Goal: Task Accomplishment & Management: Manage account settings

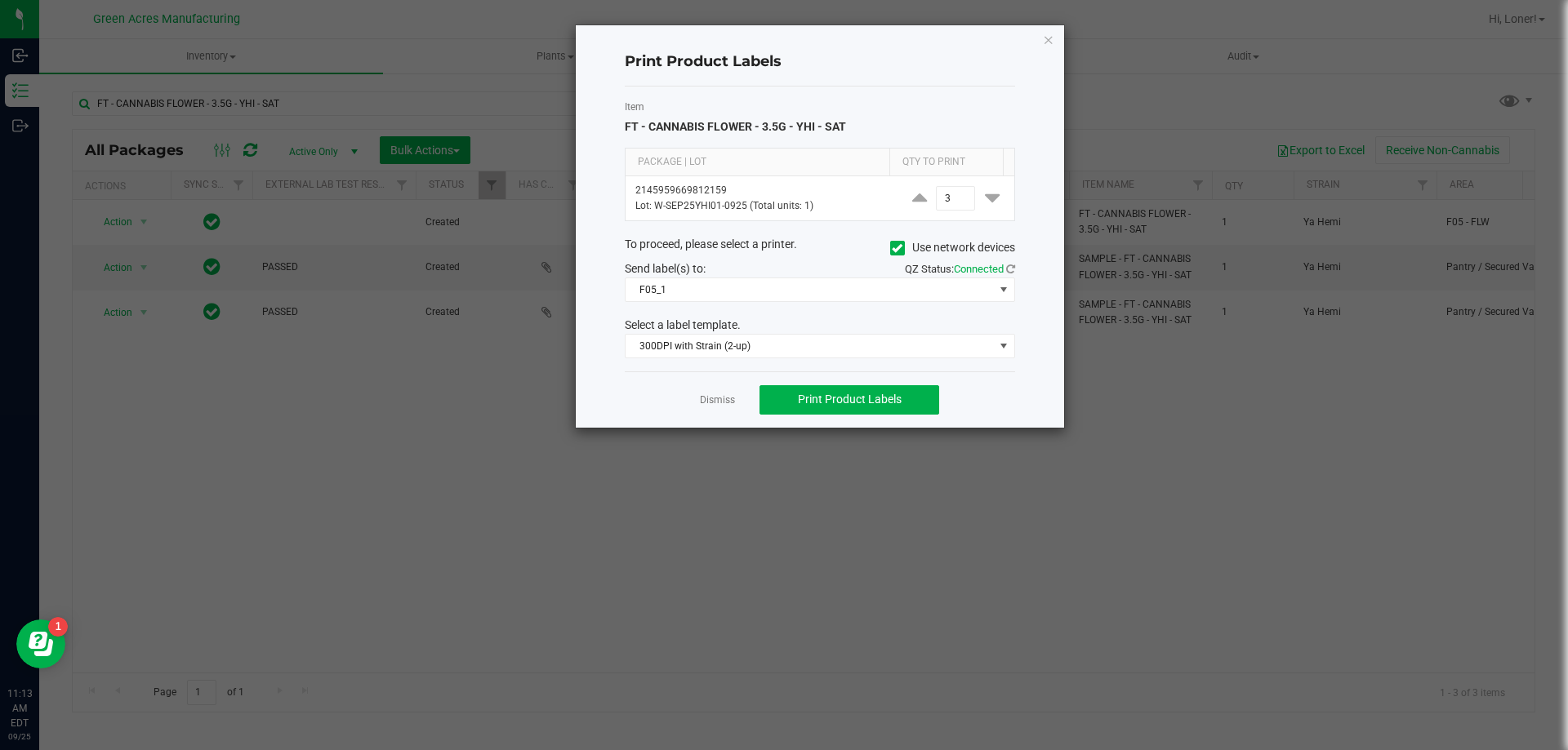
drag, startPoint x: 1052, startPoint y: 40, endPoint x: 1037, endPoint y: 45, distance: 15.8
click at [1052, 40] on icon "button" at bounding box center [1049, 39] width 12 height 19
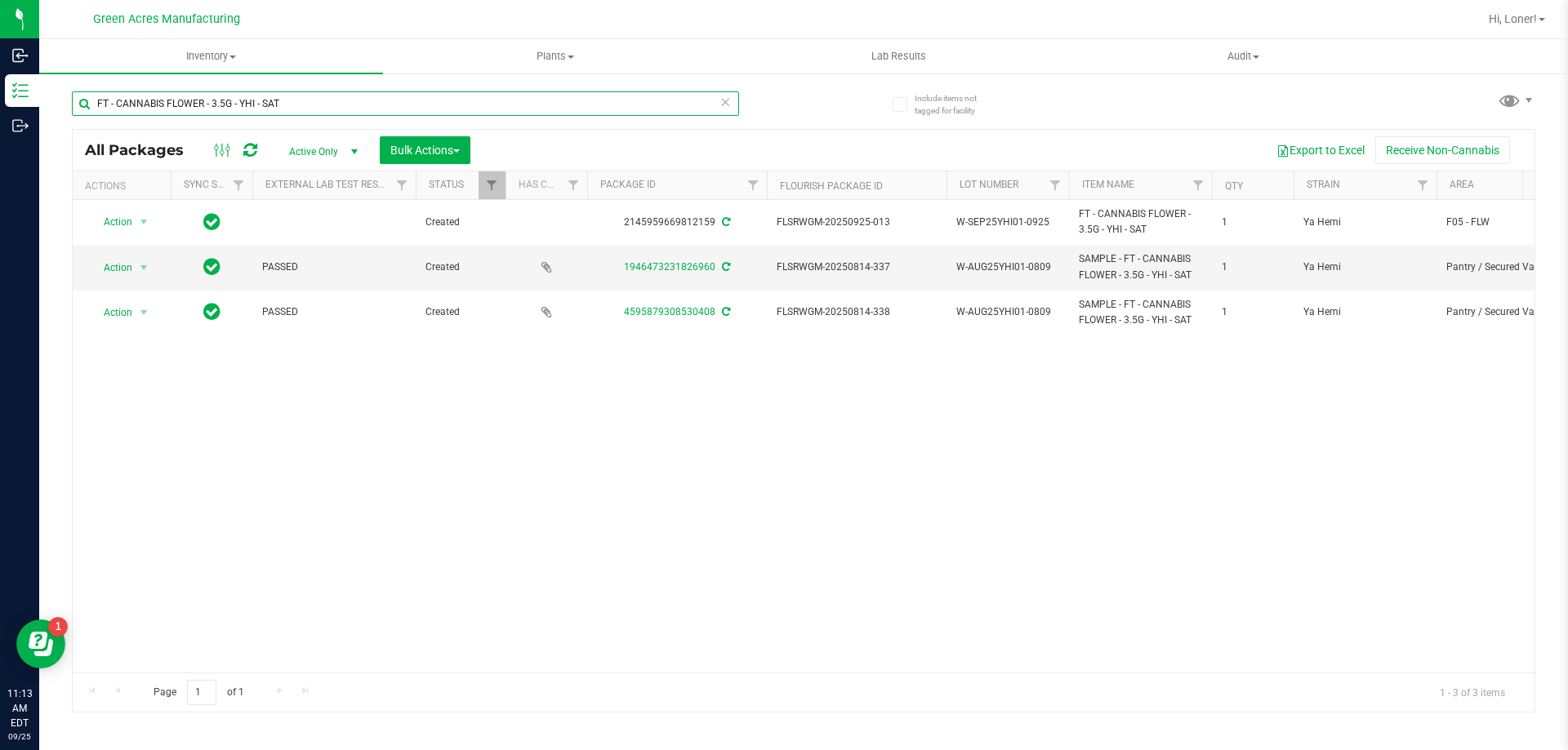
click at [262, 102] on input "FT - CANNABIS FLOWER - 3.5G - YHI - SAT" at bounding box center [406, 103] width 668 height 24
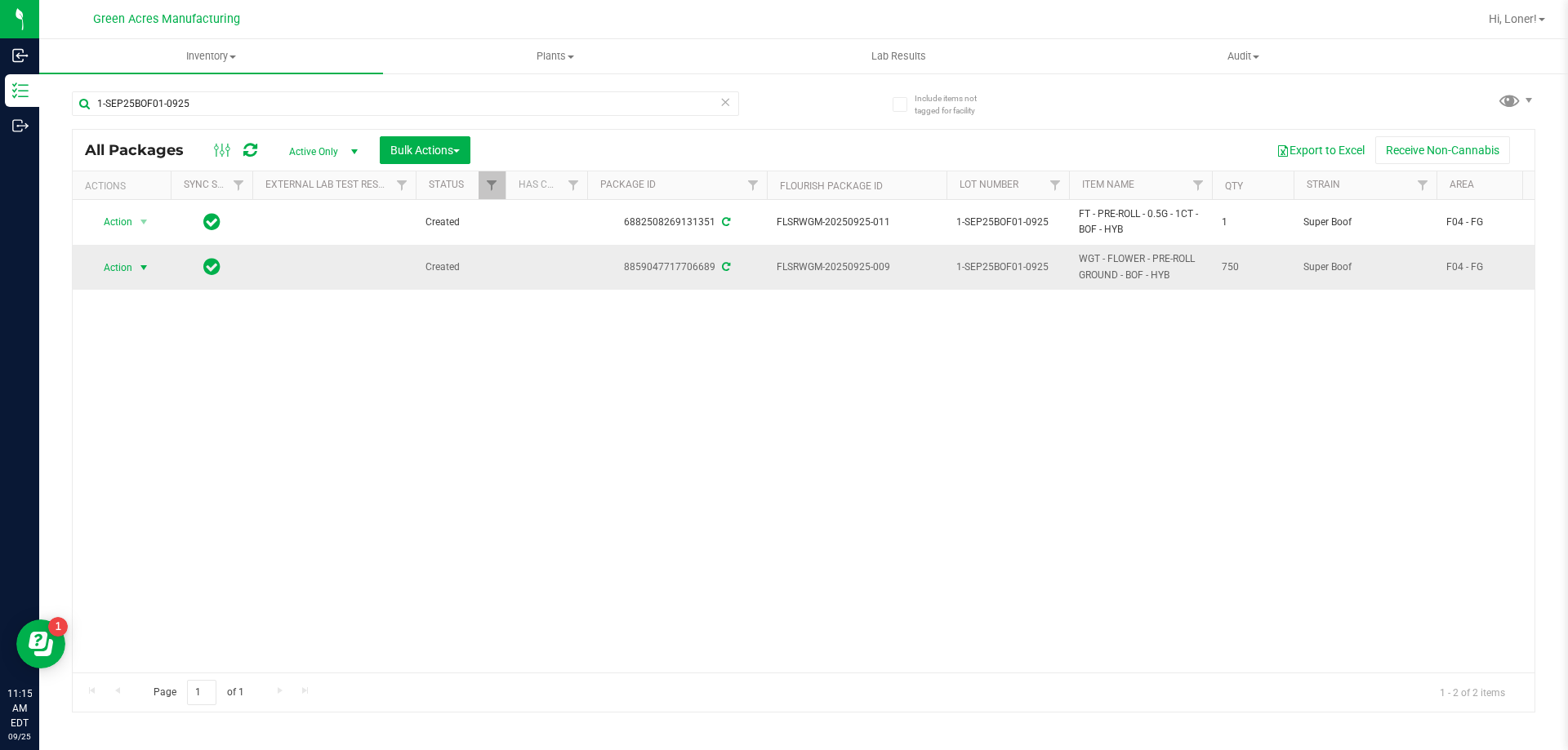
click at [144, 271] on span "select" at bounding box center [144, 268] width 13 height 13
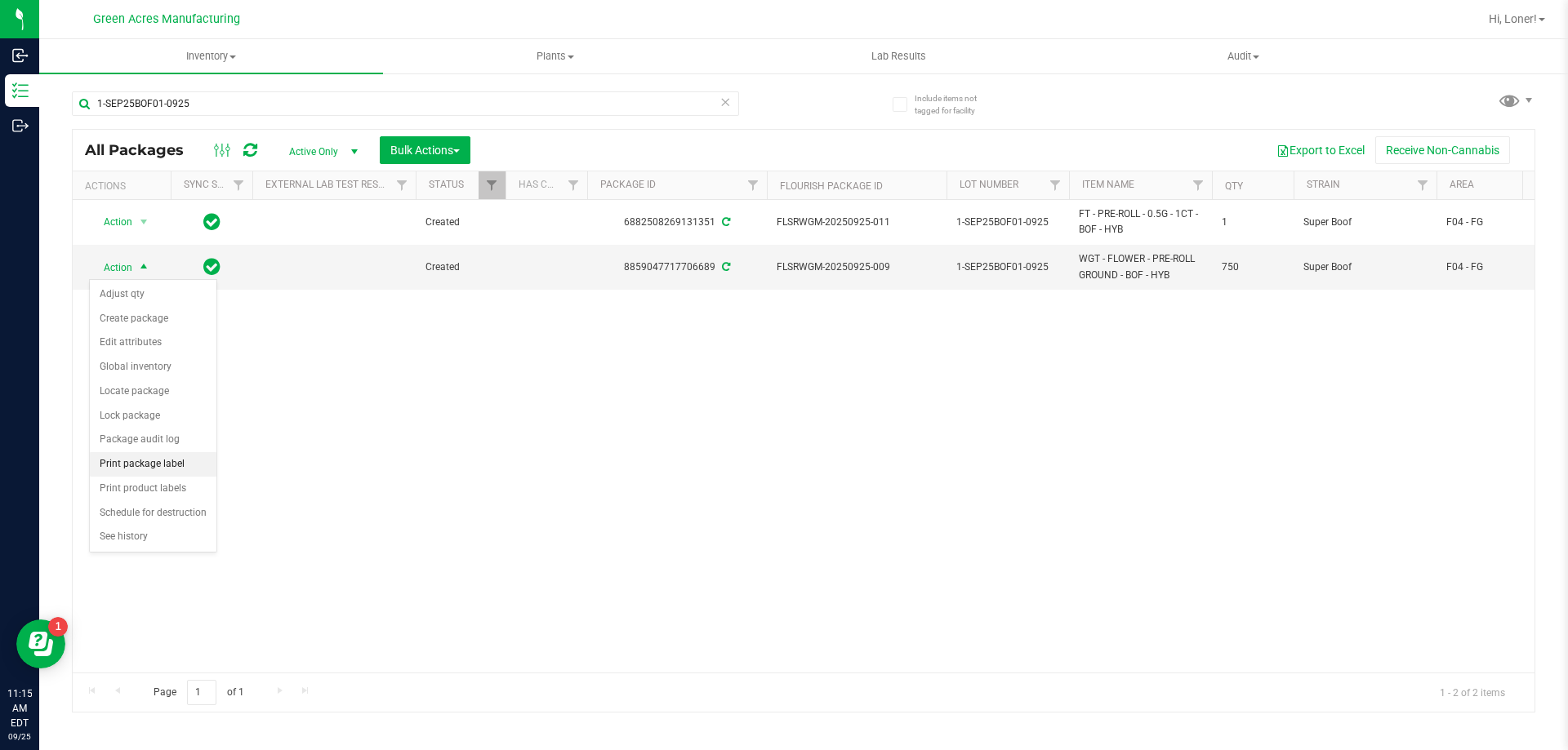
click at [182, 462] on li "Print package label" at bounding box center [153, 463] width 127 height 24
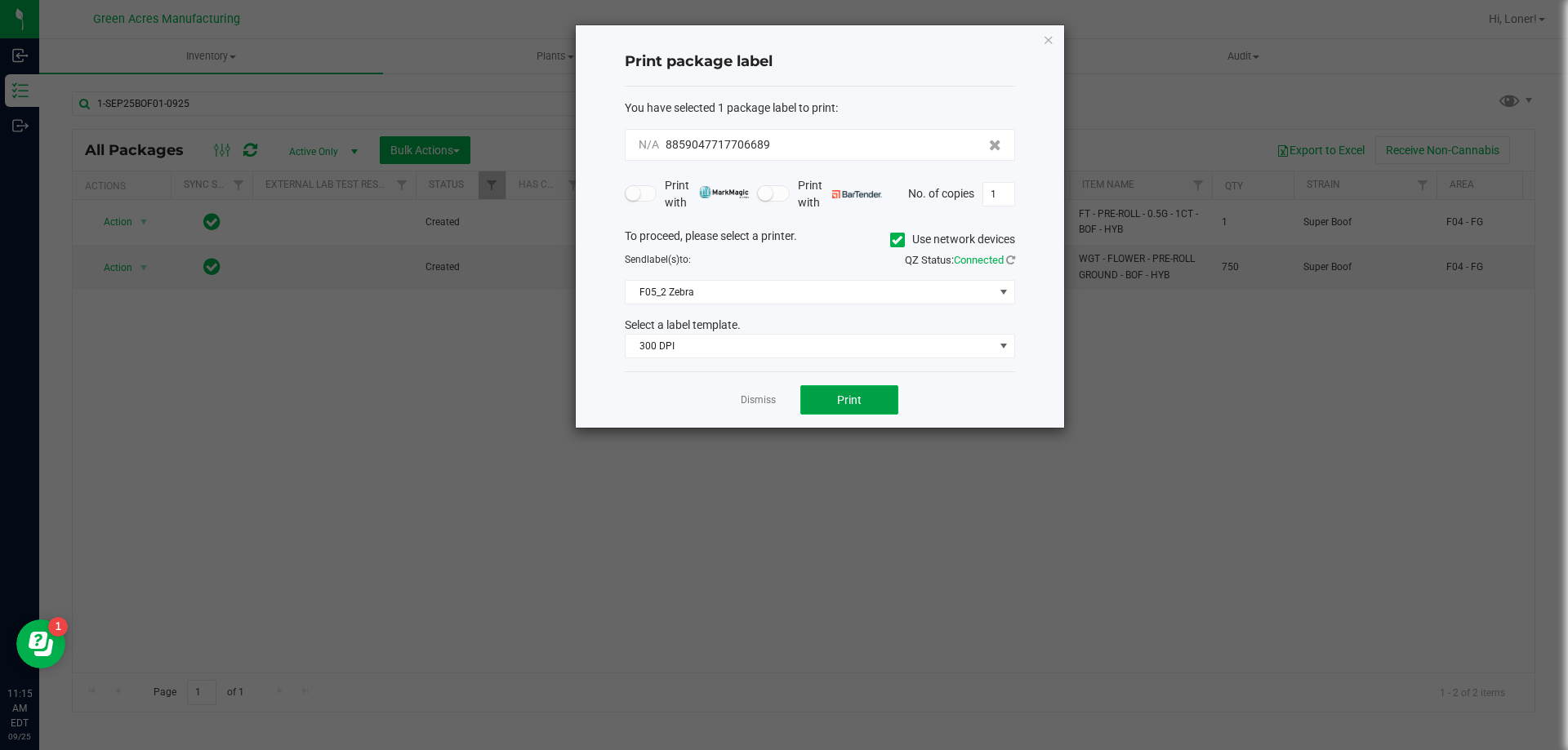
click at [808, 393] on button "Print" at bounding box center [849, 400] width 98 height 30
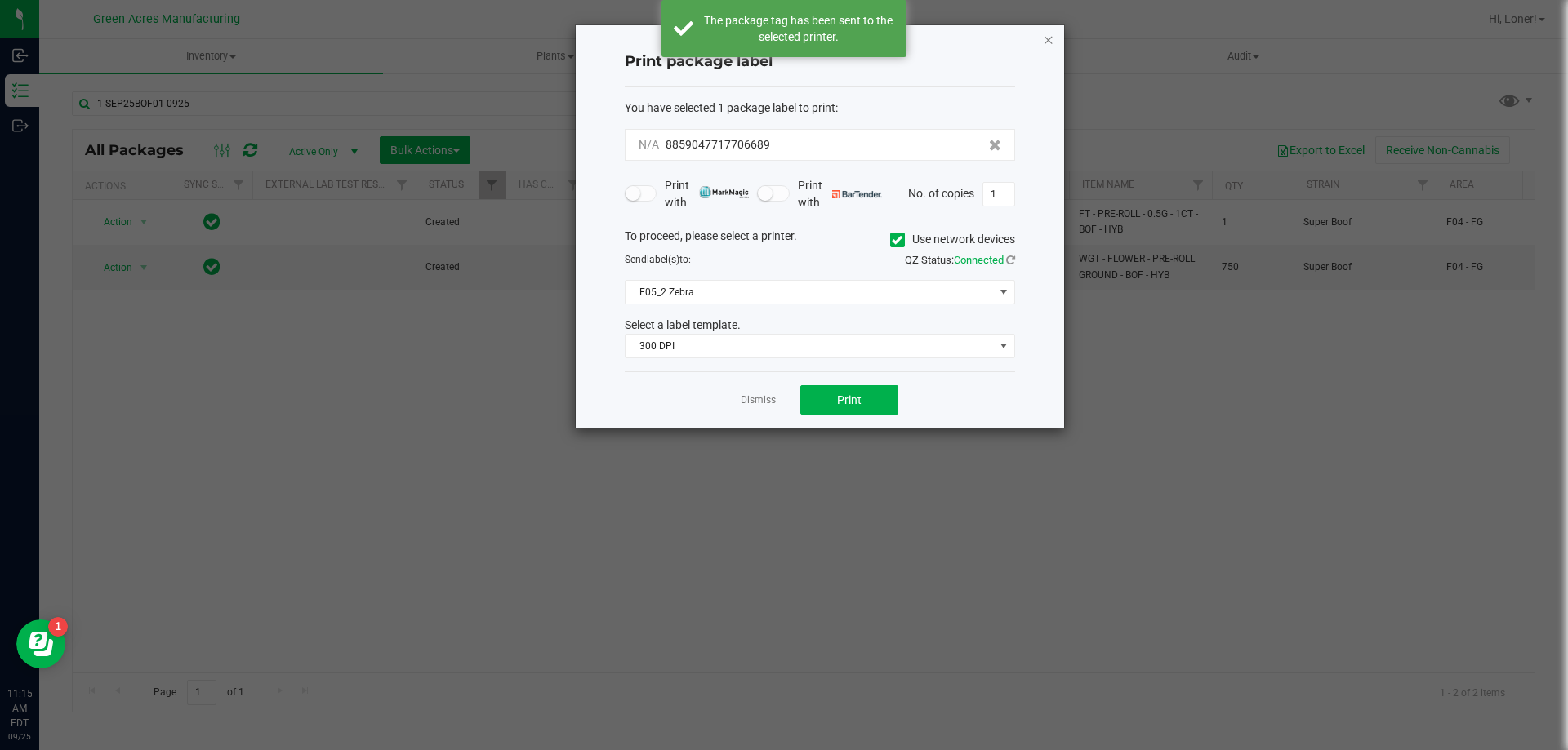
click at [1051, 41] on icon "button" at bounding box center [1049, 39] width 12 height 19
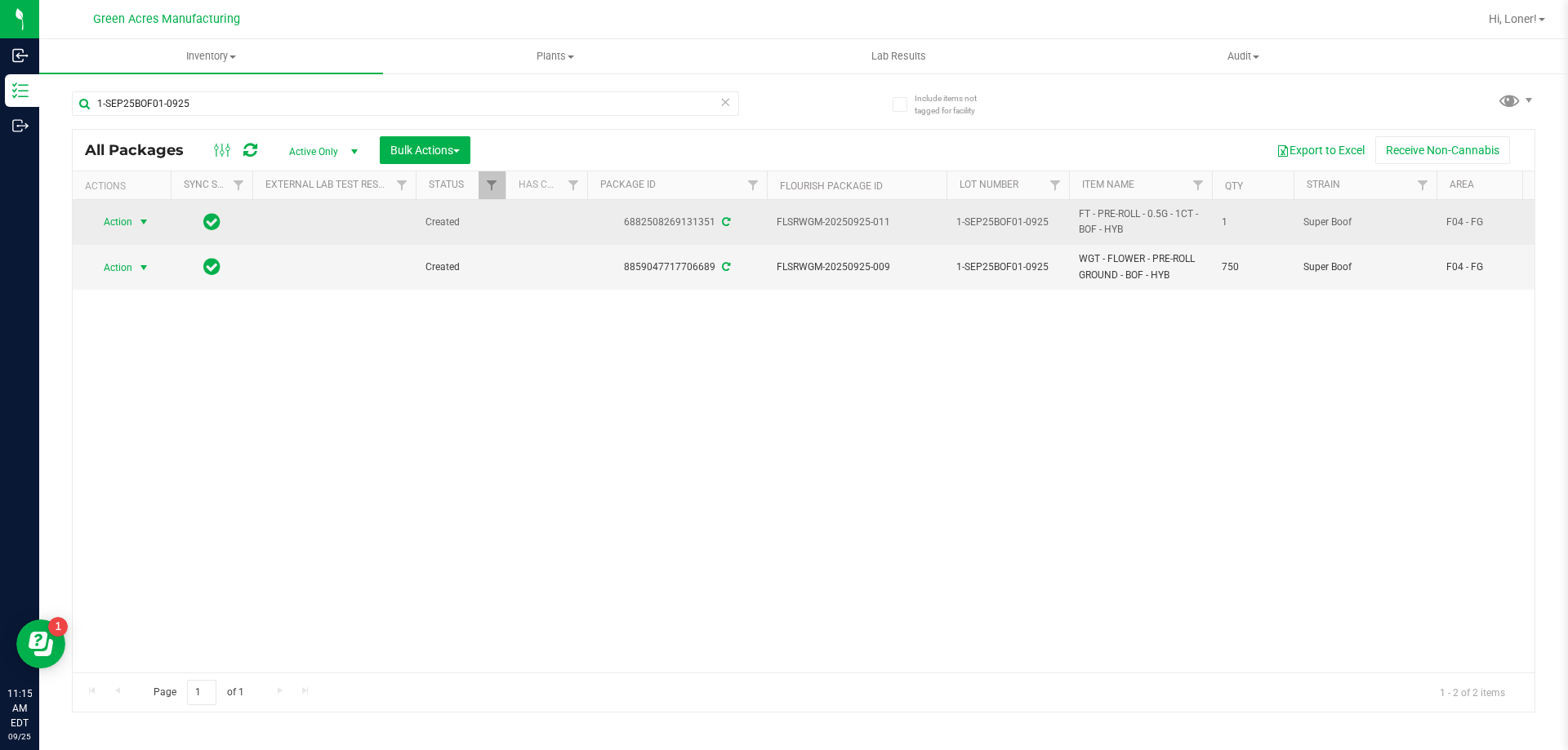
click at [146, 229] on span "select" at bounding box center [144, 222] width 13 height 13
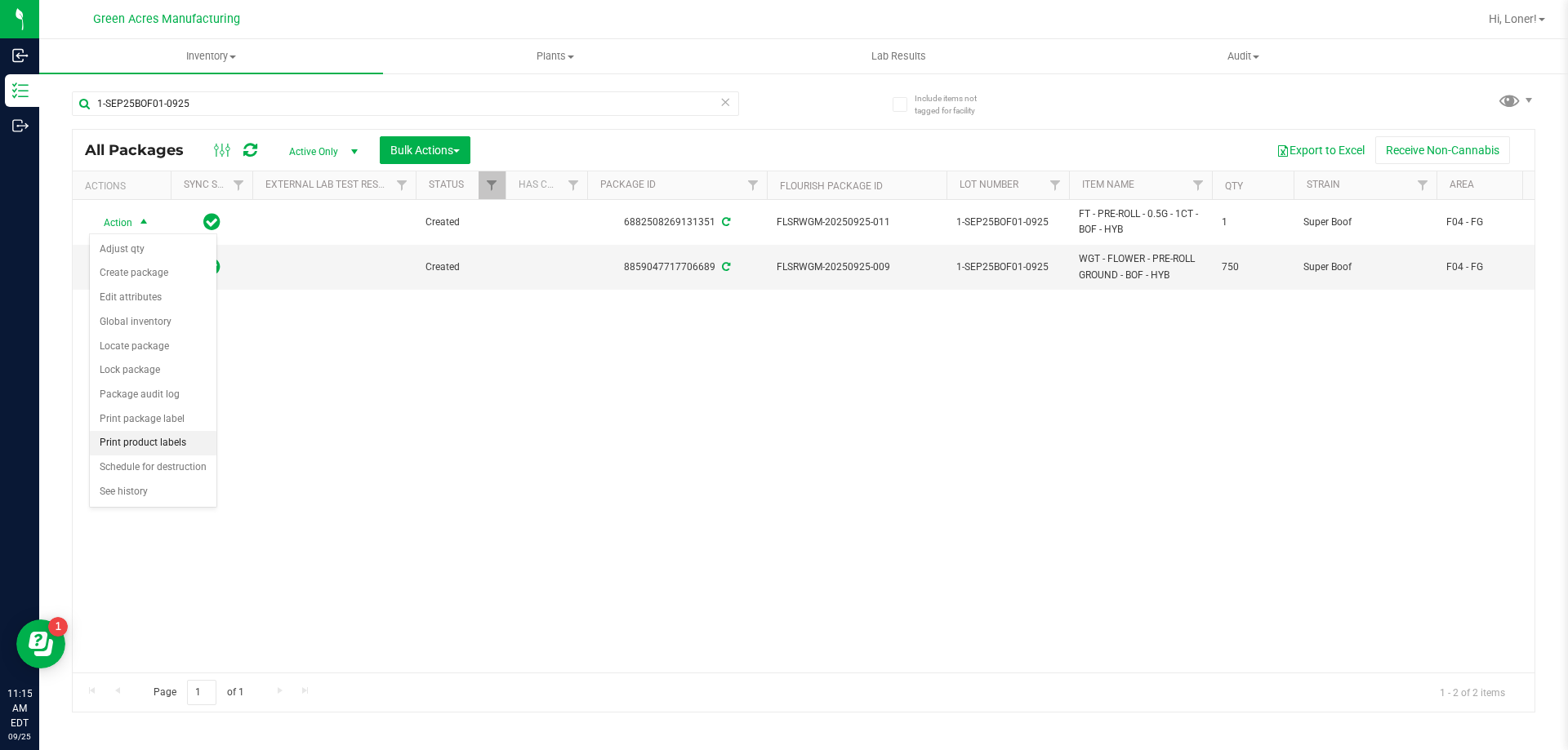
click at [177, 448] on li "Print product labels" at bounding box center [153, 442] width 127 height 24
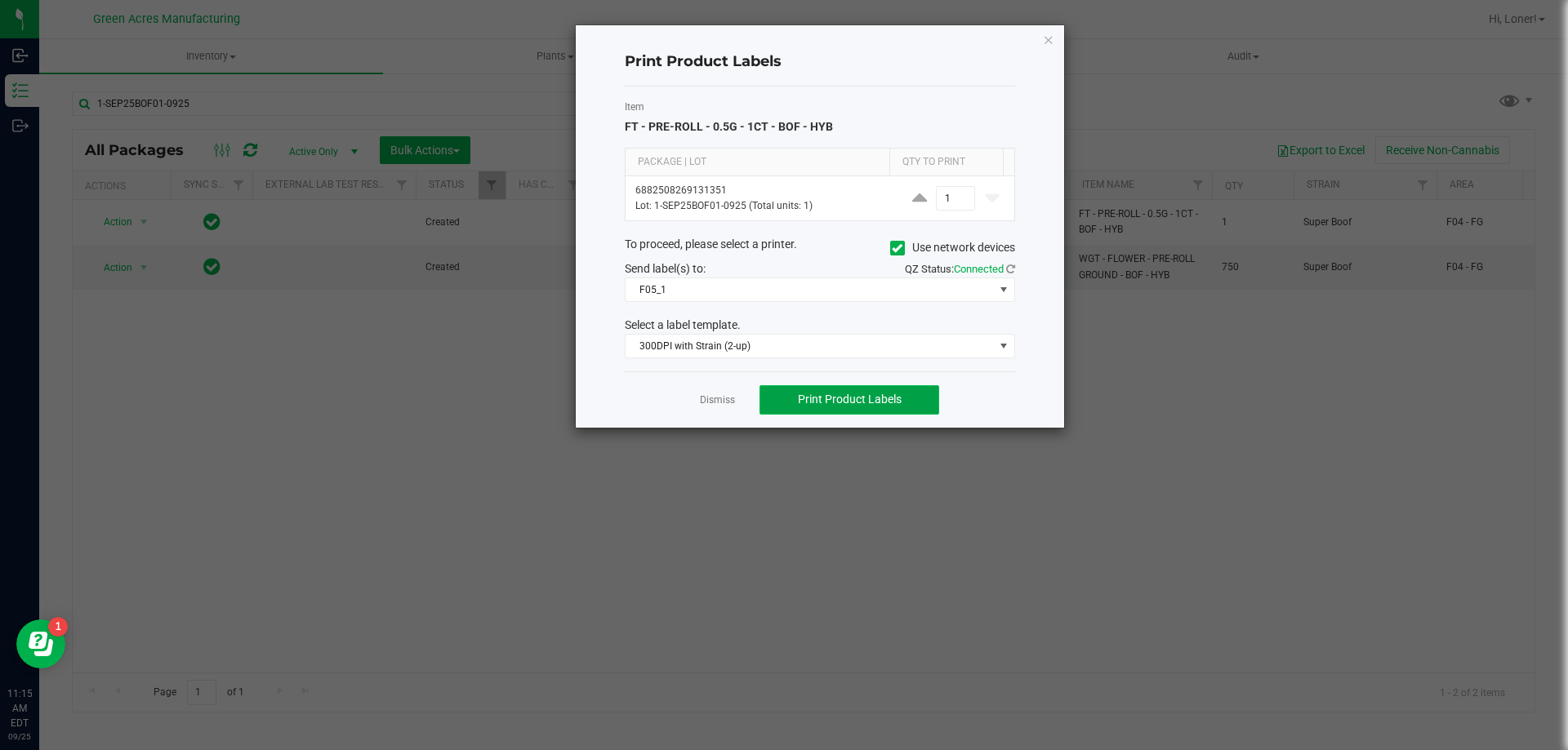
click at [819, 410] on button "Print Product Labels" at bounding box center [848, 400] width 180 height 30
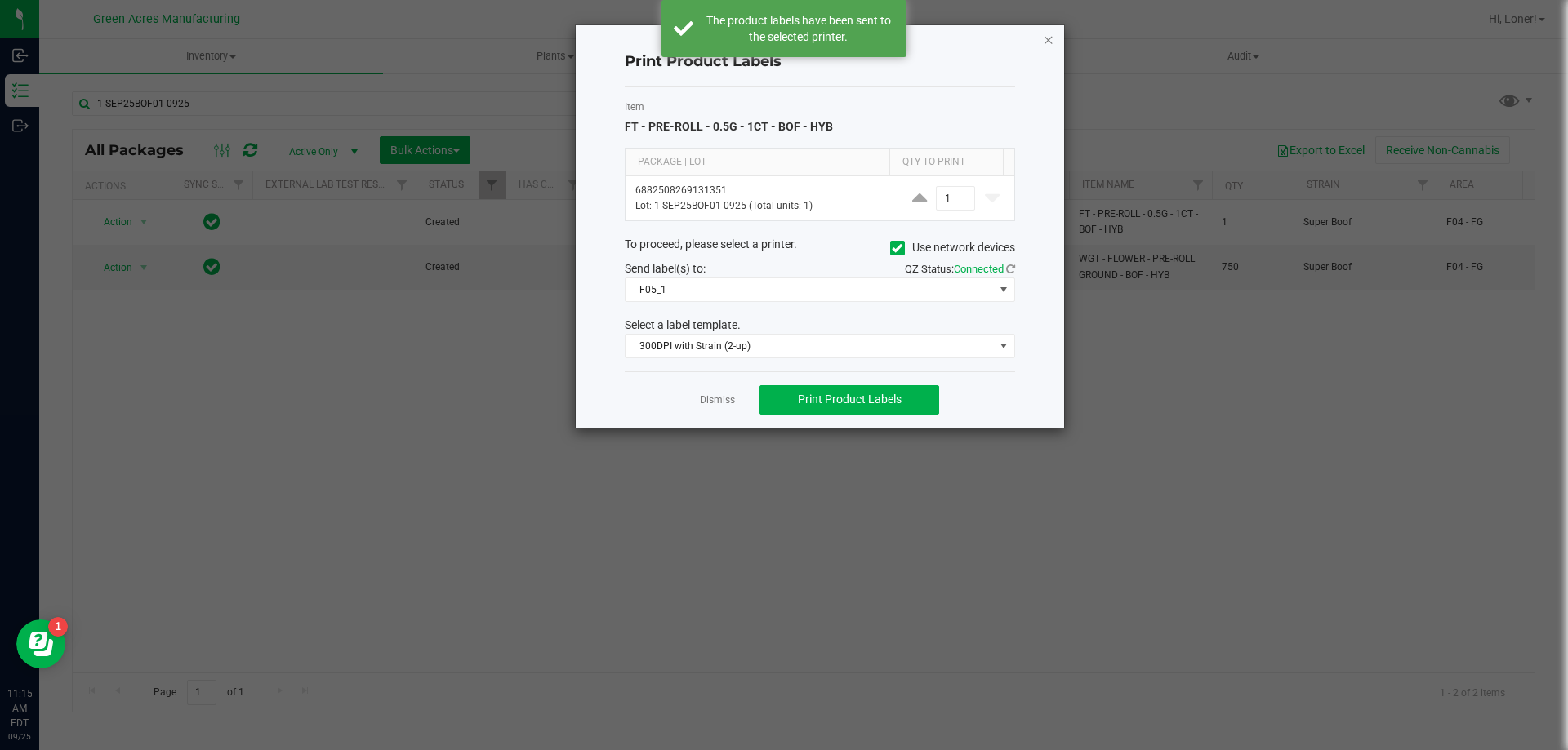
click at [1044, 35] on icon "button" at bounding box center [1049, 39] width 12 height 19
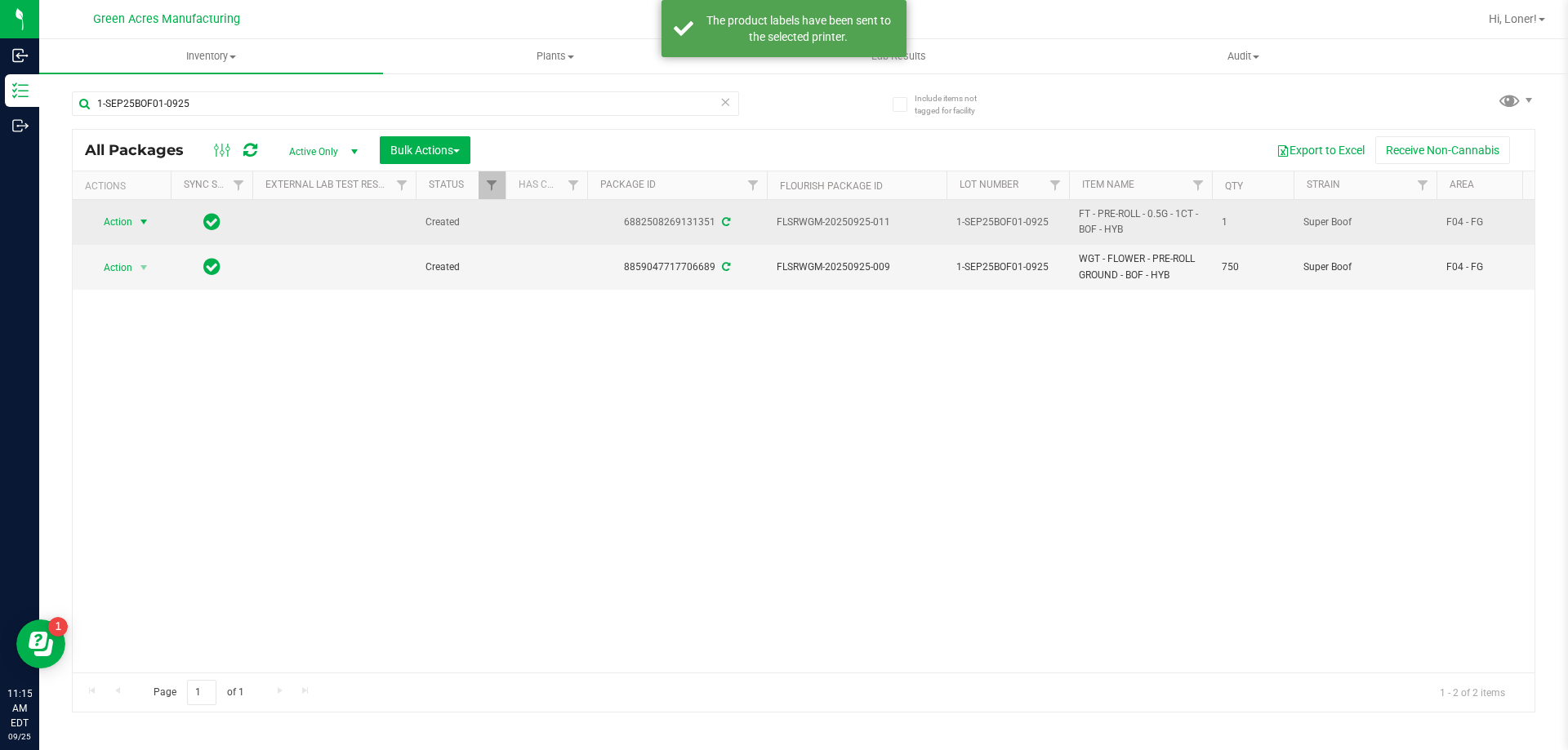
click at [147, 224] on span "select" at bounding box center [144, 222] width 13 height 13
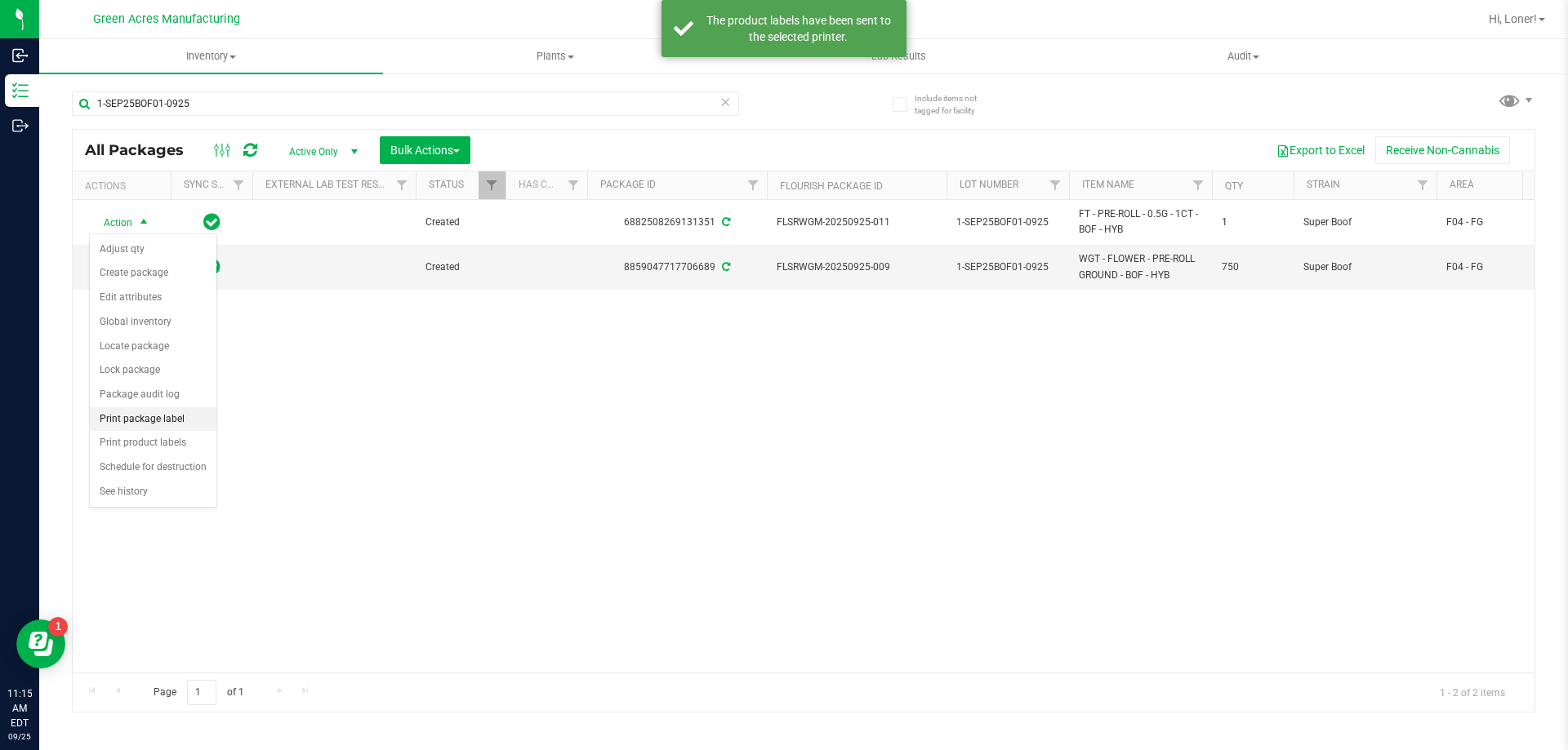
drag, startPoint x: 145, startPoint y: 420, endPoint x: 172, endPoint y: 407, distance: 30.0
click at [145, 419] on li "Print package label" at bounding box center [153, 419] width 127 height 24
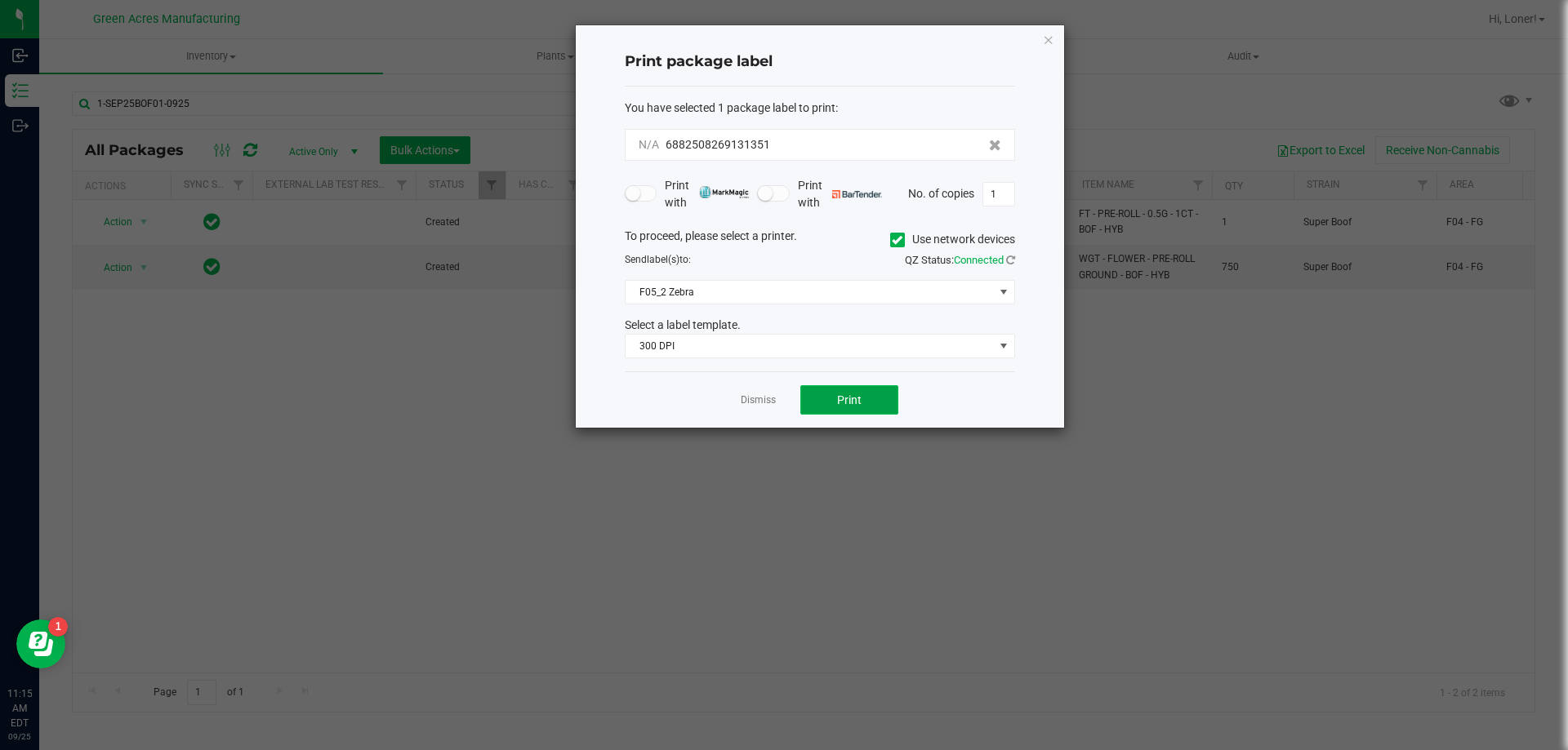
click at [826, 397] on button "Print" at bounding box center [849, 400] width 98 height 30
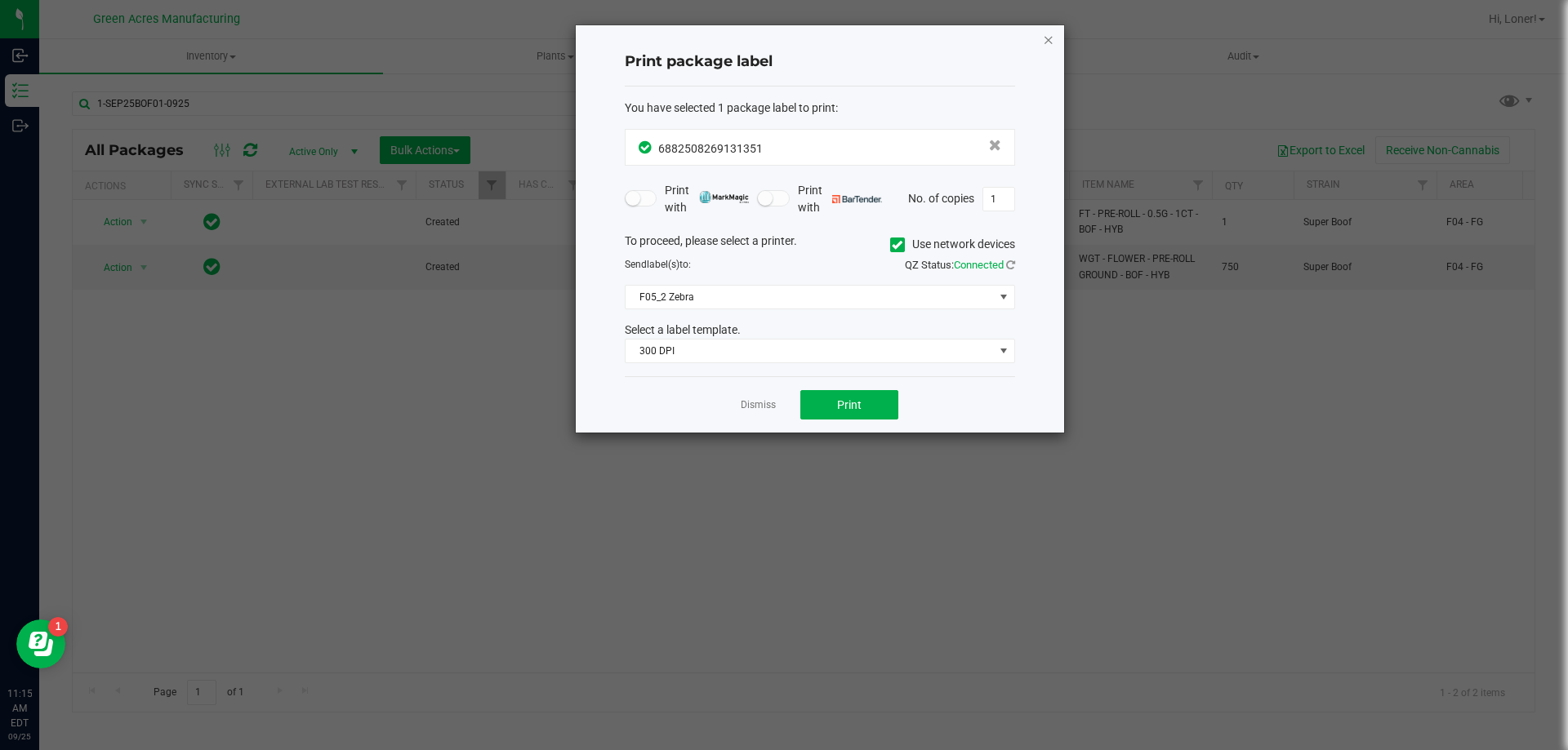
click at [1050, 40] on icon "button" at bounding box center [1049, 39] width 12 height 19
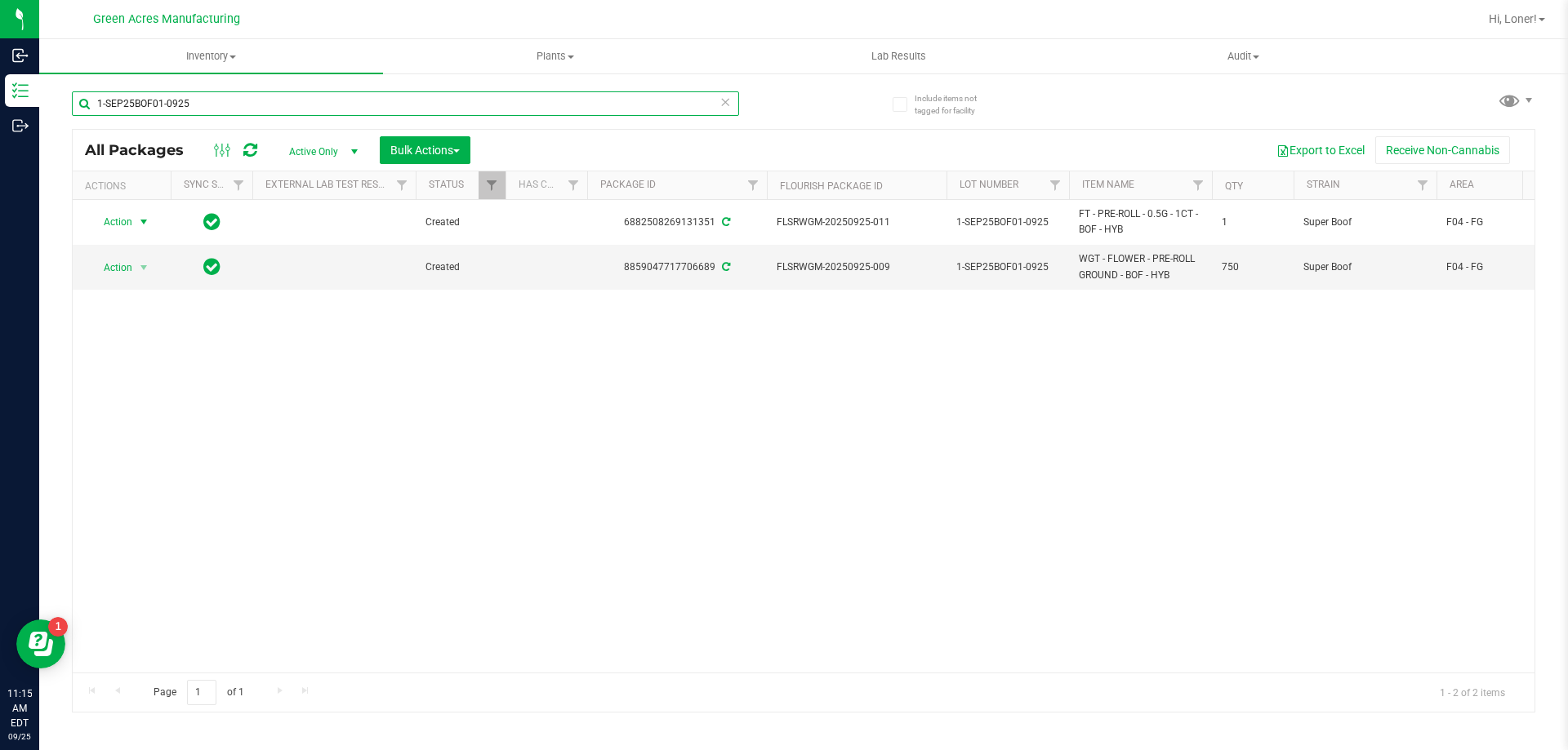
click at [399, 112] on input "1-SEP25BOF01-0925" at bounding box center [406, 103] width 668 height 24
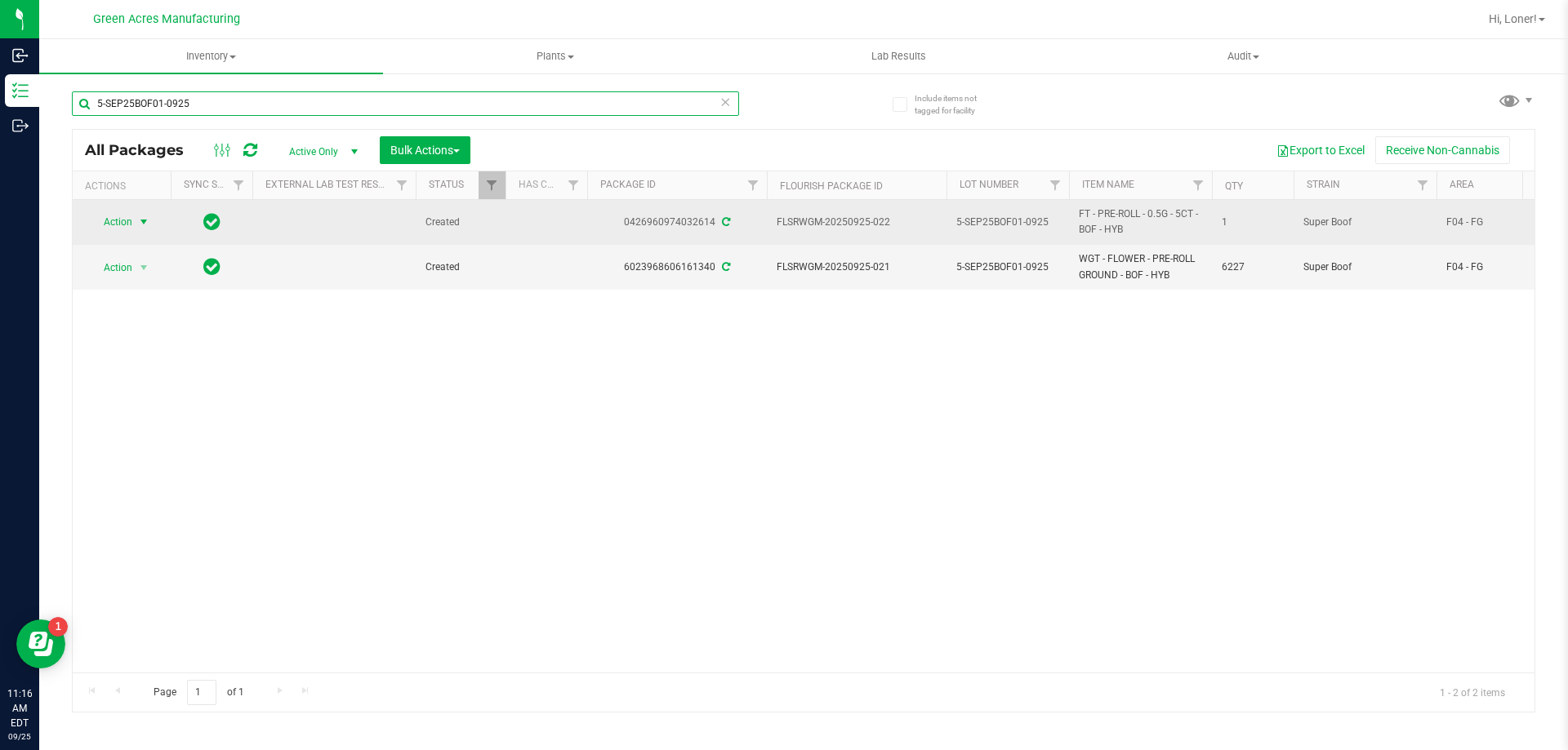
type input "5-SEP25BOF01-0925"
click at [100, 229] on span "Action" at bounding box center [112, 222] width 44 height 23
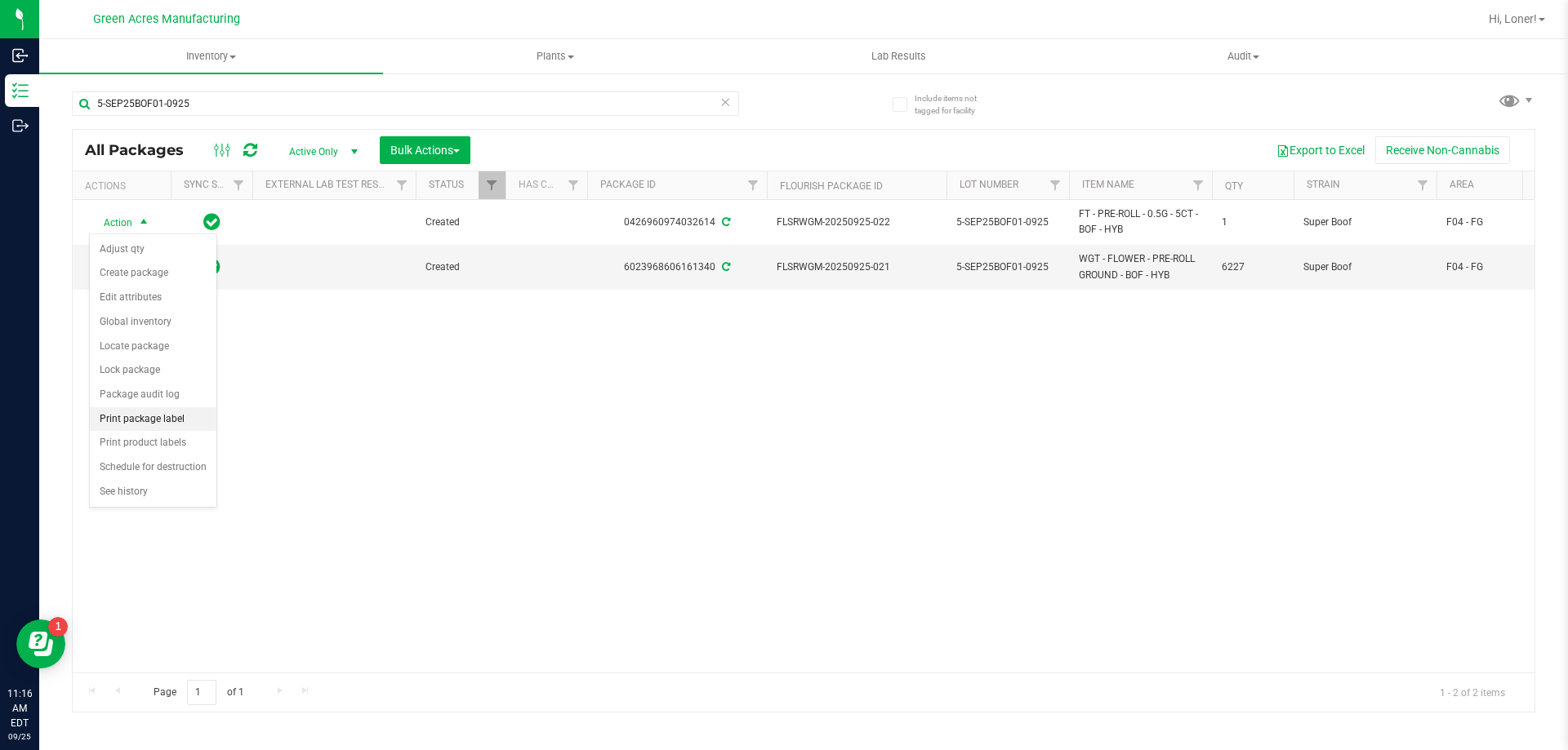
click at [143, 427] on li "Print package label" at bounding box center [153, 419] width 127 height 24
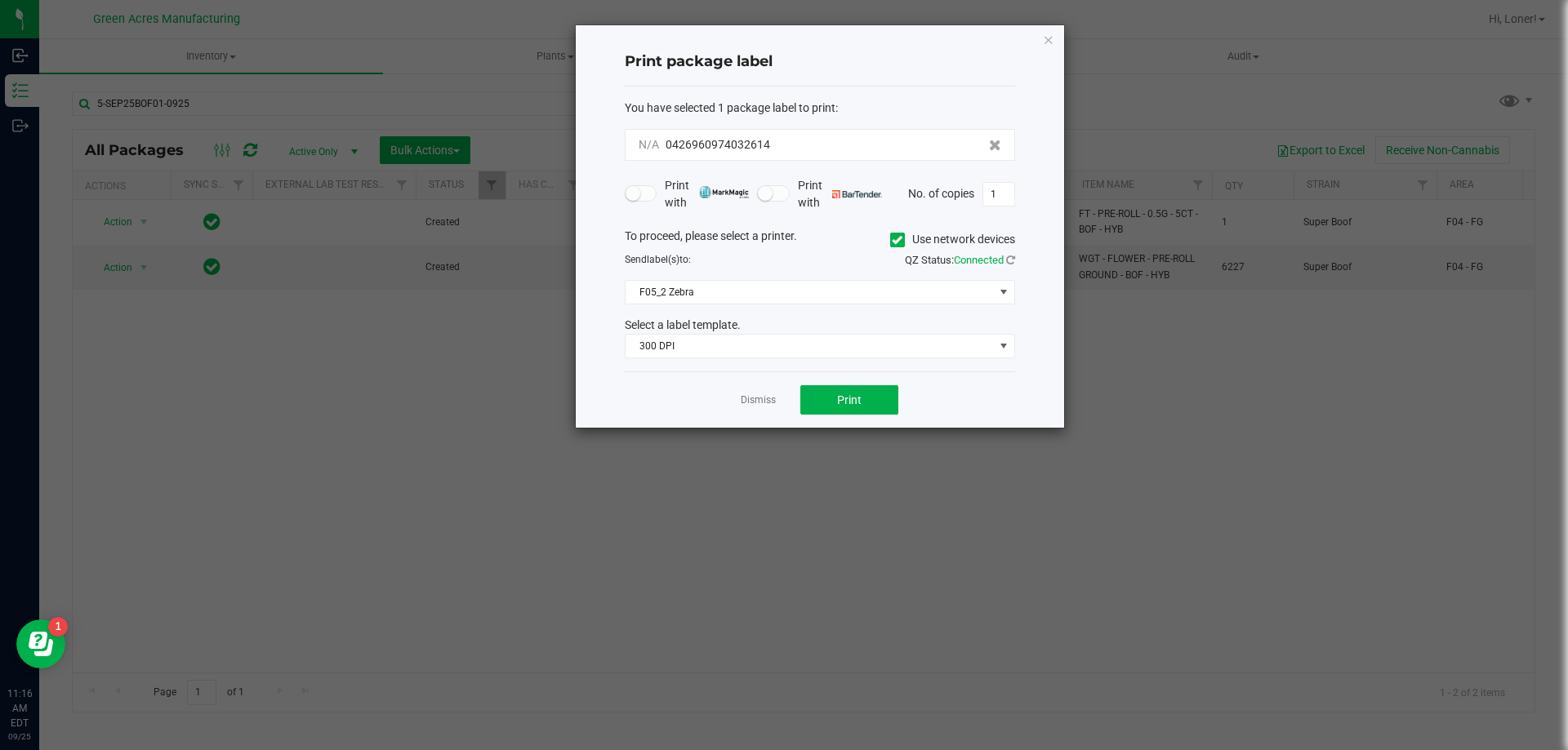
click at [836, 417] on div "Dismiss Print" at bounding box center [820, 399] width 391 height 57
click at [851, 390] on button "Print" at bounding box center [849, 400] width 98 height 30
click at [1045, 36] on icon "button" at bounding box center [1049, 39] width 12 height 19
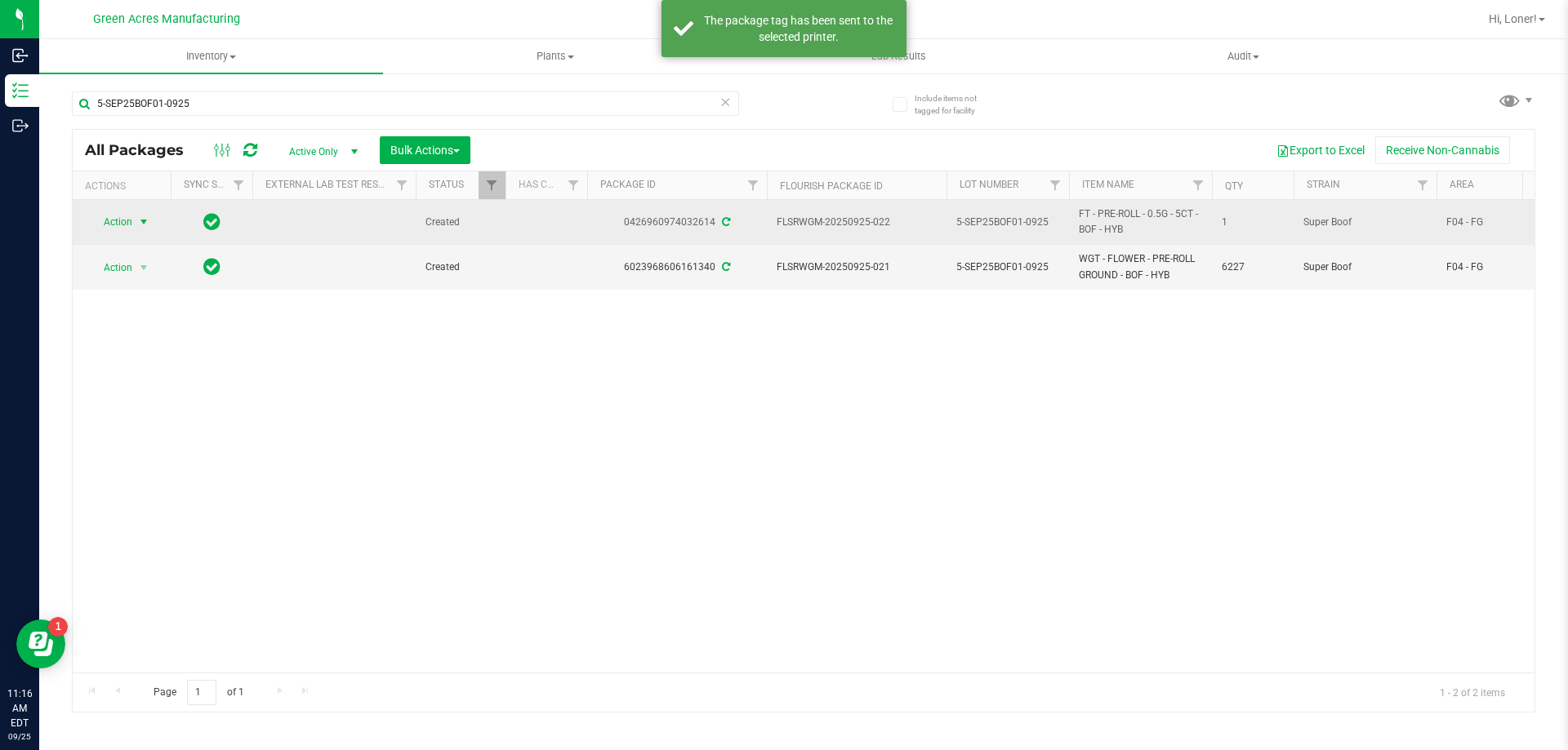
click at [118, 213] on span "Action" at bounding box center [112, 222] width 44 height 23
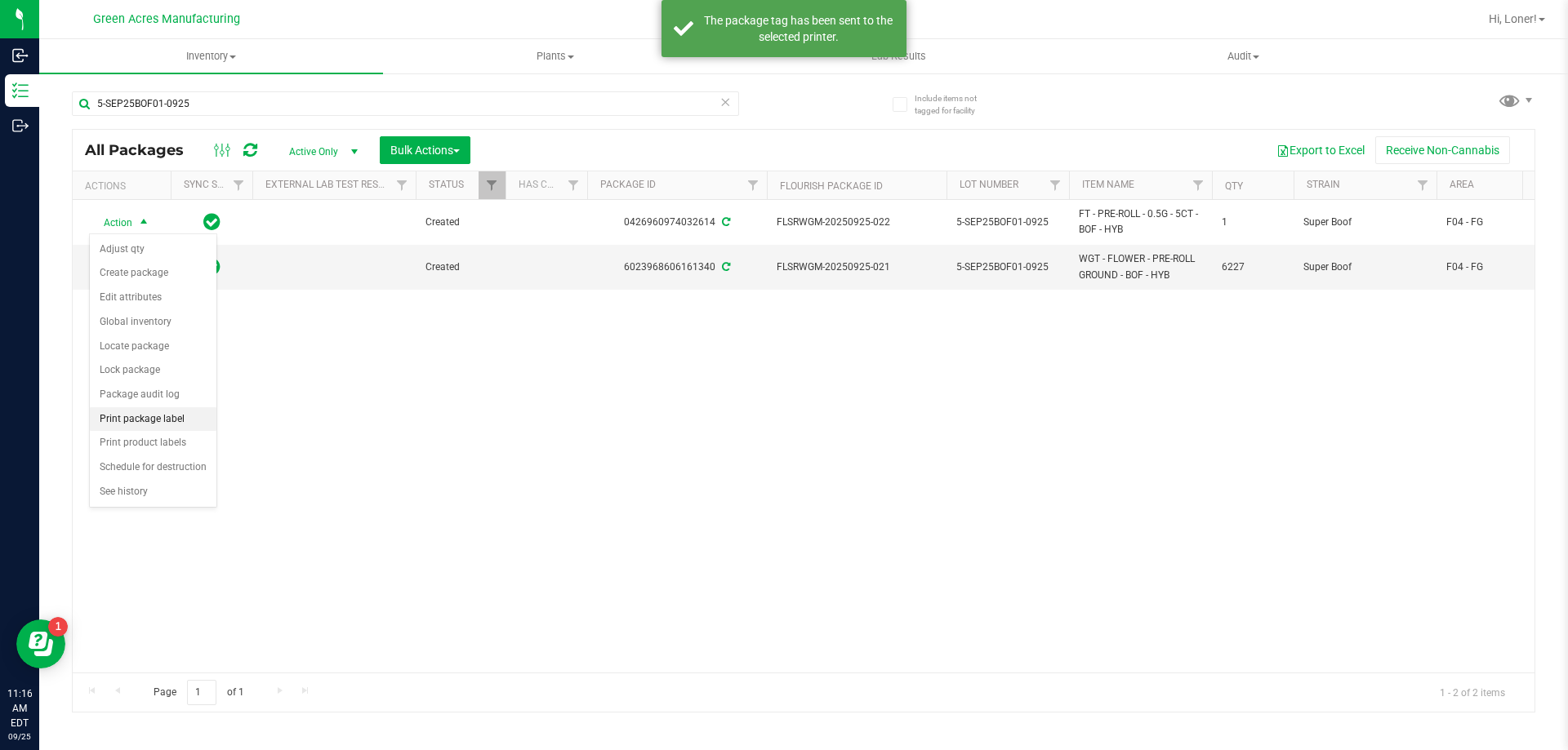
click at [146, 413] on li "Print package label" at bounding box center [153, 419] width 127 height 24
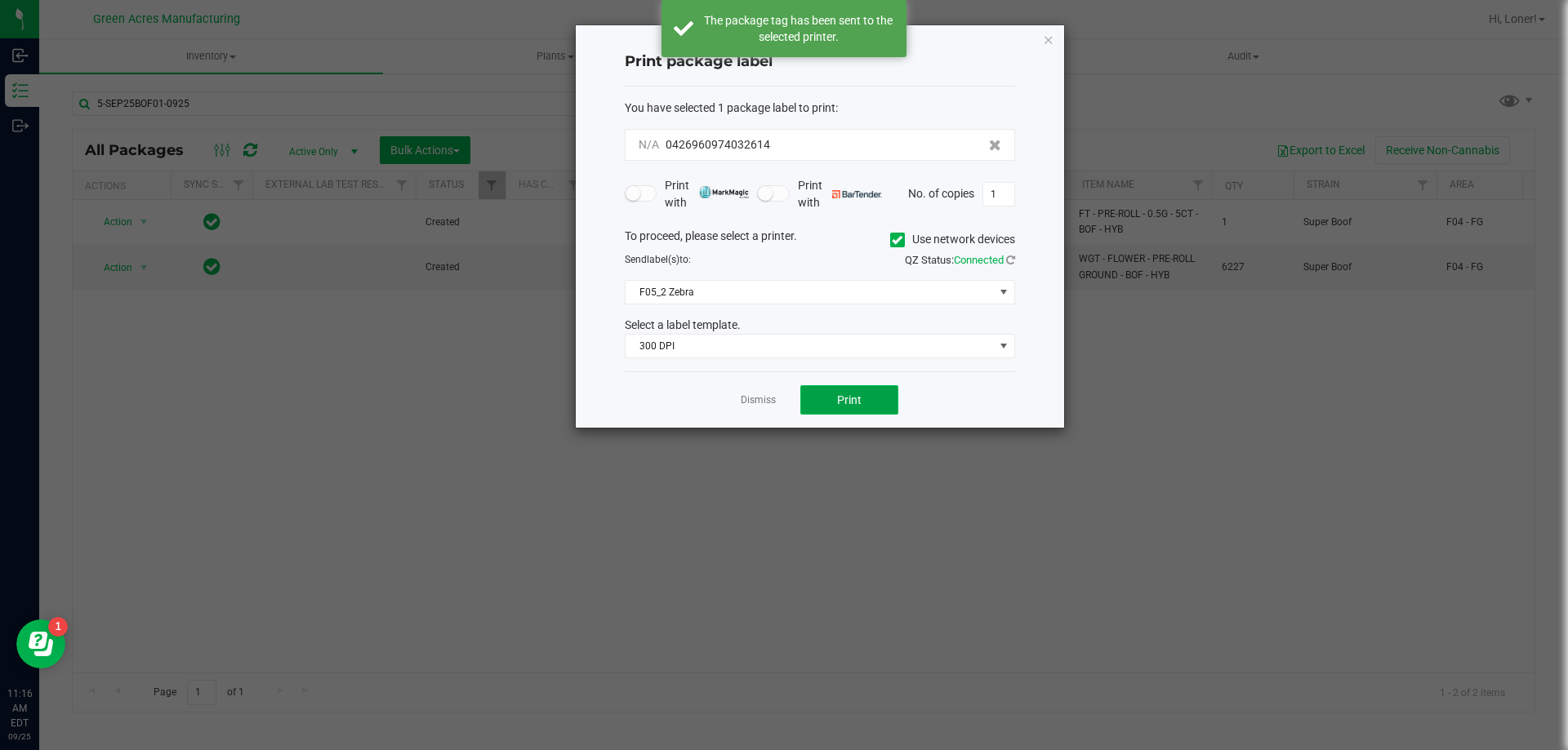
click at [856, 390] on button "Print" at bounding box center [849, 400] width 98 height 30
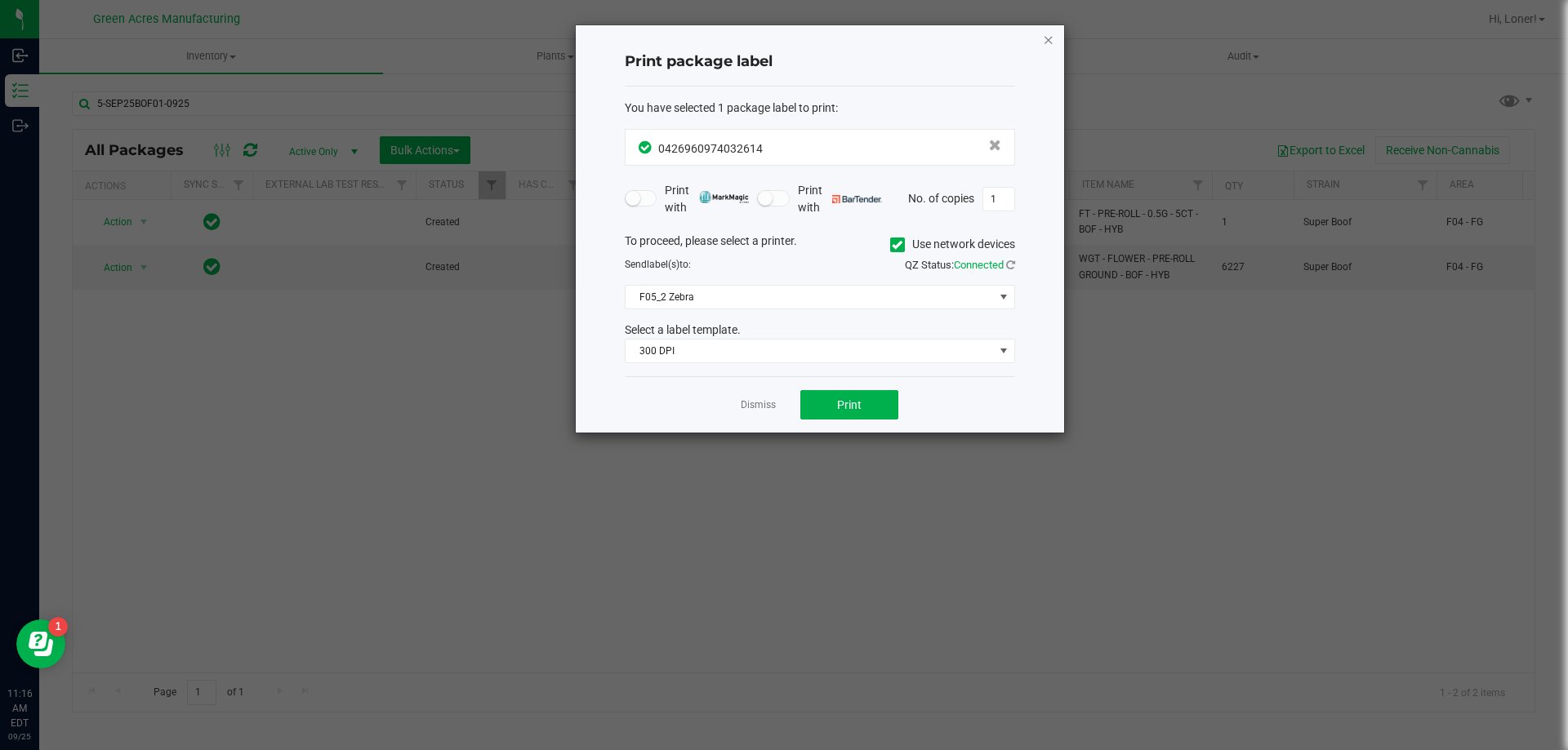
click at [1048, 39] on icon "button" at bounding box center [1049, 39] width 12 height 19
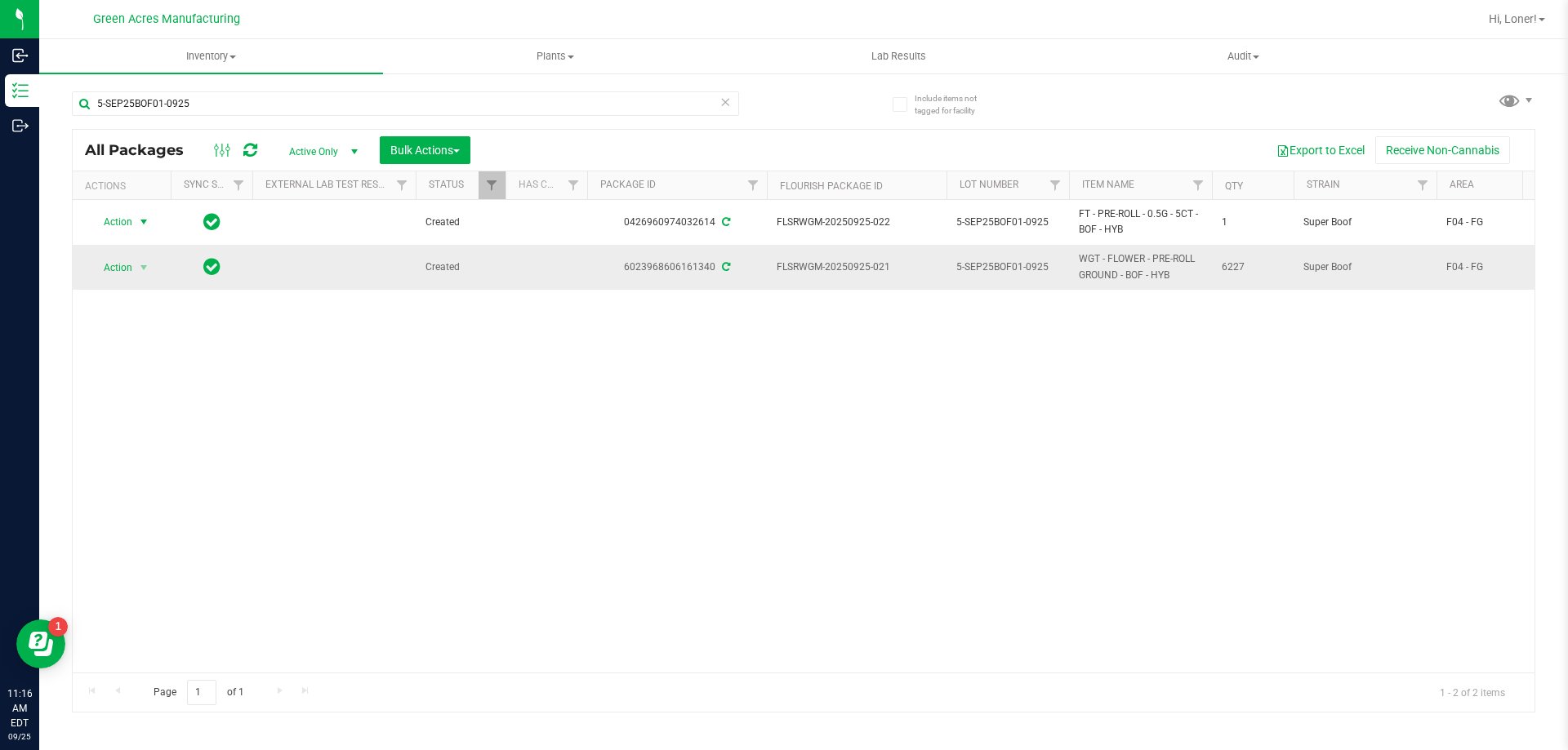
click at [112, 277] on span "Action" at bounding box center [112, 268] width 44 height 23
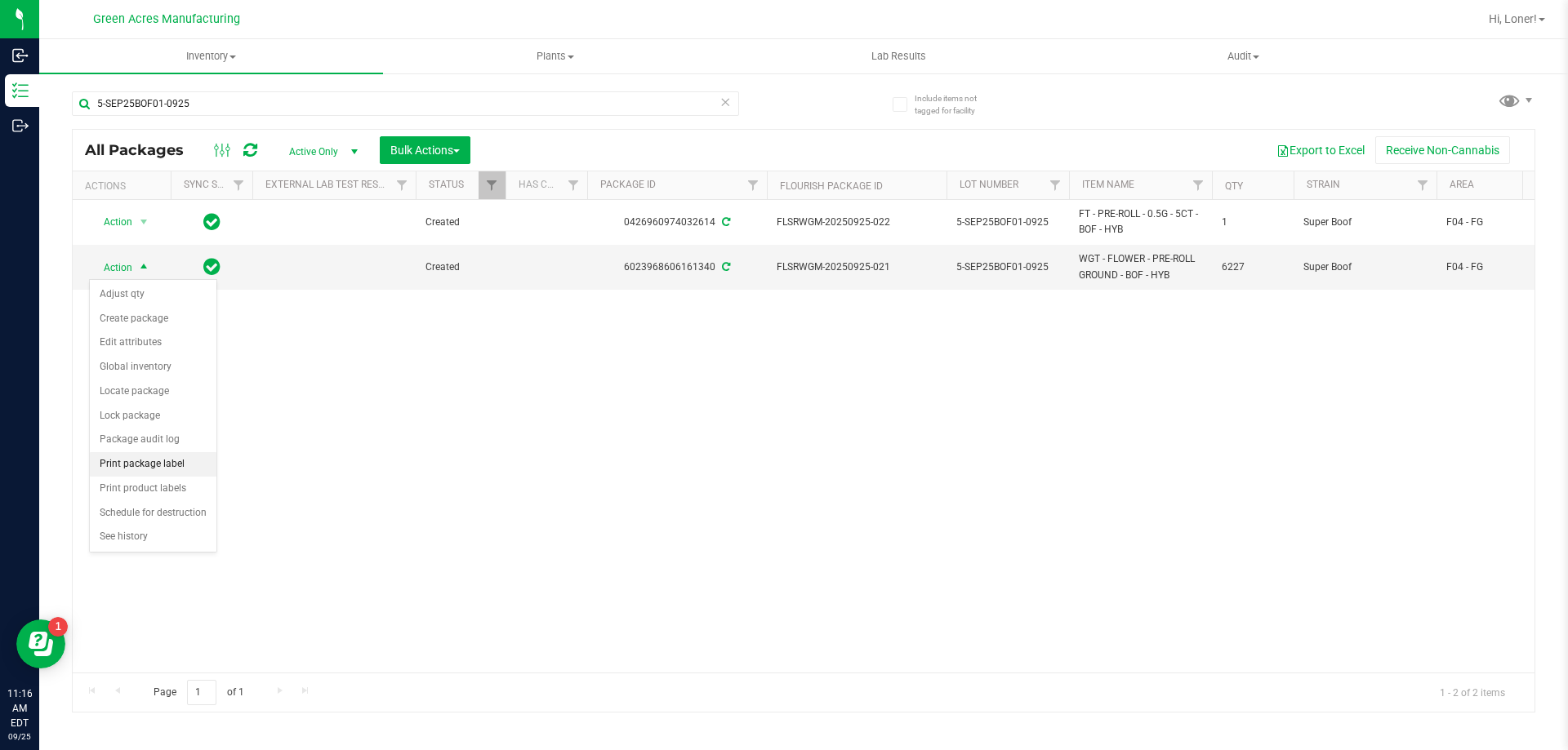
click at [162, 457] on li "Print package label" at bounding box center [153, 463] width 127 height 24
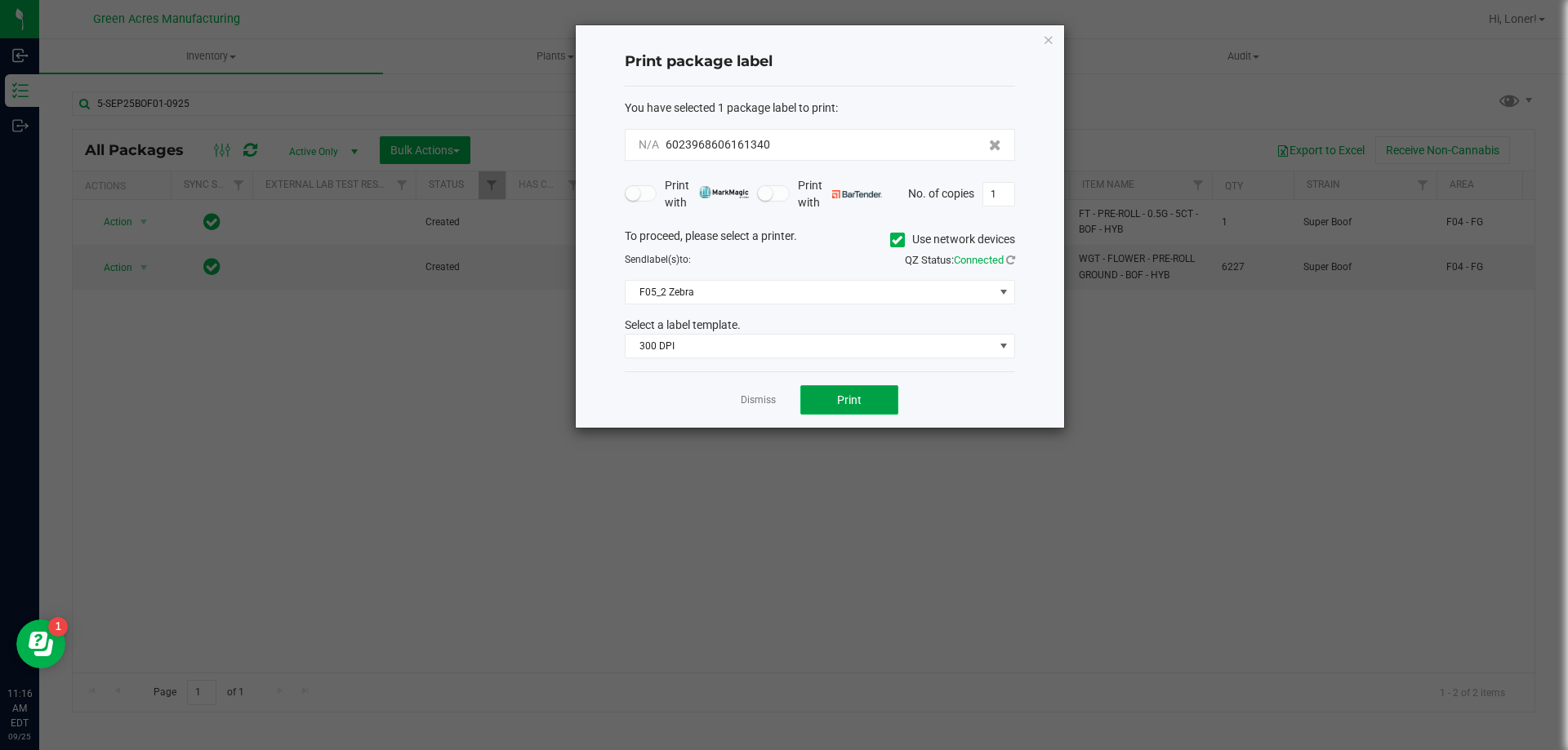
click at [840, 390] on button "Print" at bounding box center [849, 400] width 98 height 30
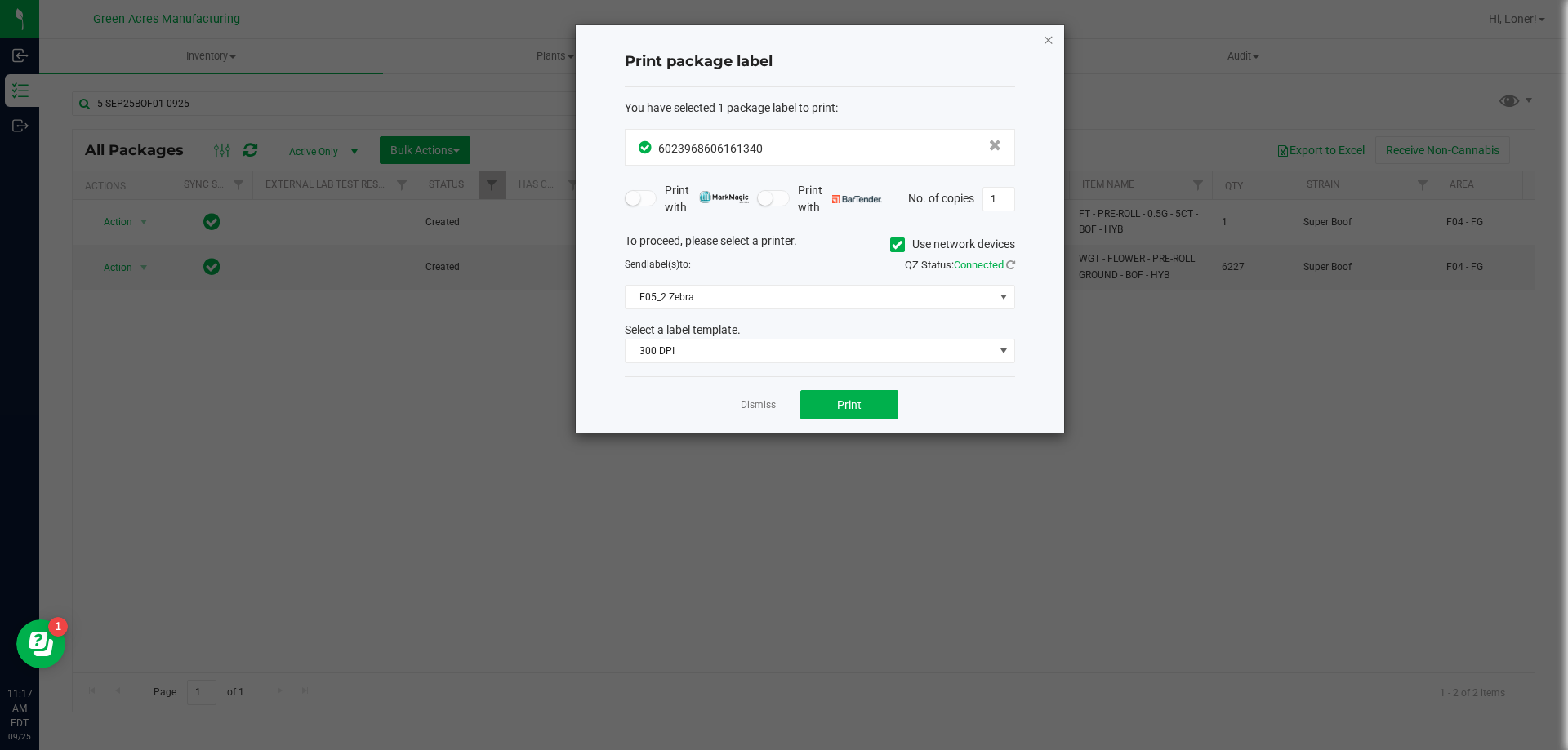
click at [1048, 40] on icon "button" at bounding box center [1049, 39] width 12 height 19
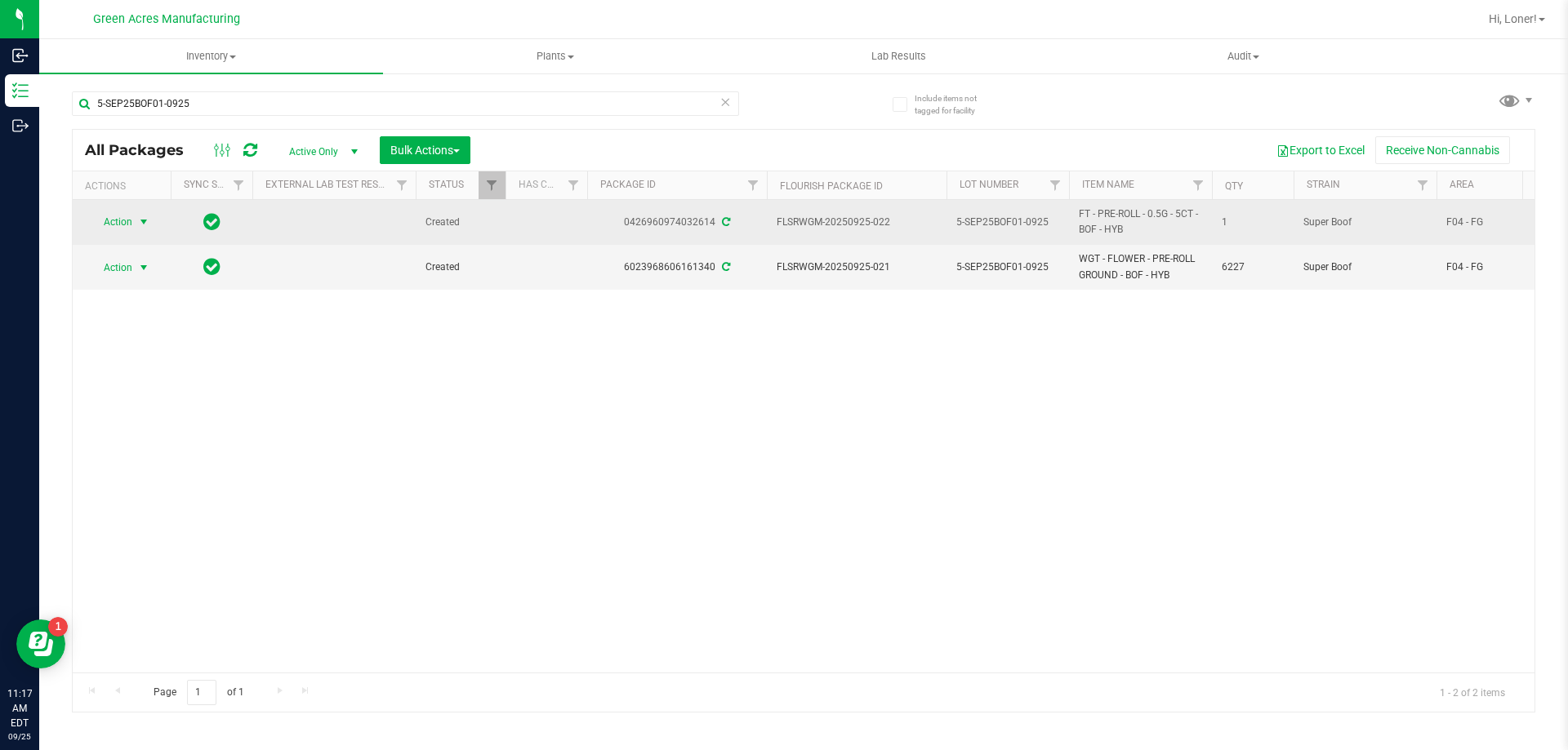
click at [143, 231] on span "select" at bounding box center [143, 222] width 20 height 23
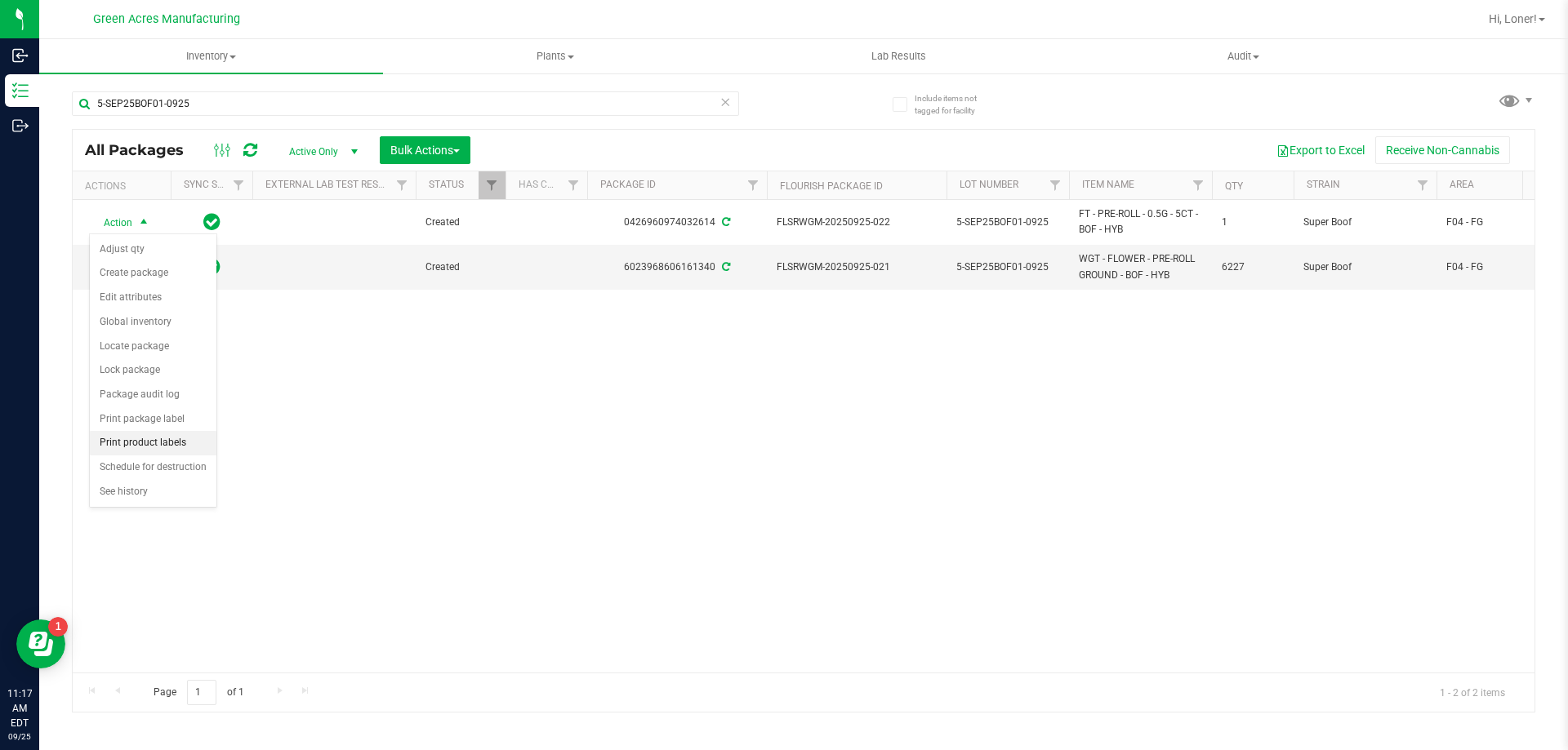
drag, startPoint x: 151, startPoint y: 440, endPoint x: 177, endPoint y: 424, distance: 30.5
click at [154, 440] on li "Print product labels" at bounding box center [153, 442] width 127 height 24
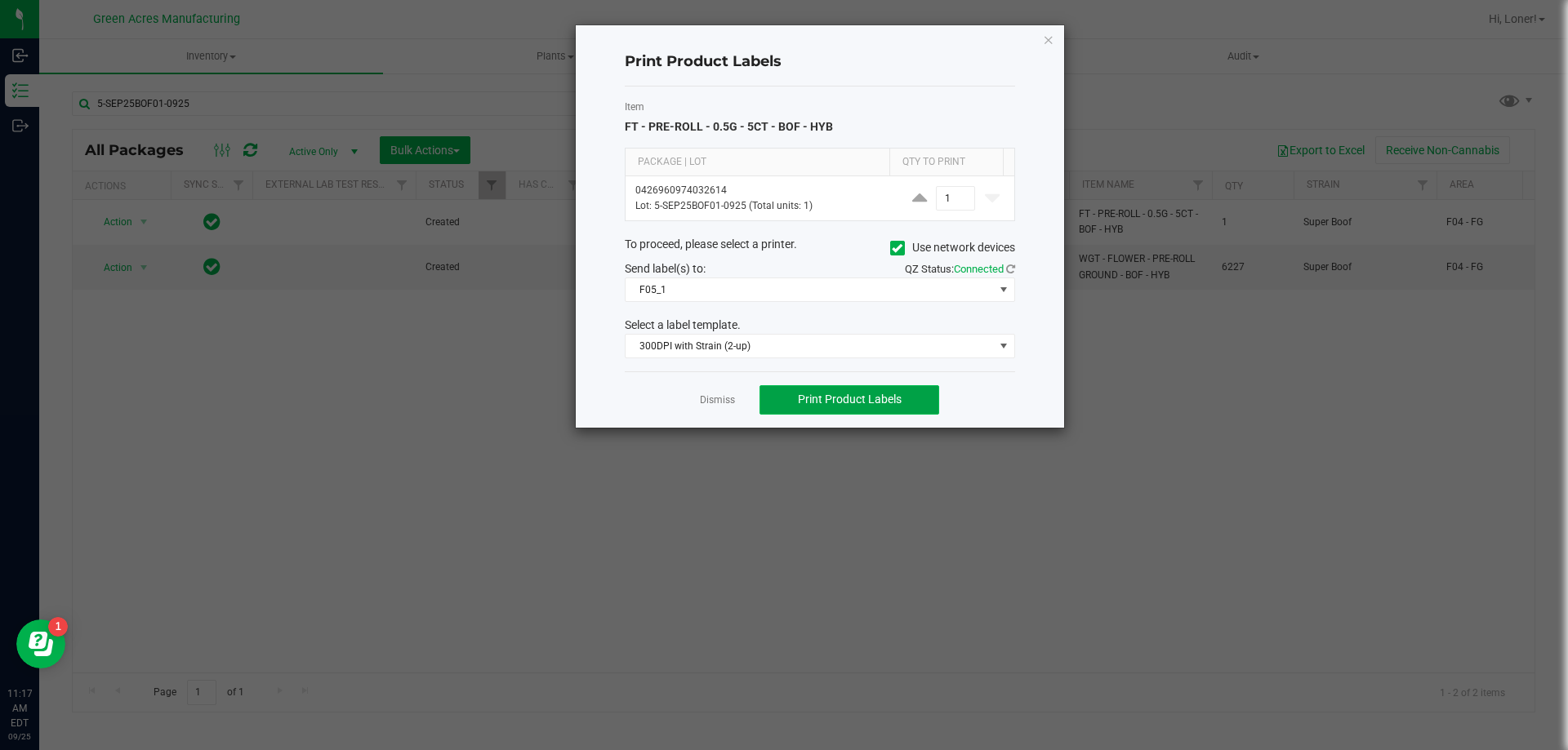
click at [853, 391] on button "Print Product Labels" at bounding box center [848, 400] width 180 height 30
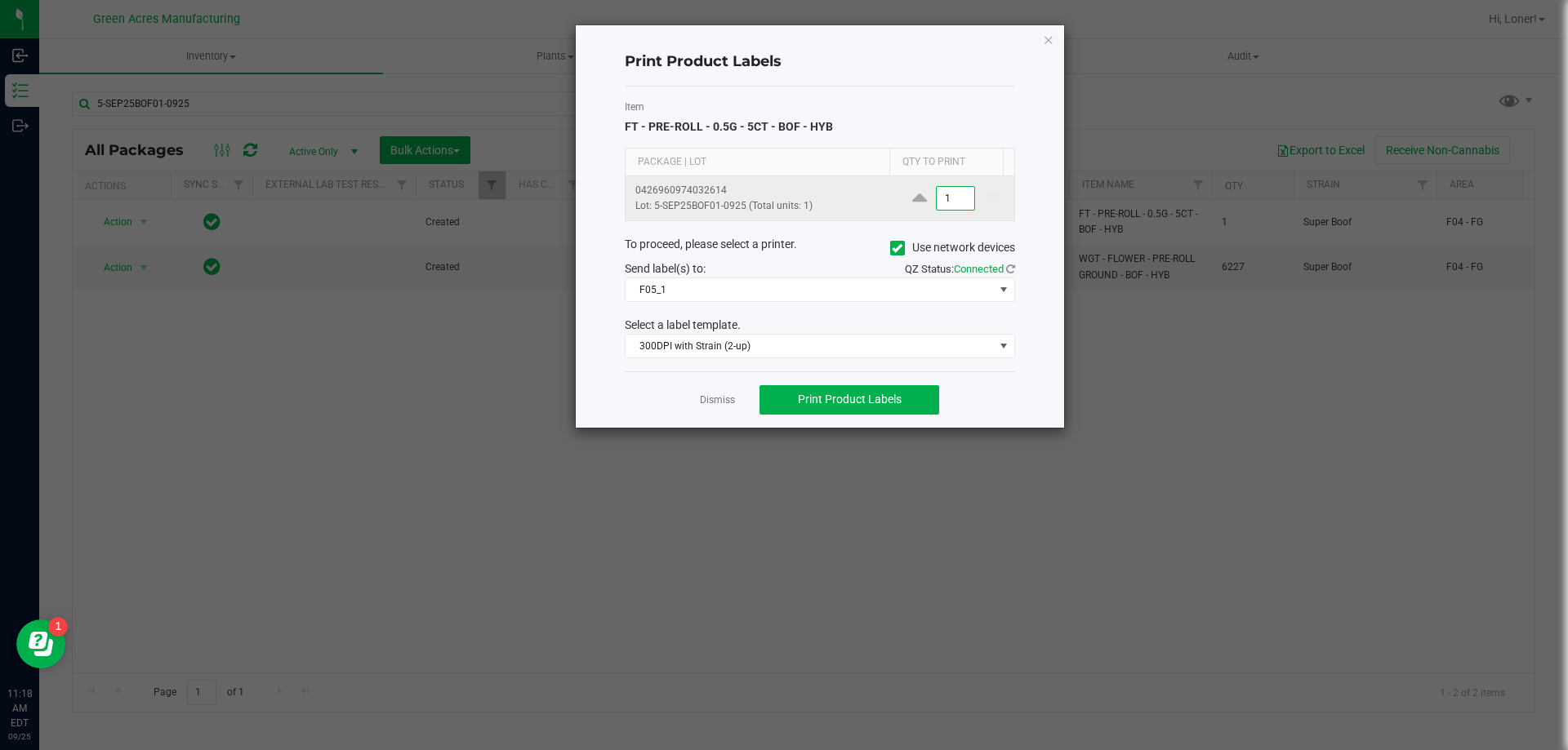
click at [952, 200] on input "1" at bounding box center [955, 198] width 38 height 23
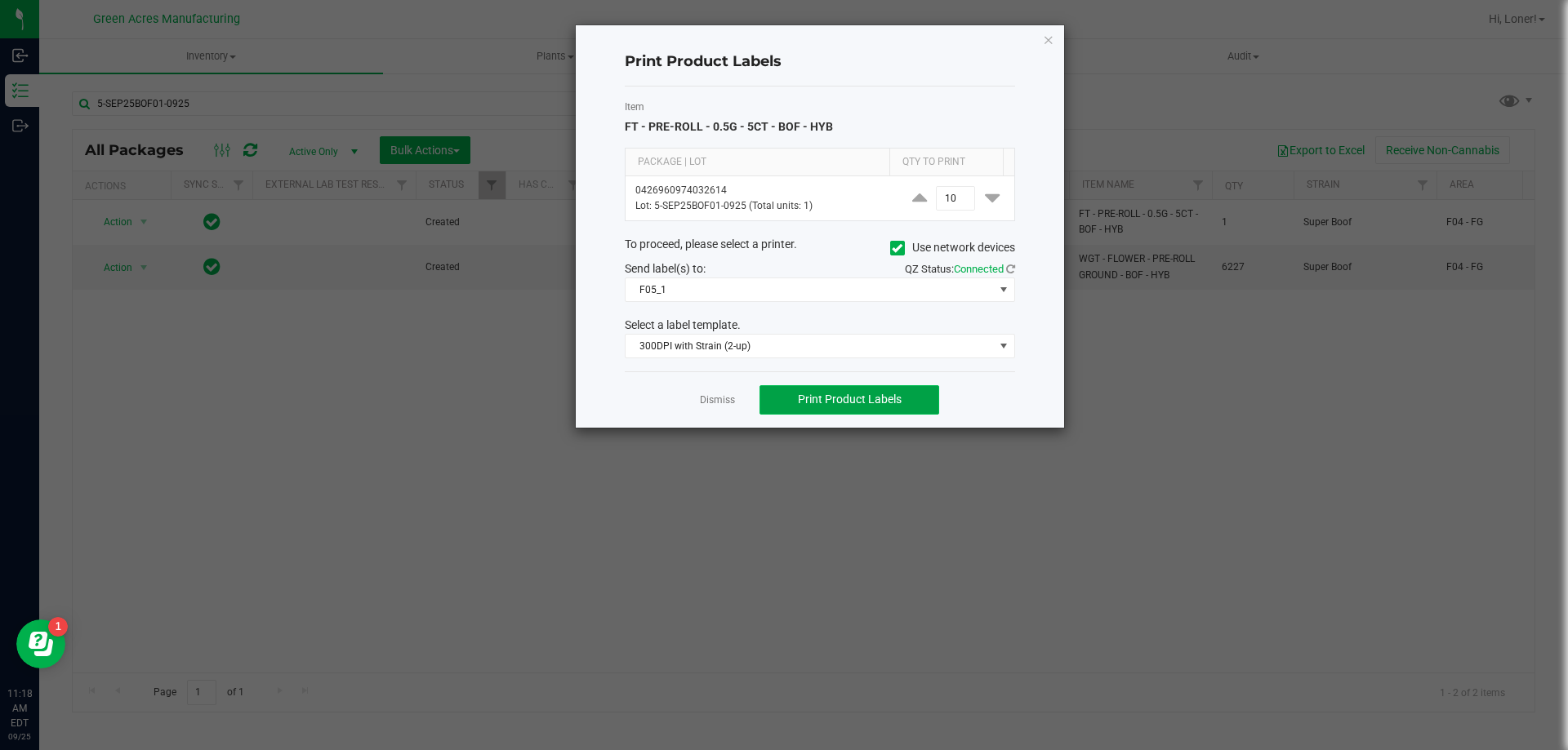
click at [853, 390] on button "Print Product Labels" at bounding box center [848, 400] width 180 height 30
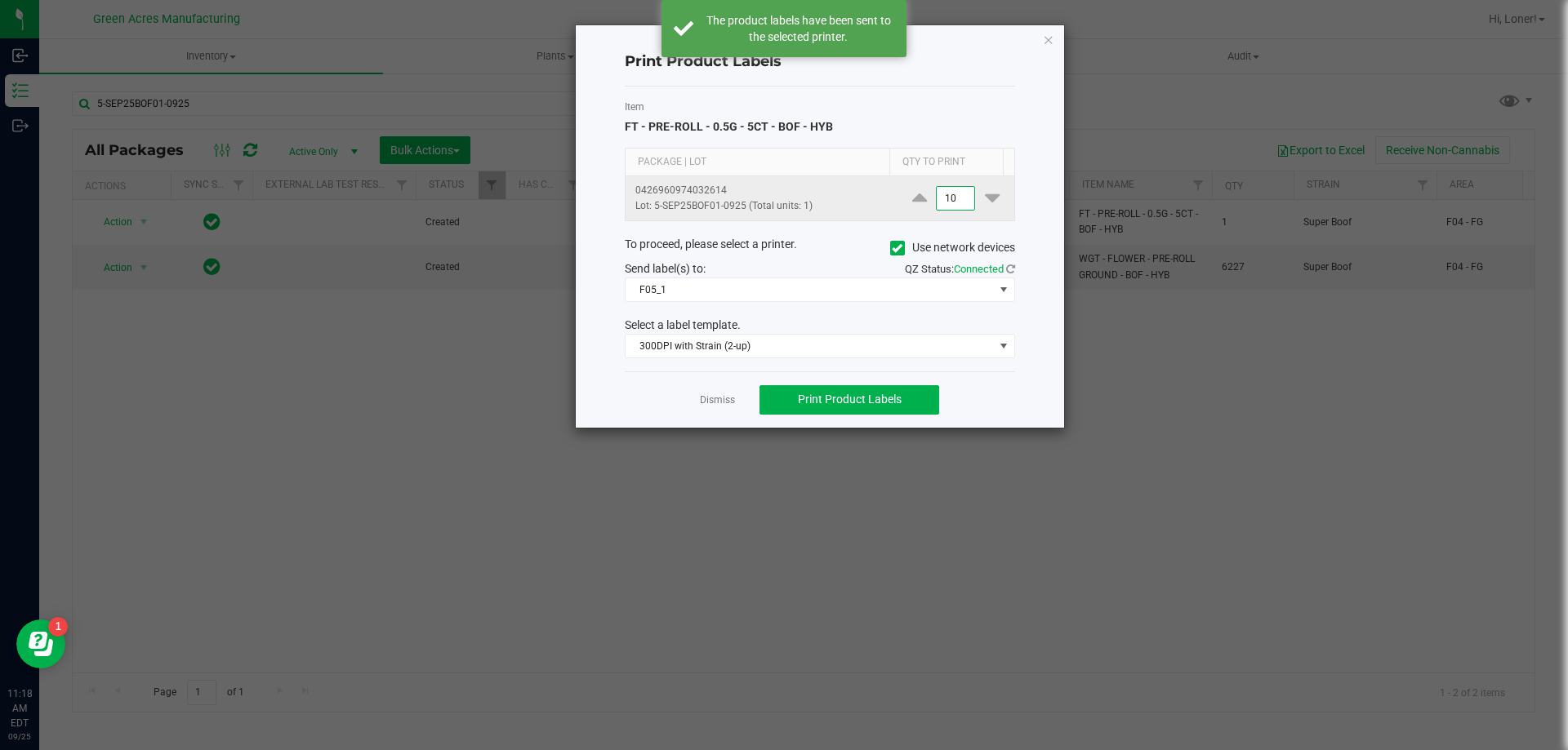
click at [950, 191] on input "10" at bounding box center [955, 198] width 38 height 23
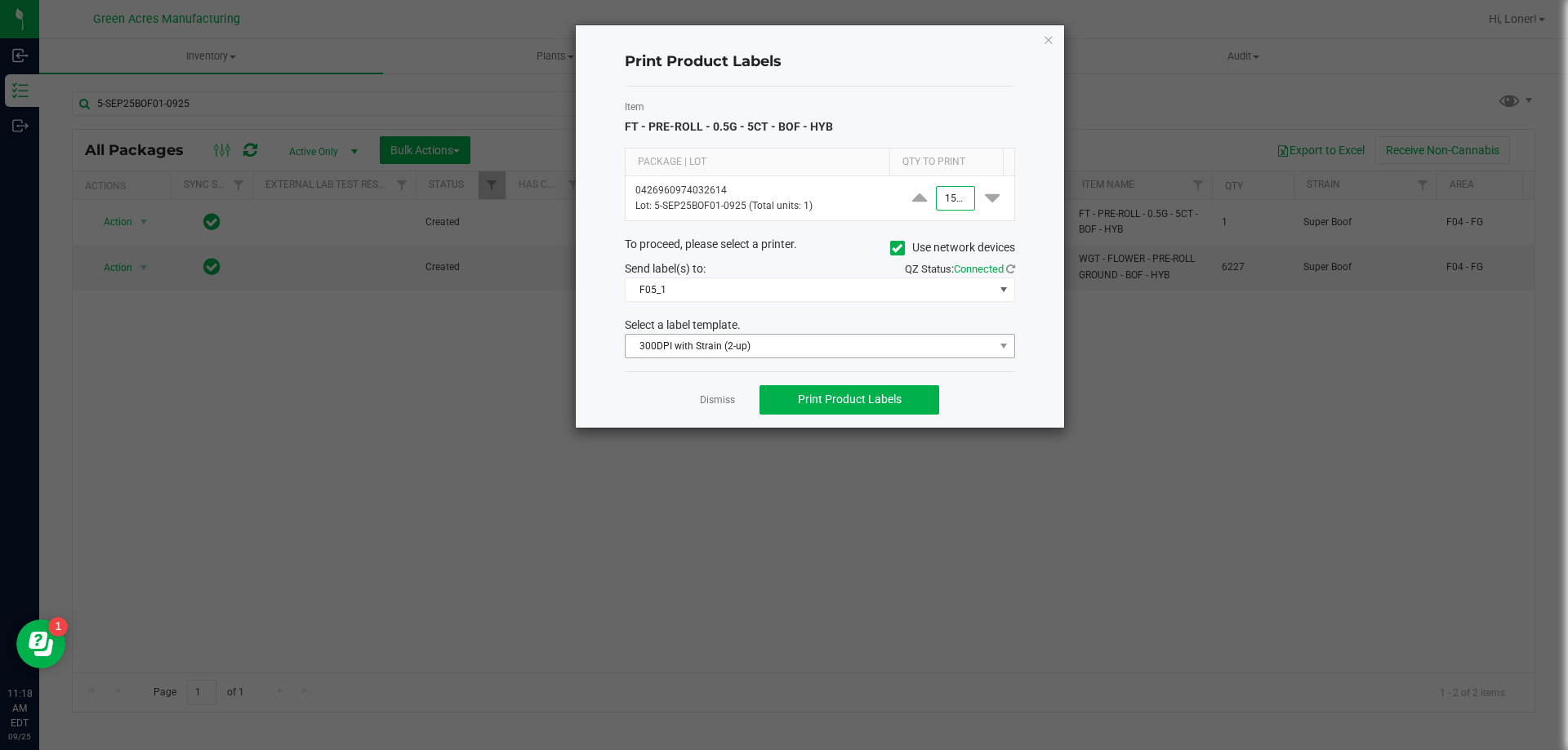
scroll to position [0, 1]
type input "1,500"
click at [848, 388] on button "Print Product Labels" at bounding box center [848, 400] width 180 height 30
click at [1050, 39] on icon "button" at bounding box center [1049, 39] width 12 height 19
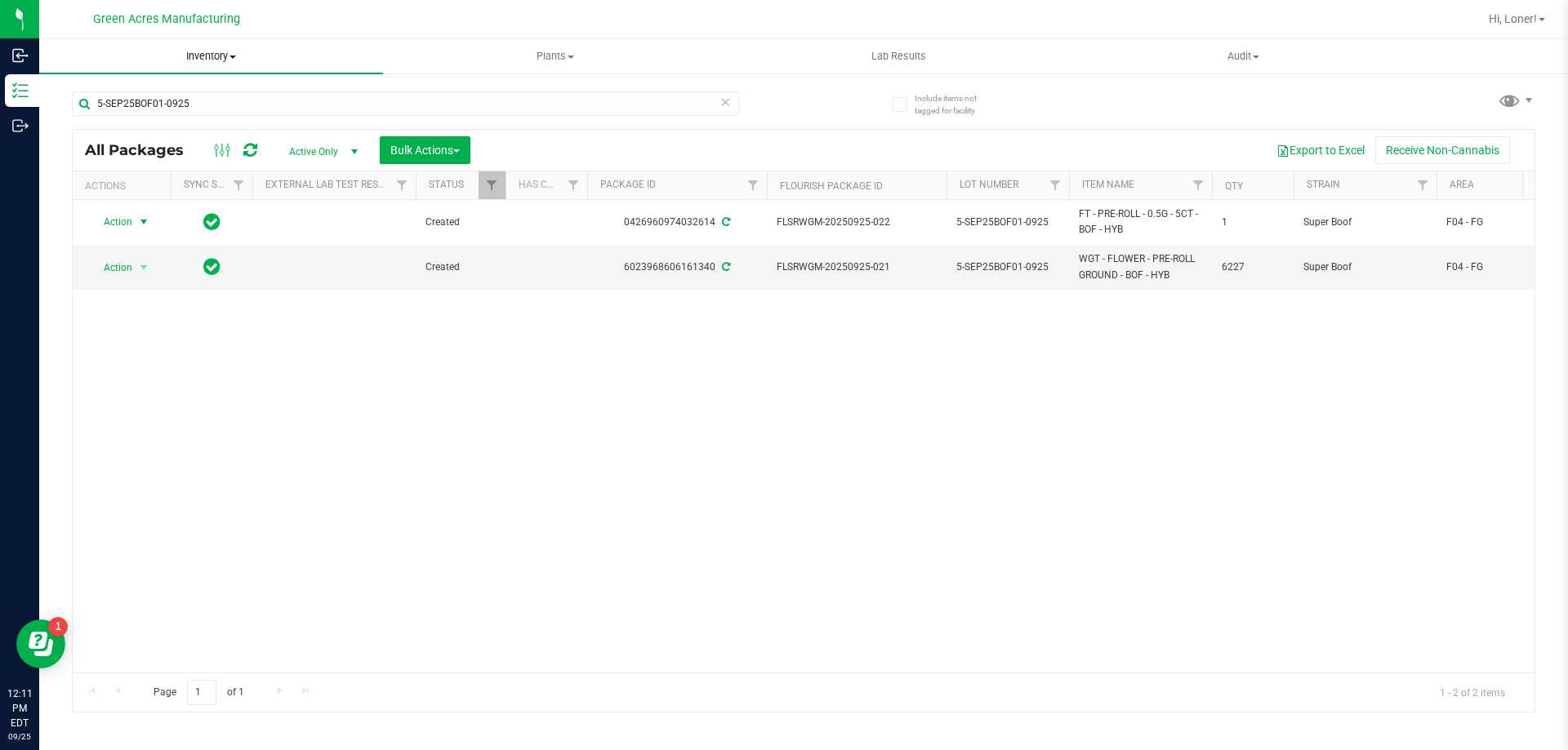
click at [197, 50] on span "Inventory" at bounding box center [211, 56] width 343 height 14
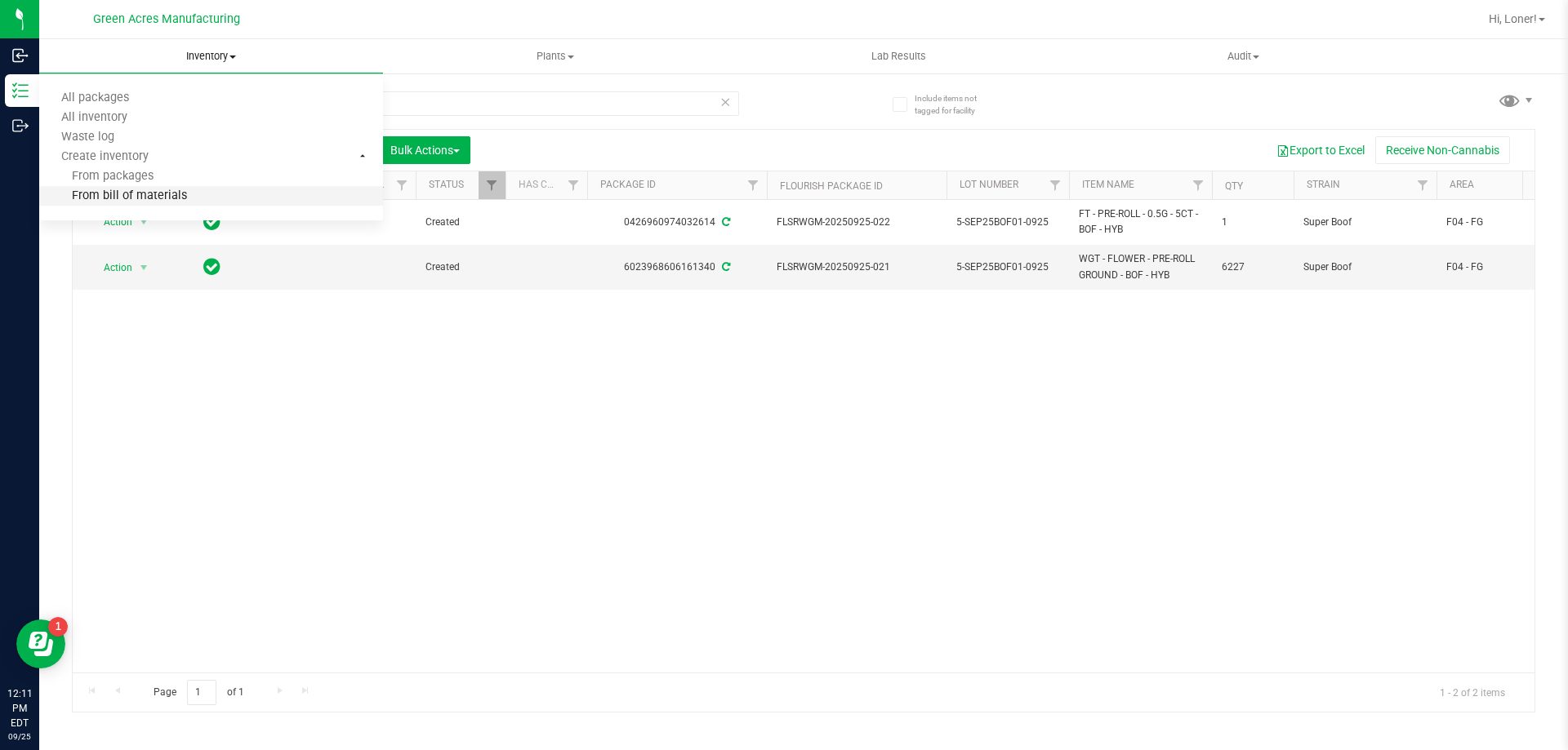
click at [162, 201] on span "From bill of materials" at bounding box center [114, 196] width 148 height 13
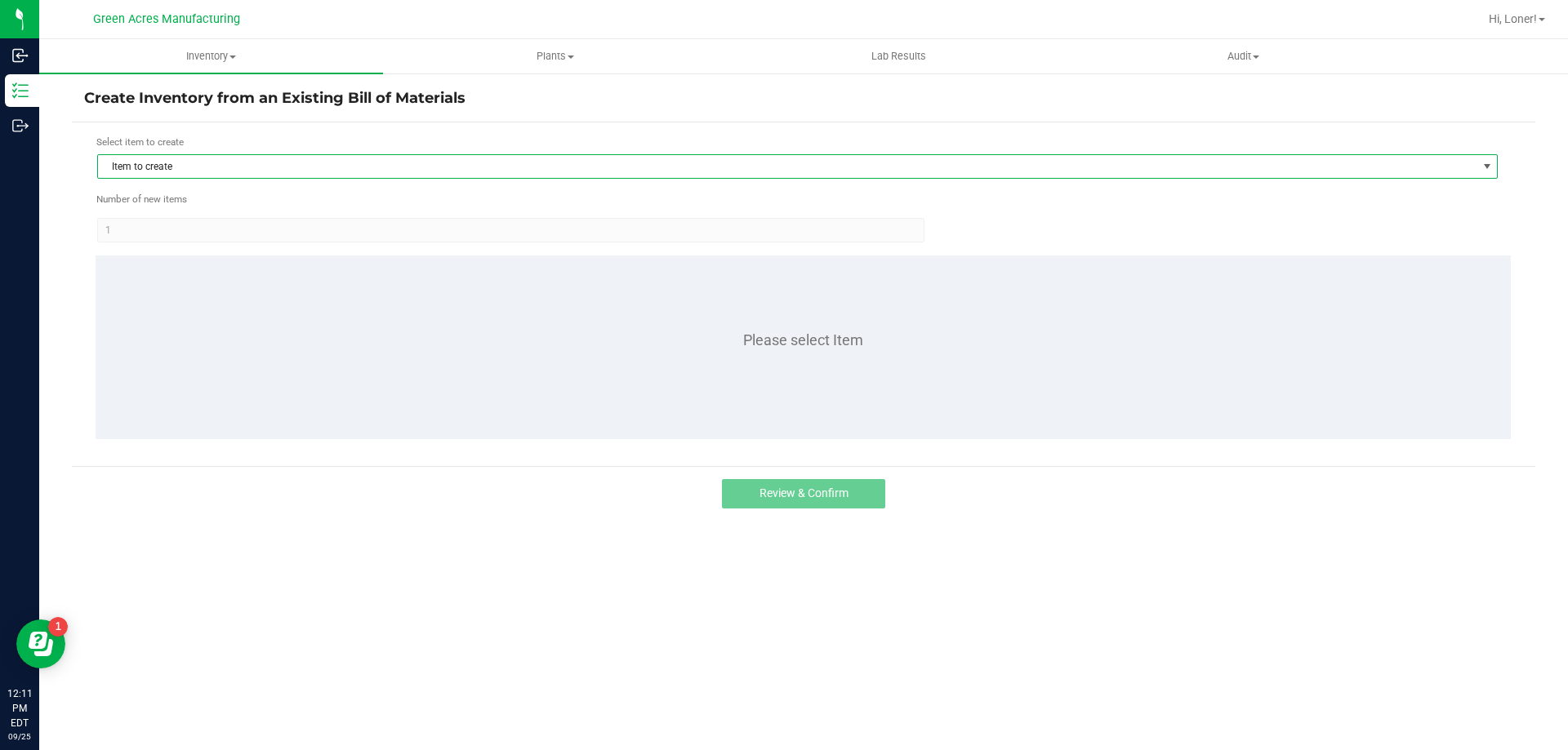
click at [149, 176] on span "Item to create" at bounding box center [787, 166] width 1378 height 23
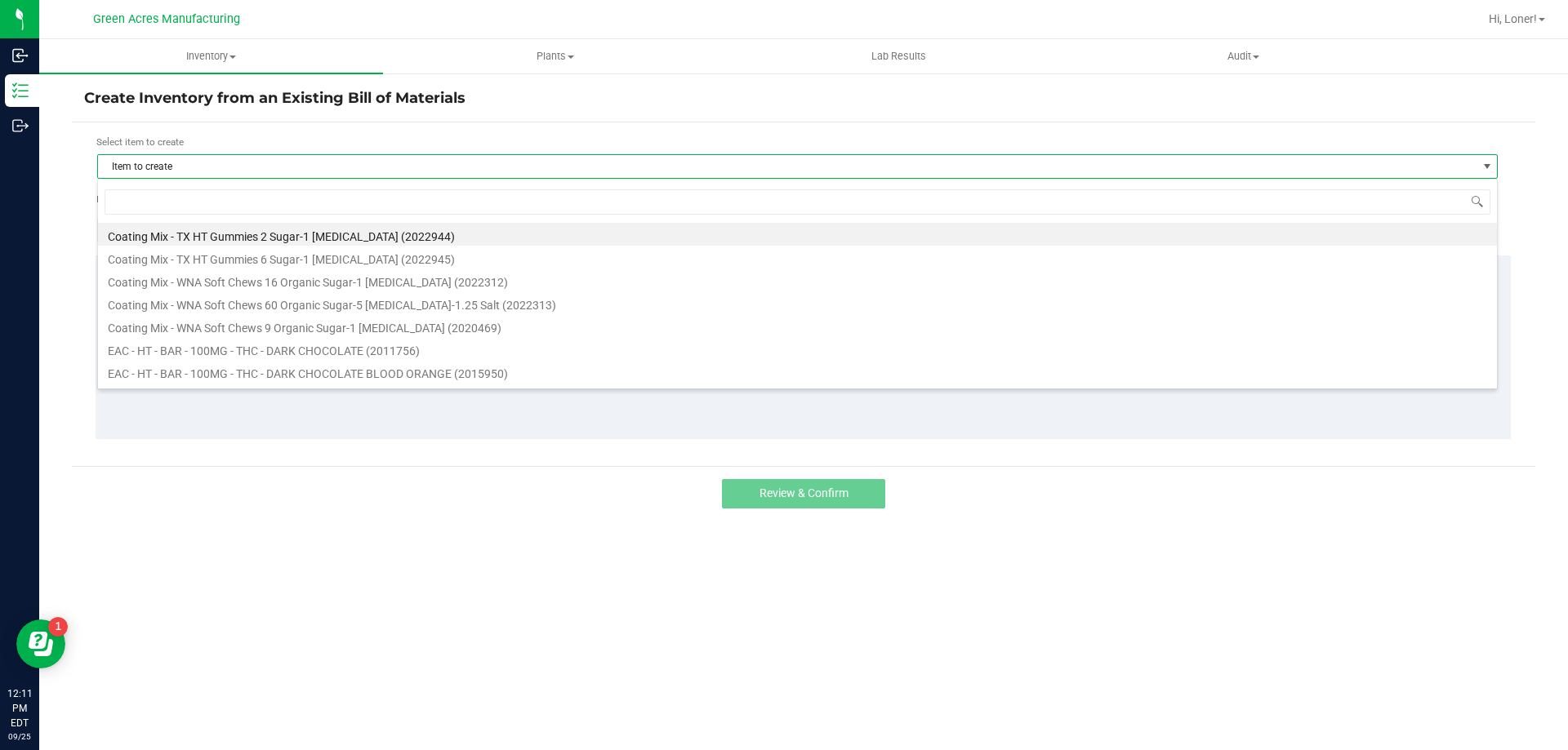
scroll to position [24, 1401]
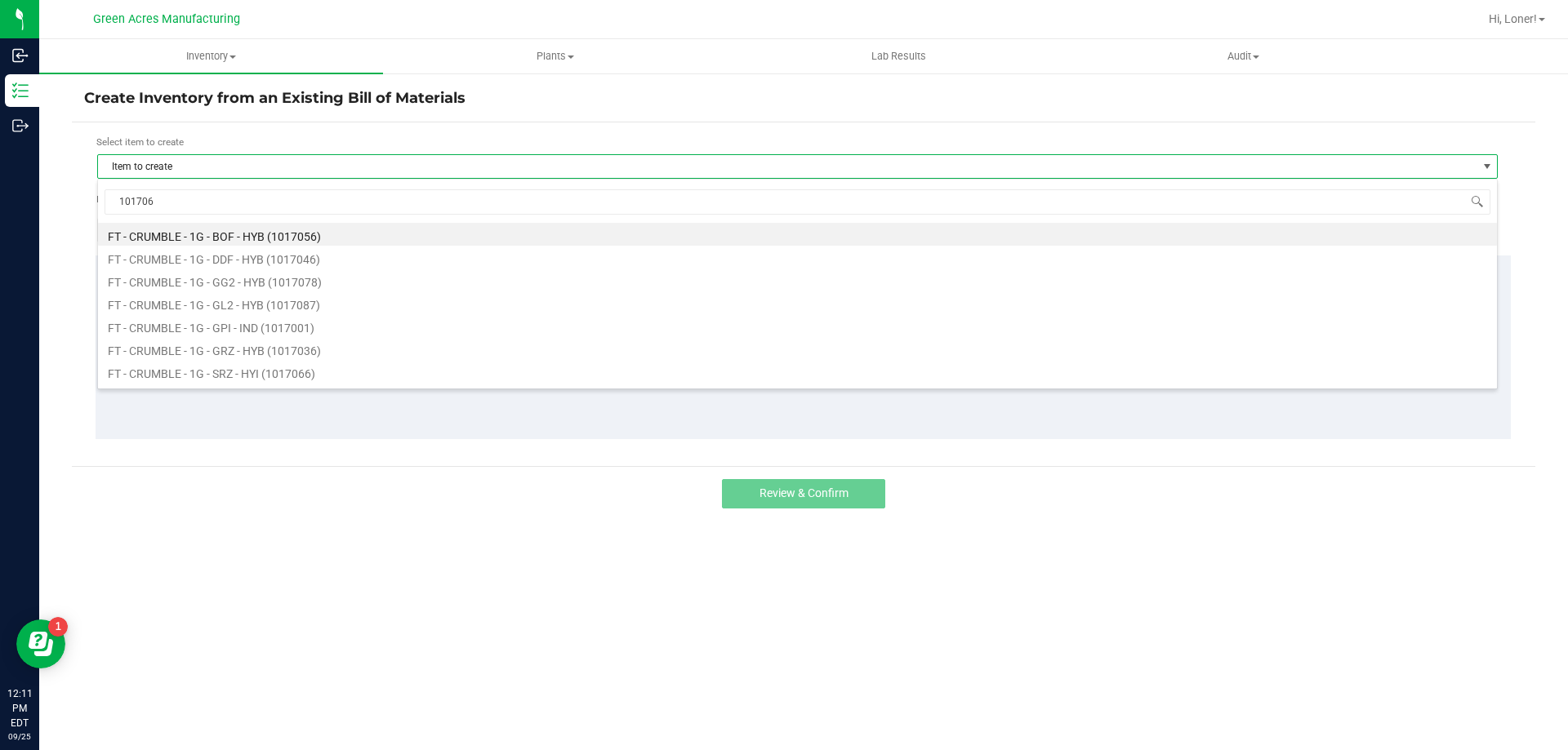
type input "1017060"
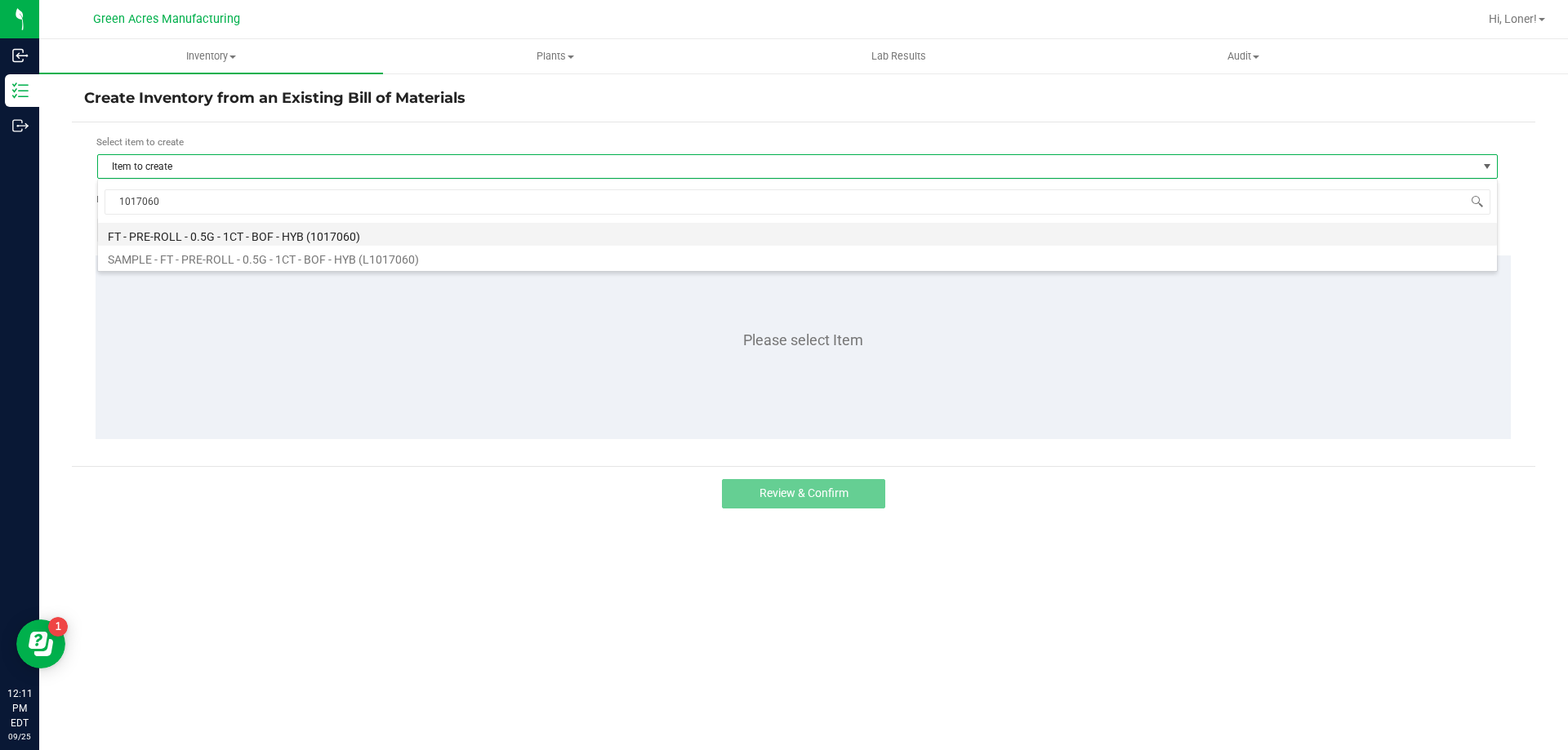
click at [208, 235] on li "FT - PRE-ROLL - 0.5G - 1CT - BOF - HYB (1017060)" at bounding box center [797, 235] width 1399 height 23
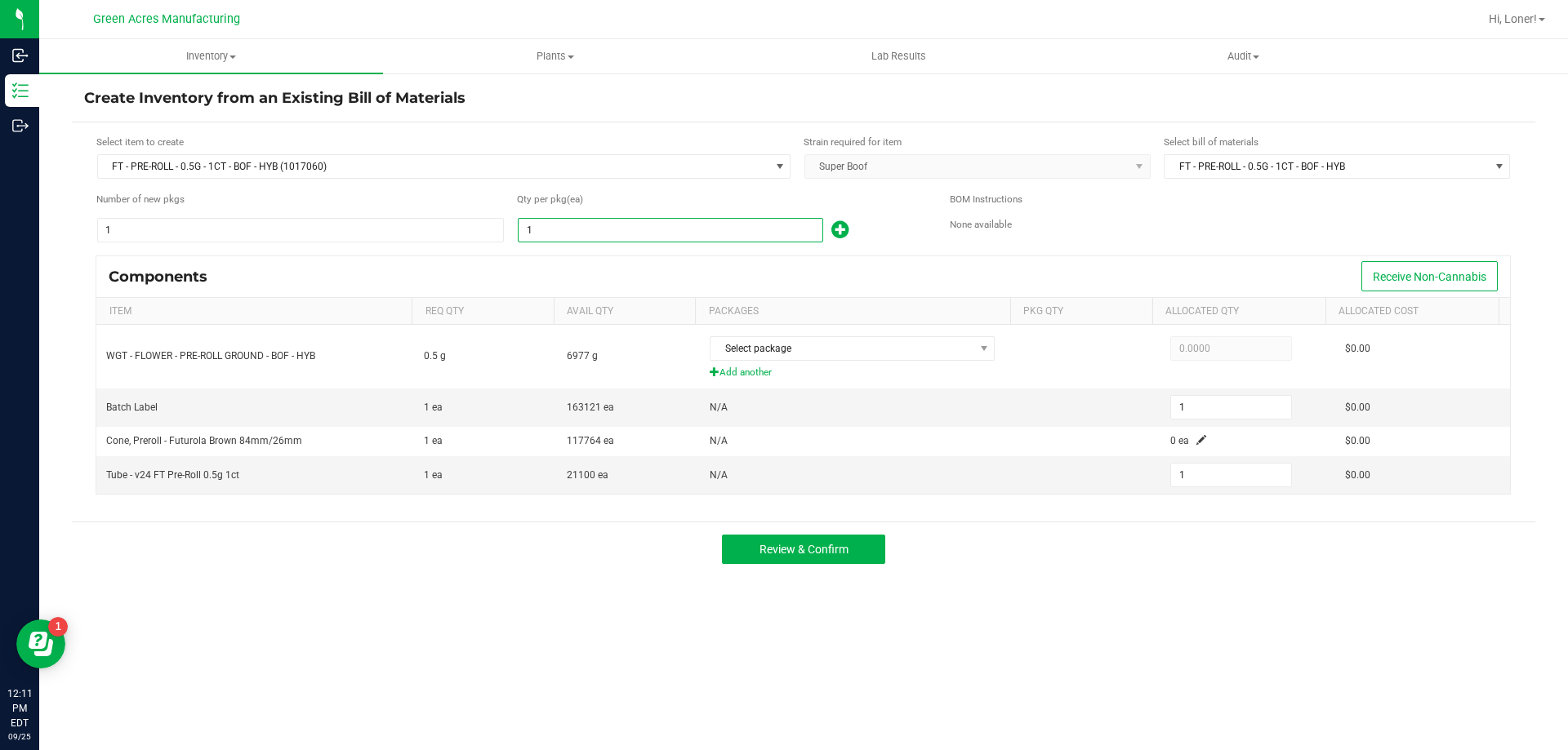
click at [642, 234] on input "1" at bounding box center [670, 231] width 304 height 23
type input "15"
type input "150"
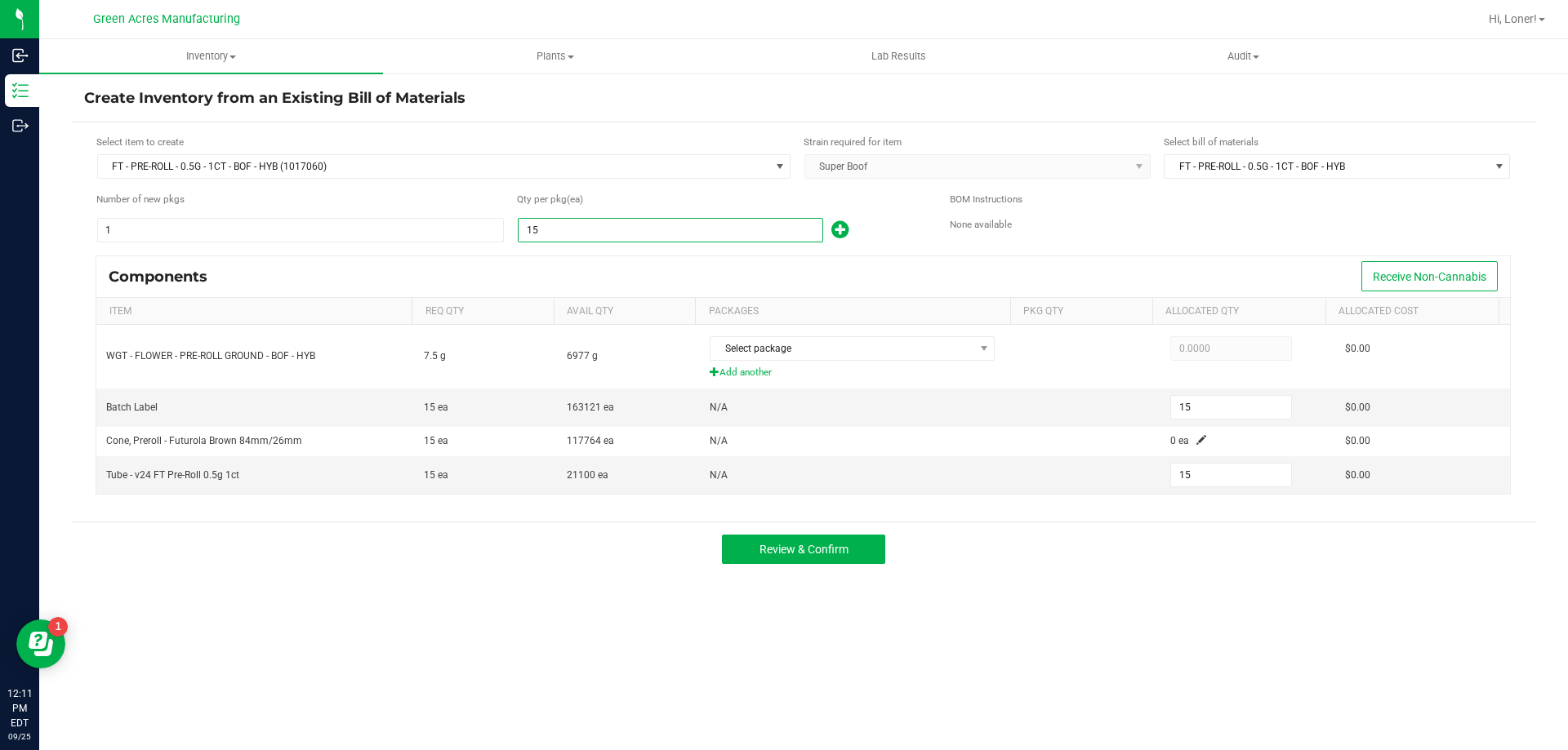
type input "150"
type input "1500"
type input "1,500"
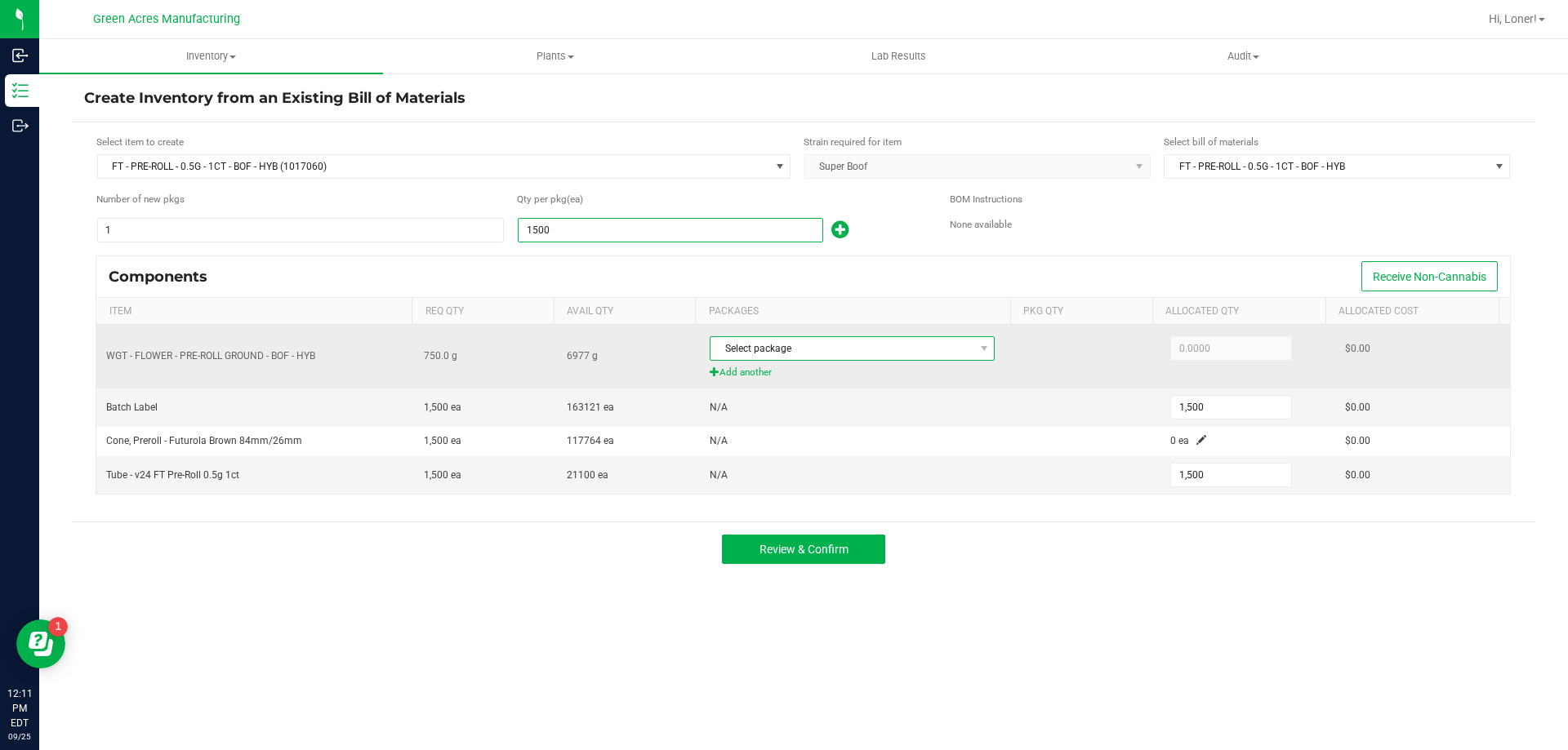
type input "1,500"
click at [814, 338] on span "Select package" at bounding box center [842, 349] width 263 height 23
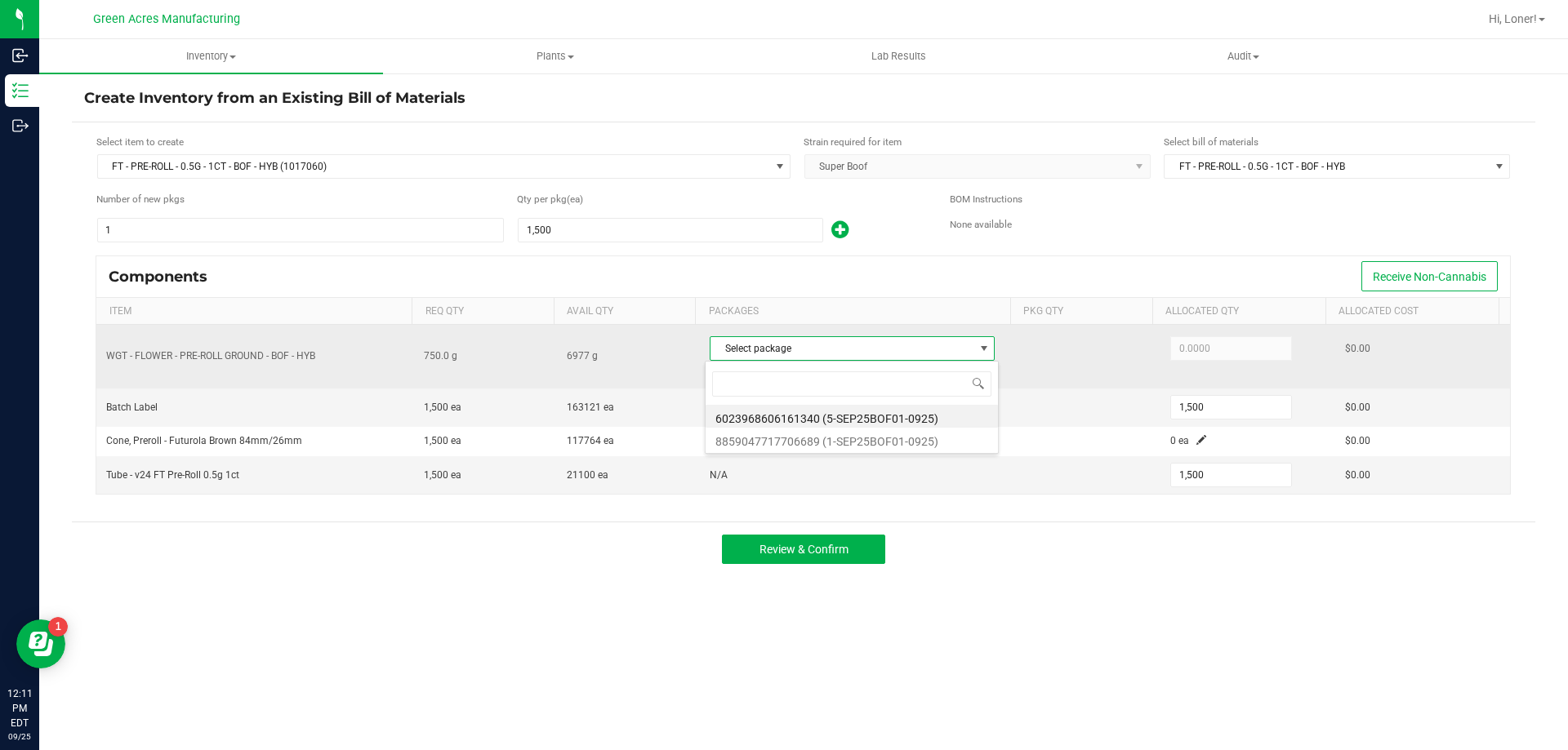
scroll to position [24, 282]
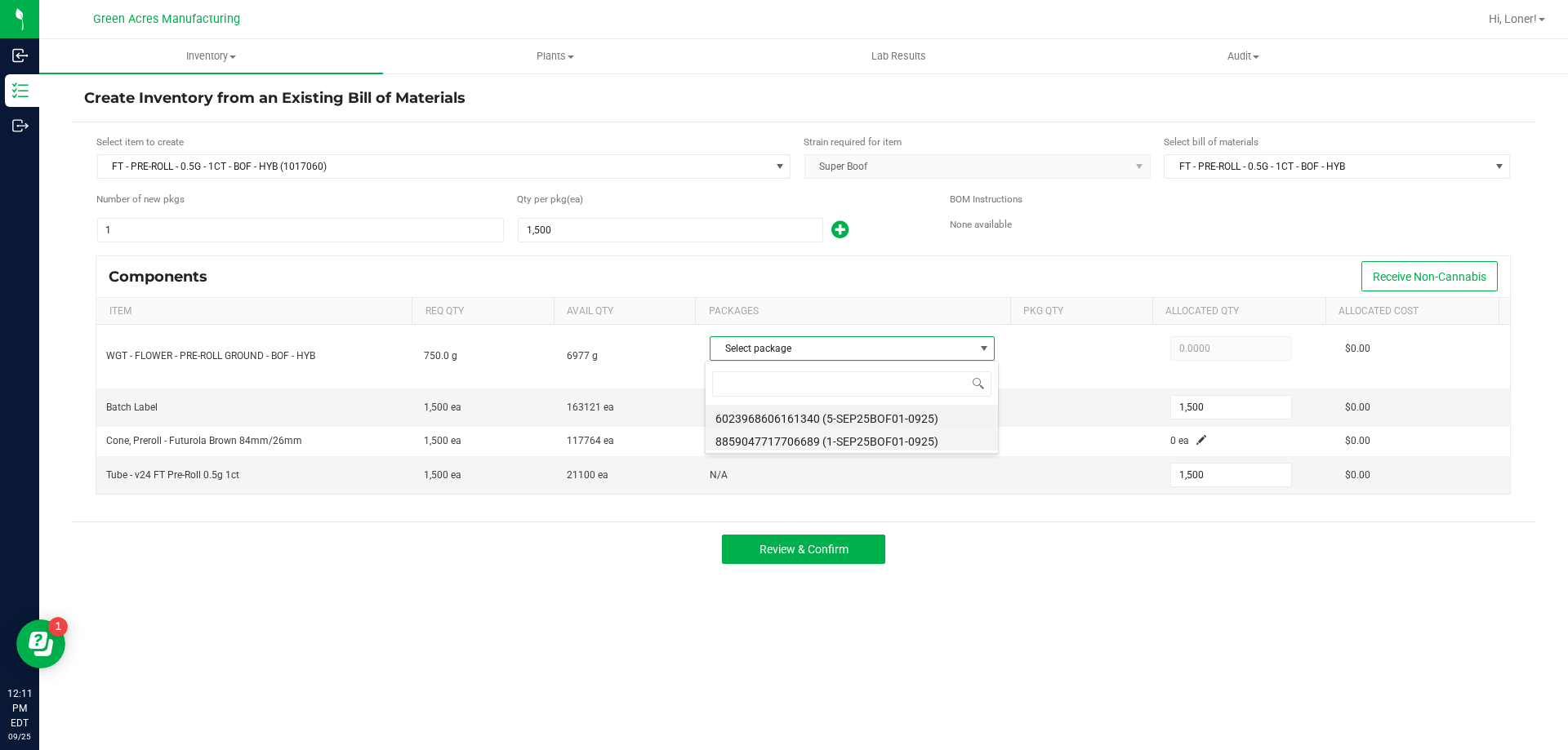
click at [851, 445] on li "8859047717706689 (1-SEP25BOF01-0925)" at bounding box center [851, 439] width 292 height 23
type input "750.0000"
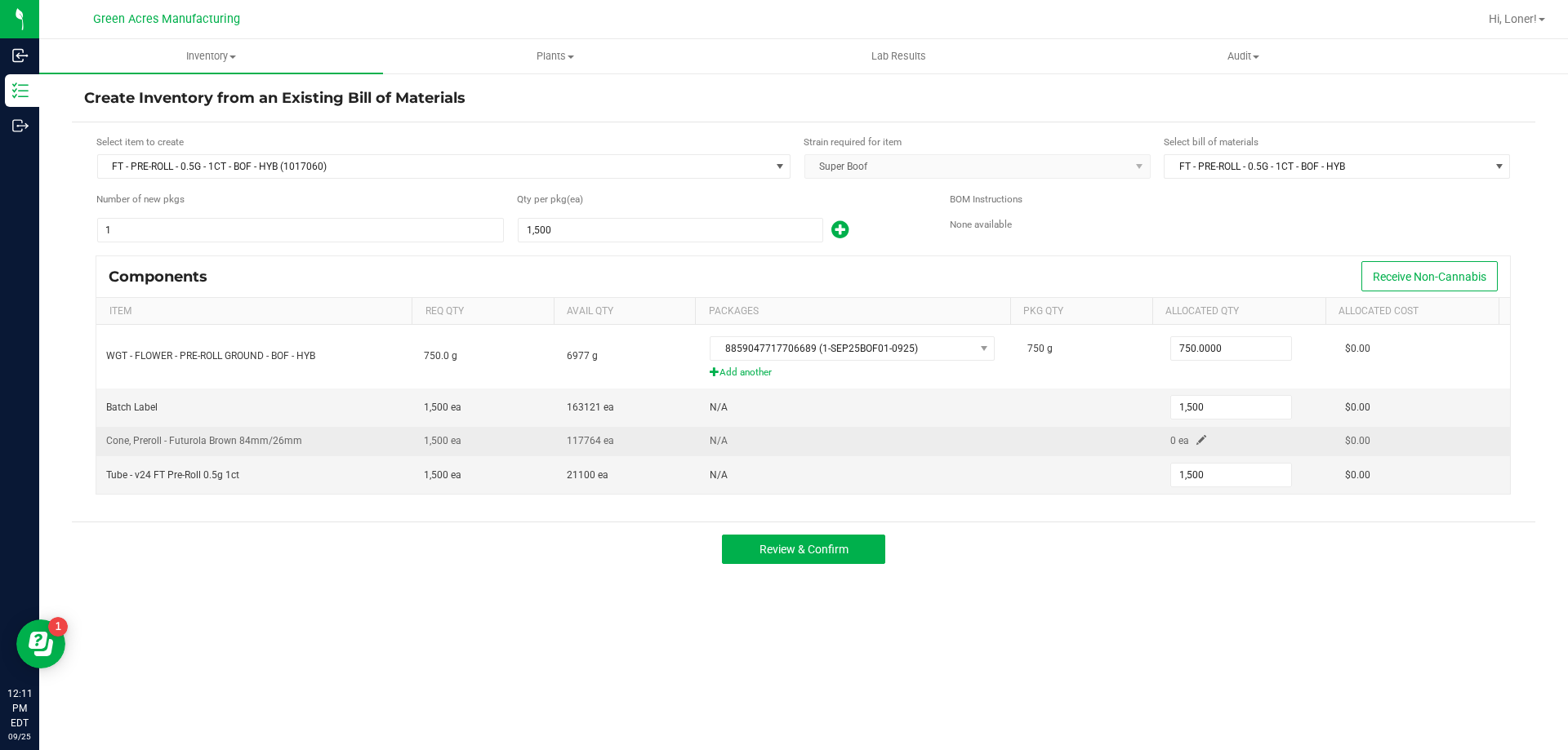
click at [1197, 436] on span at bounding box center [1201, 439] width 10 height 10
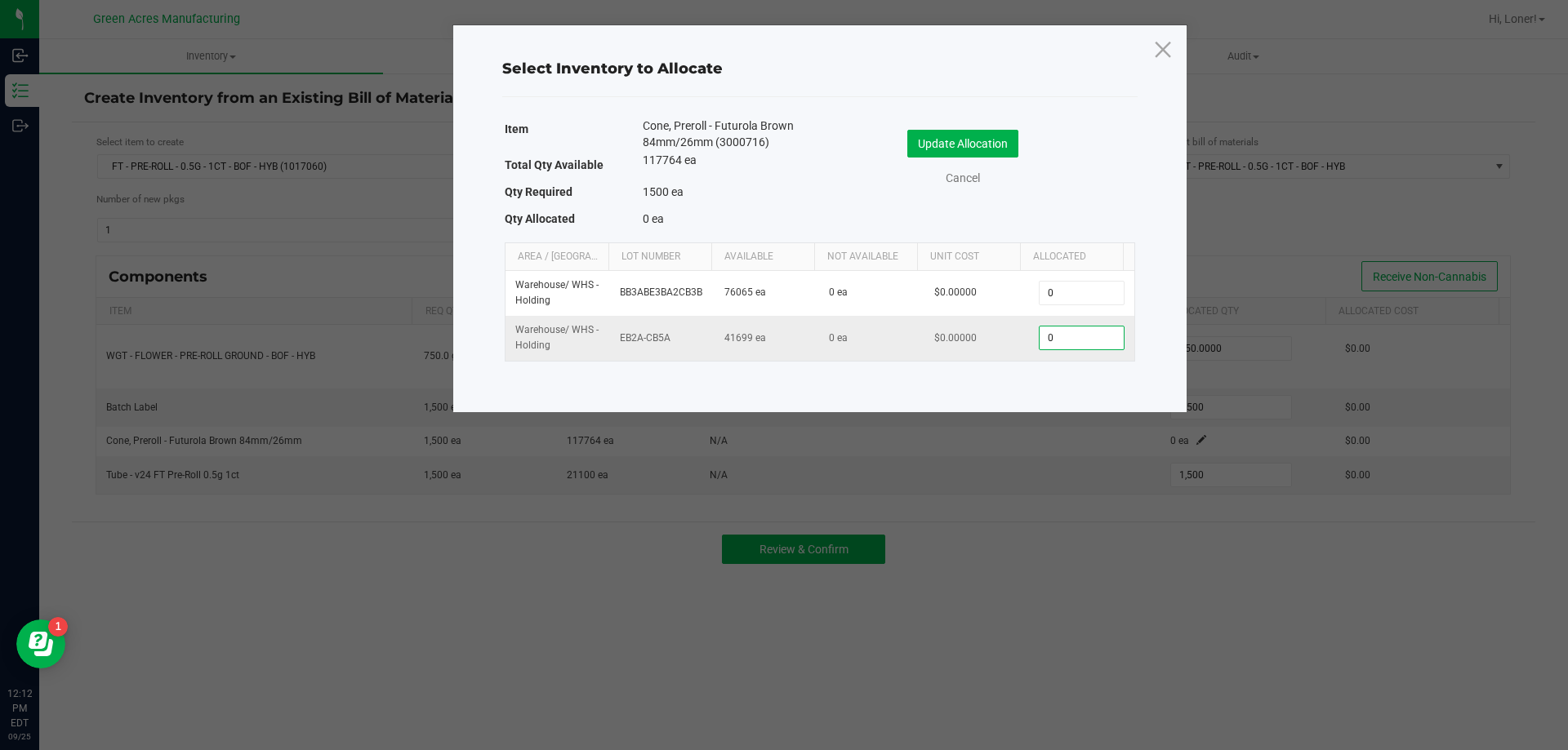
click at [1059, 338] on input "0" at bounding box center [1081, 338] width 84 height 23
type input "1,500"
click at [955, 145] on button "Update Allocation" at bounding box center [962, 143] width 111 height 28
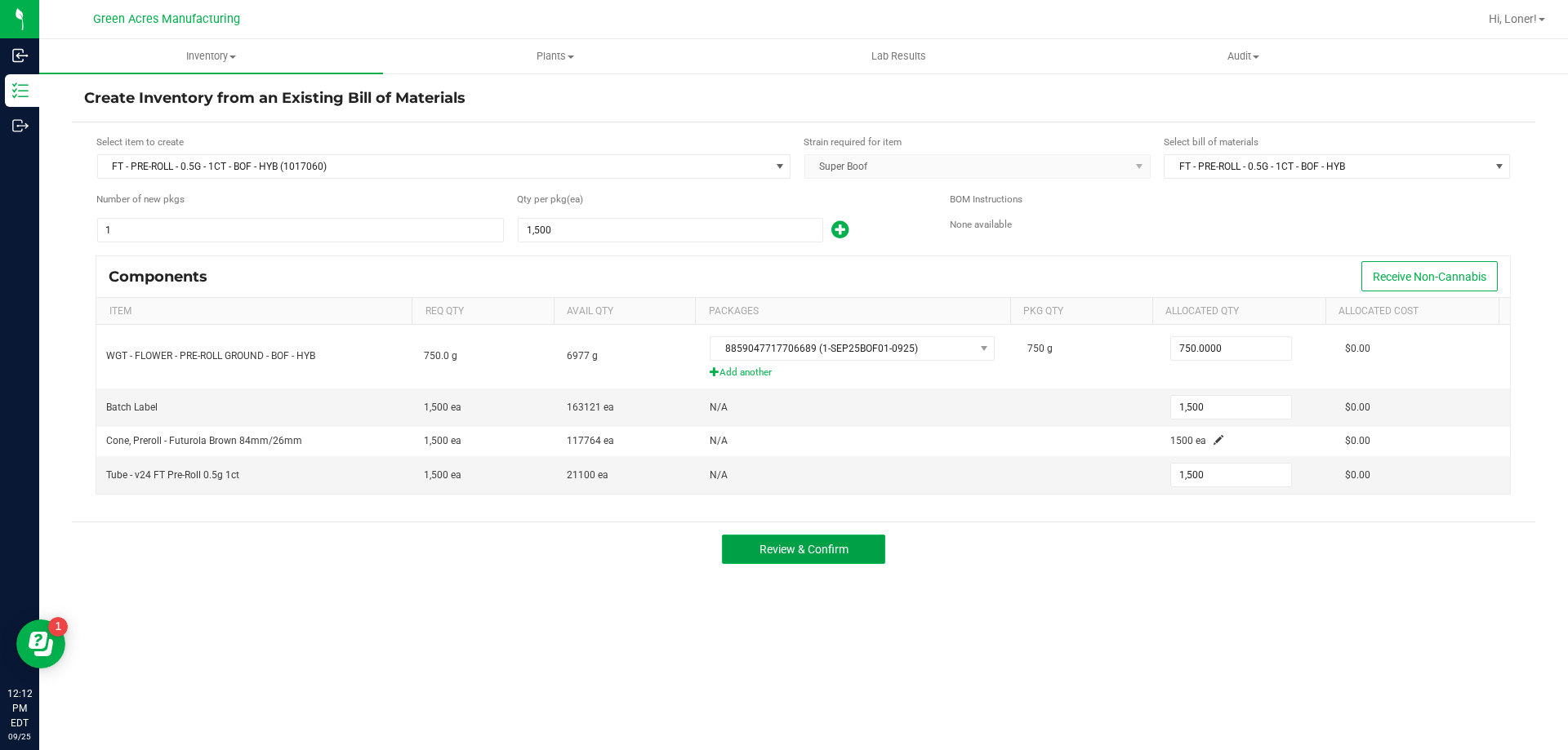
click at [878, 546] on button "Review & Confirm" at bounding box center [803, 549] width 164 height 30
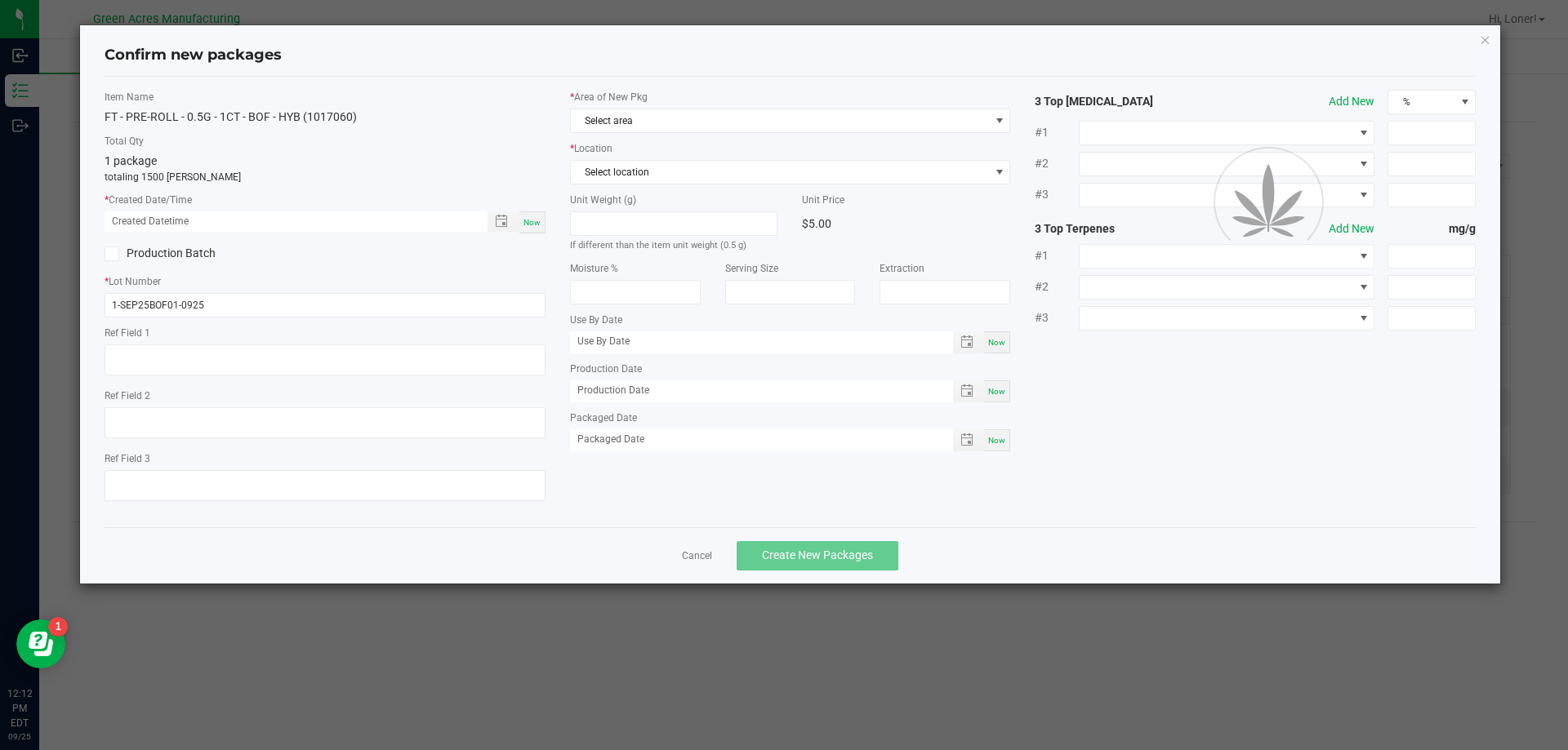
type textarea "52.7 PBO"
click at [537, 219] on span "Now" at bounding box center [532, 222] width 17 height 9
type input "[DATE] 12:12 PM"
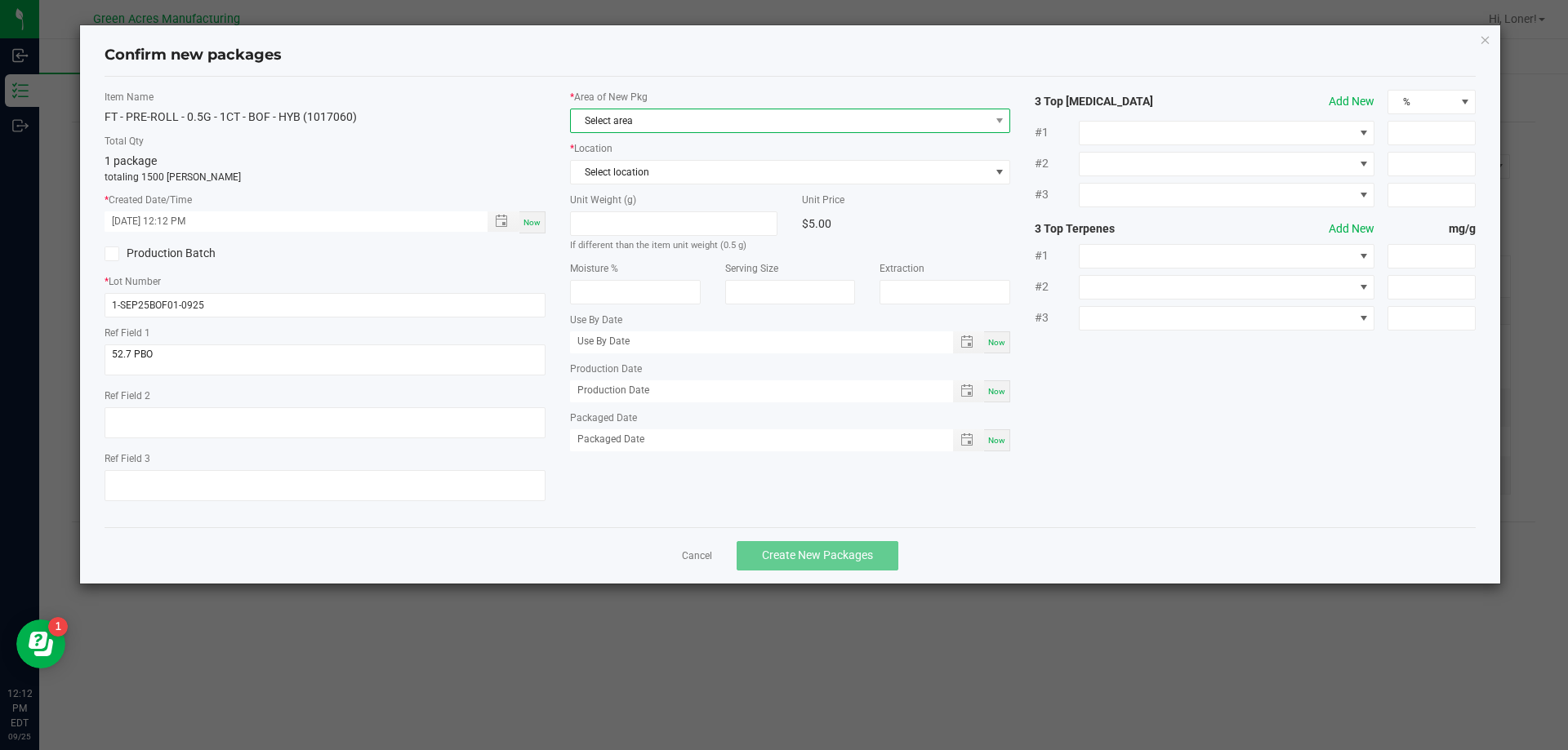
click at [596, 129] on span "Select area" at bounding box center [779, 121] width 418 height 23
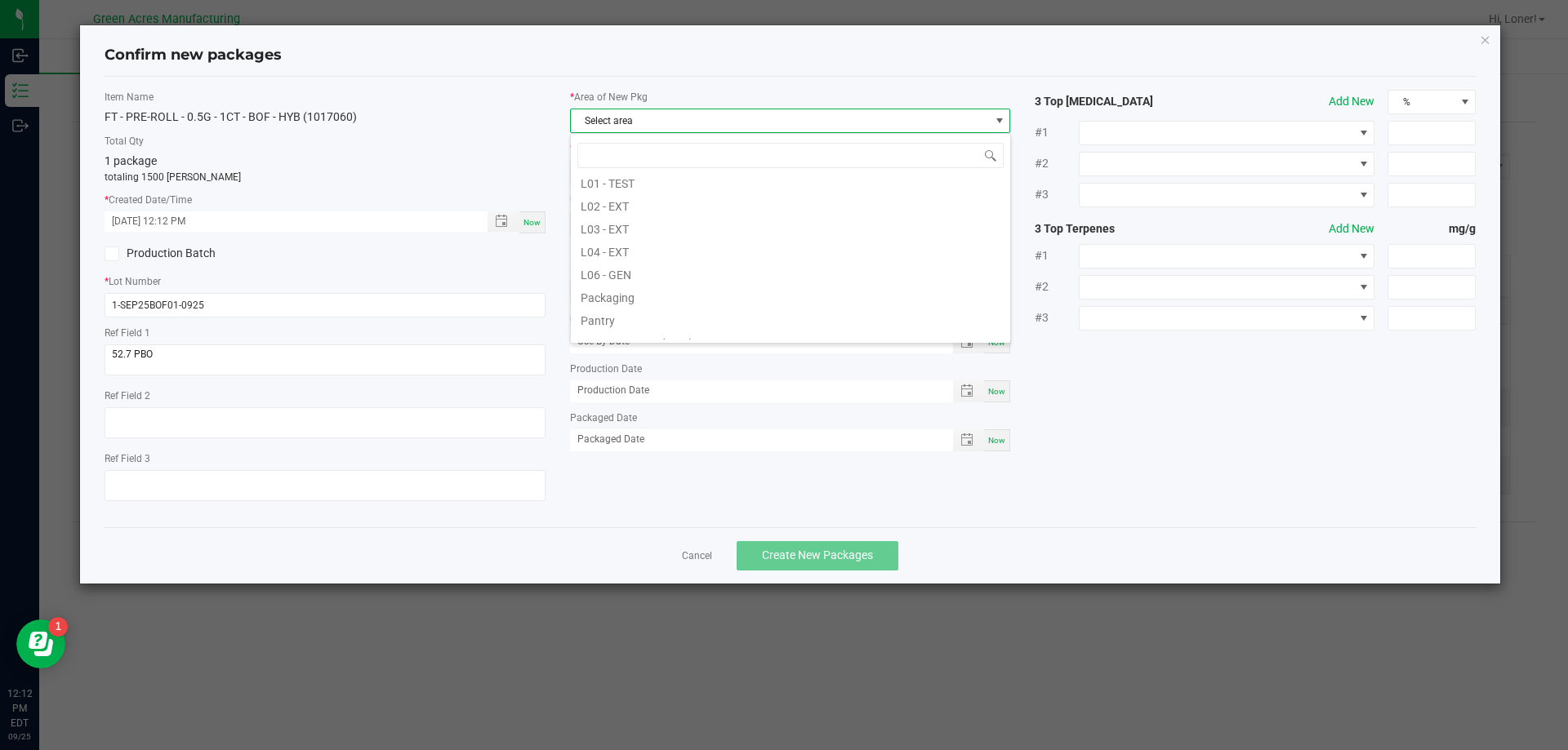
scroll to position [408, 0]
click at [645, 267] on li "Pantry / Secured Vault" at bounding box center [790, 260] width 440 height 23
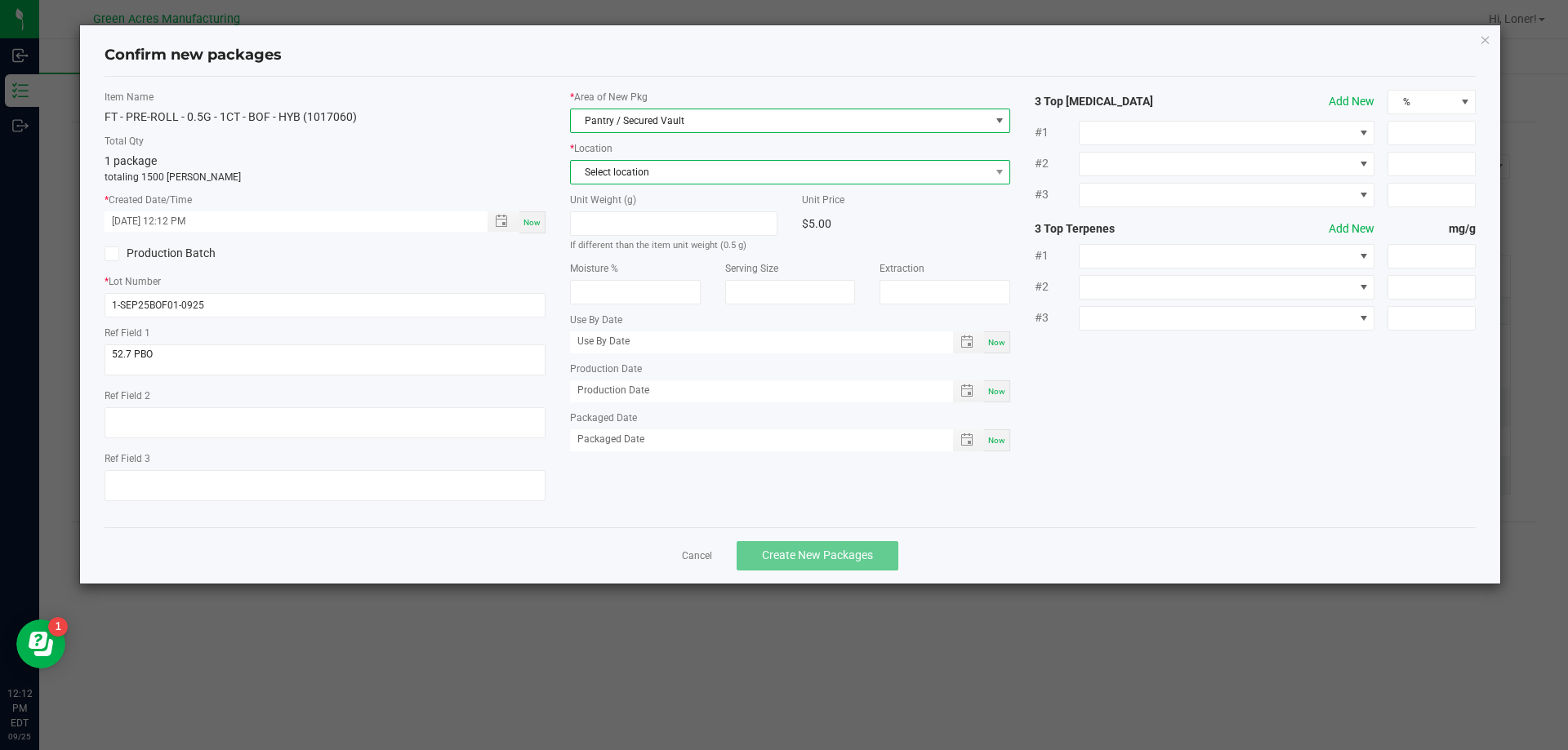
click at [646, 176] on span "Select location" at bounding box center [779, 172] width 418 height 23
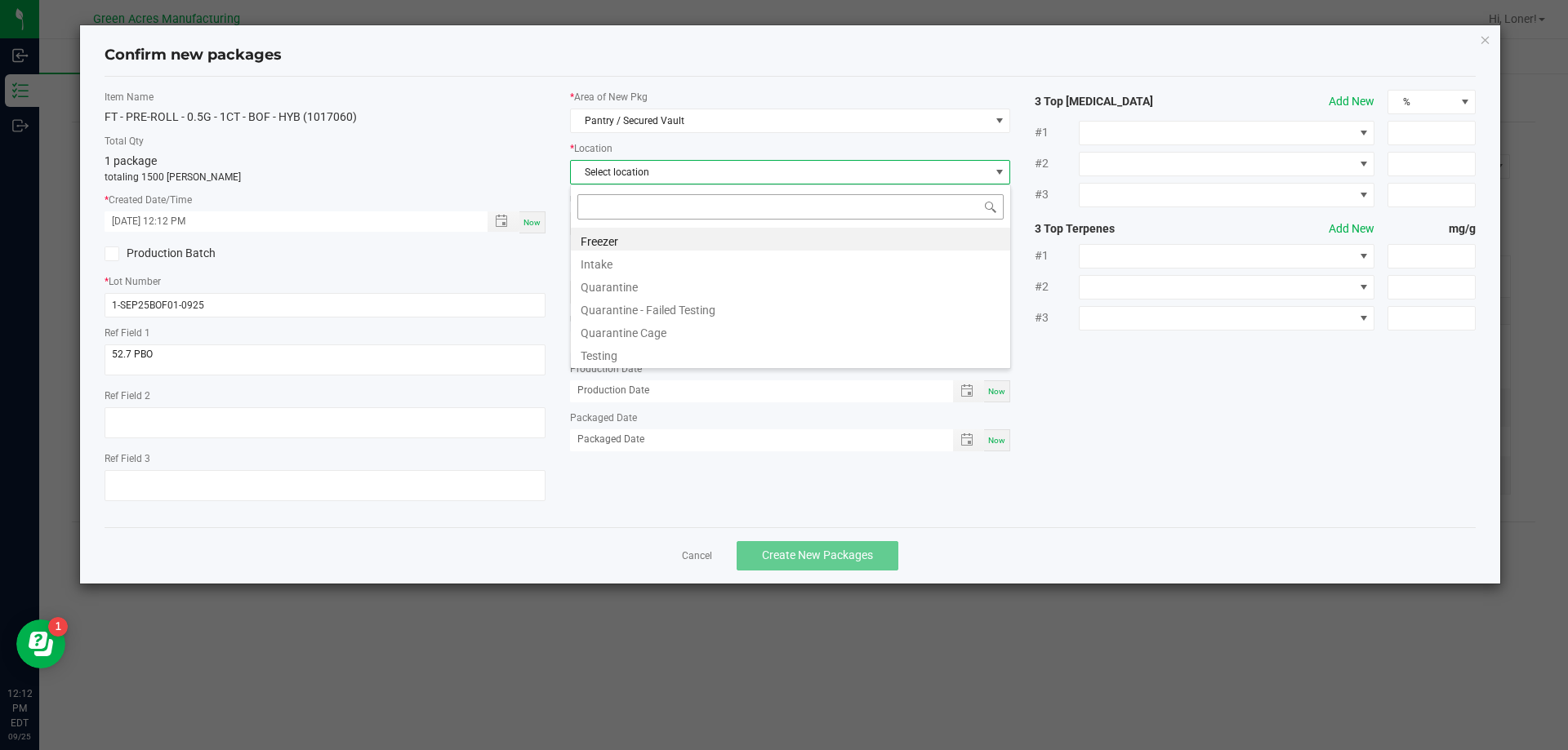
scroll to position [24, 441]
click at [637, 259] on li "Intake" at bounding box center [790, 262] width 440 height 23
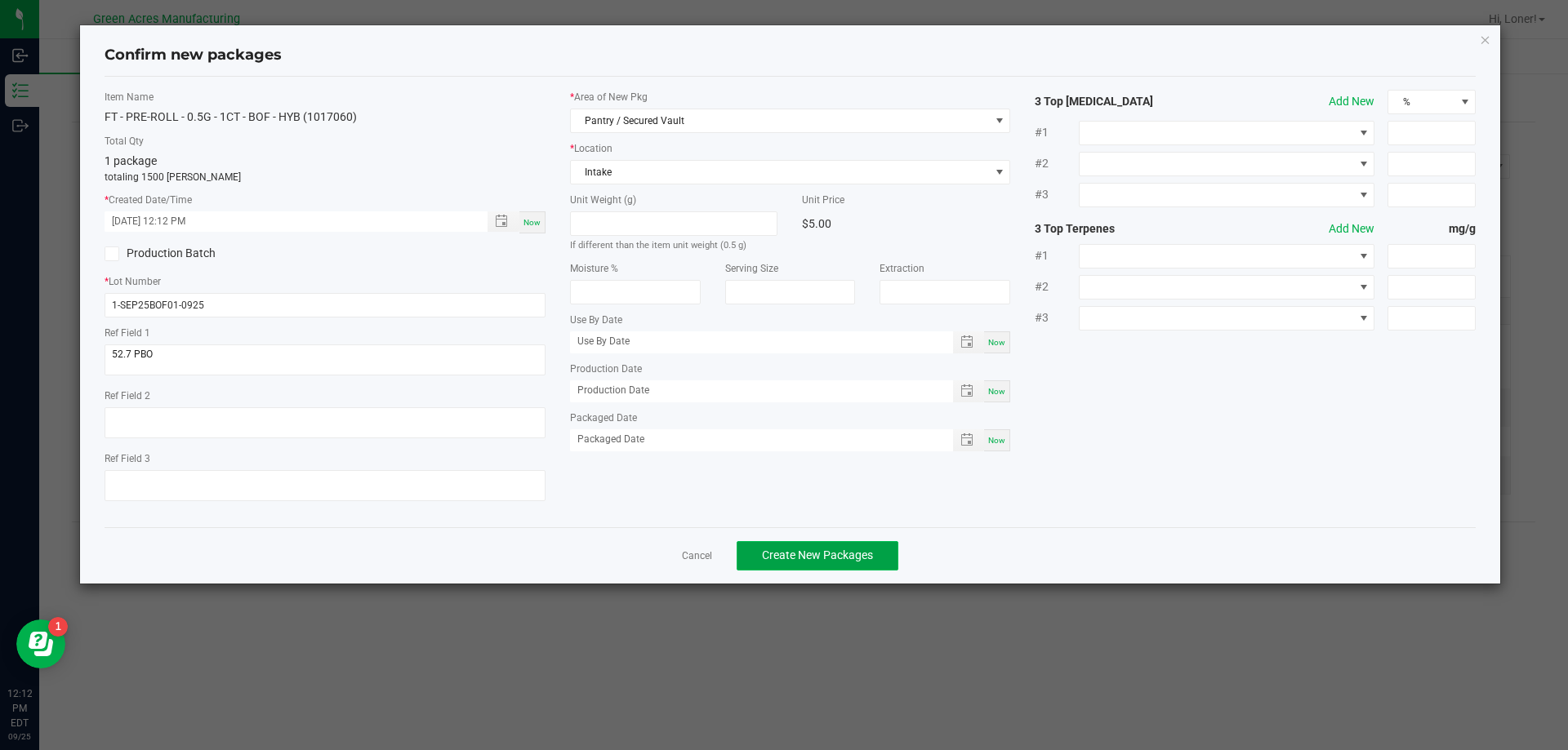
click at [851, 554] on span "Create New Packages" at bounding box center [817, 555] width 111 height 13
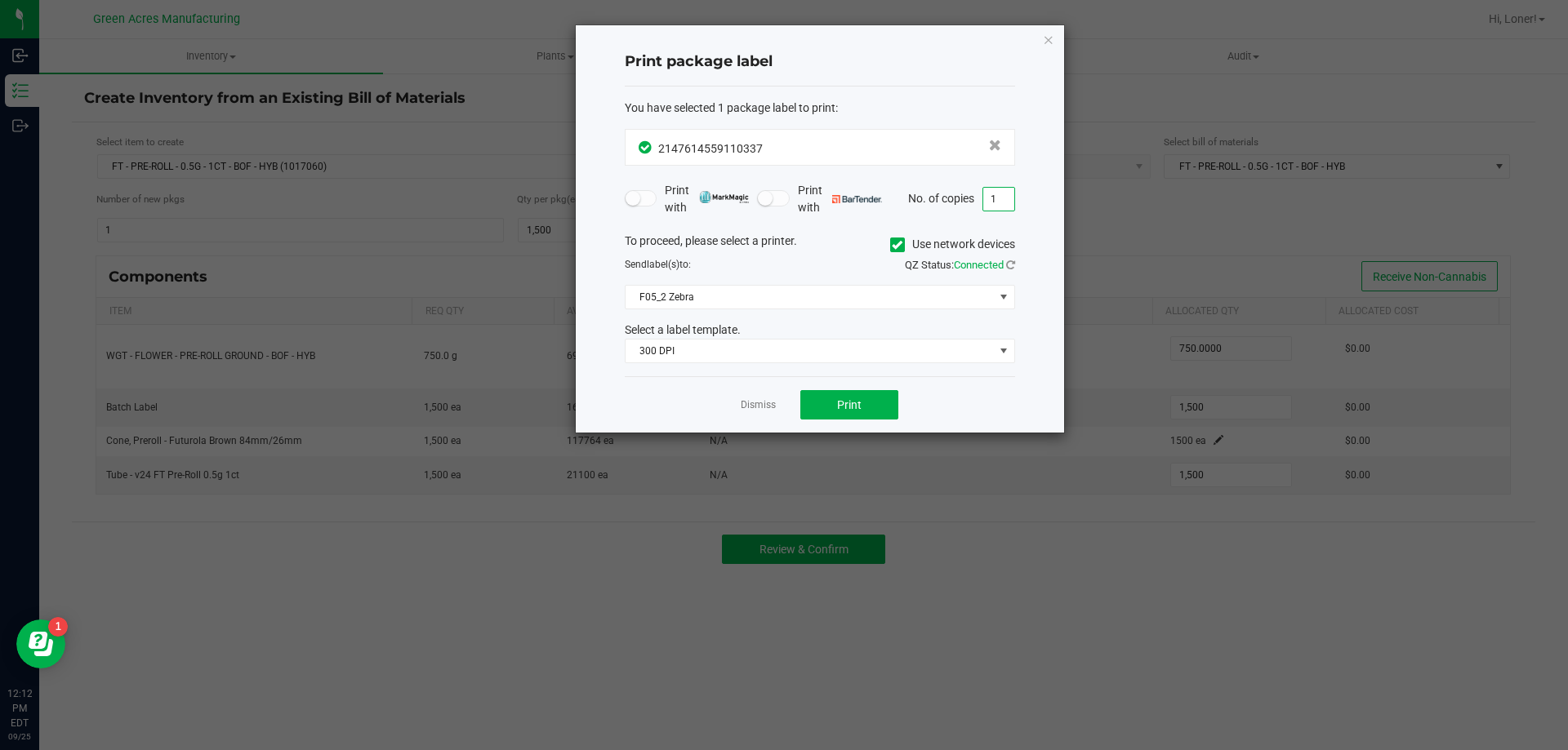
click at [1005, 189] on input "1" at bounding box center [999, 199] width 31 height 23
type input "3"
click at [864, 411] on button "Print" at bounding box center [849, 405] width 98 height 30
click at [1050, 38] on icon "button" at bounding box center [1049, 39] width 12 height 19
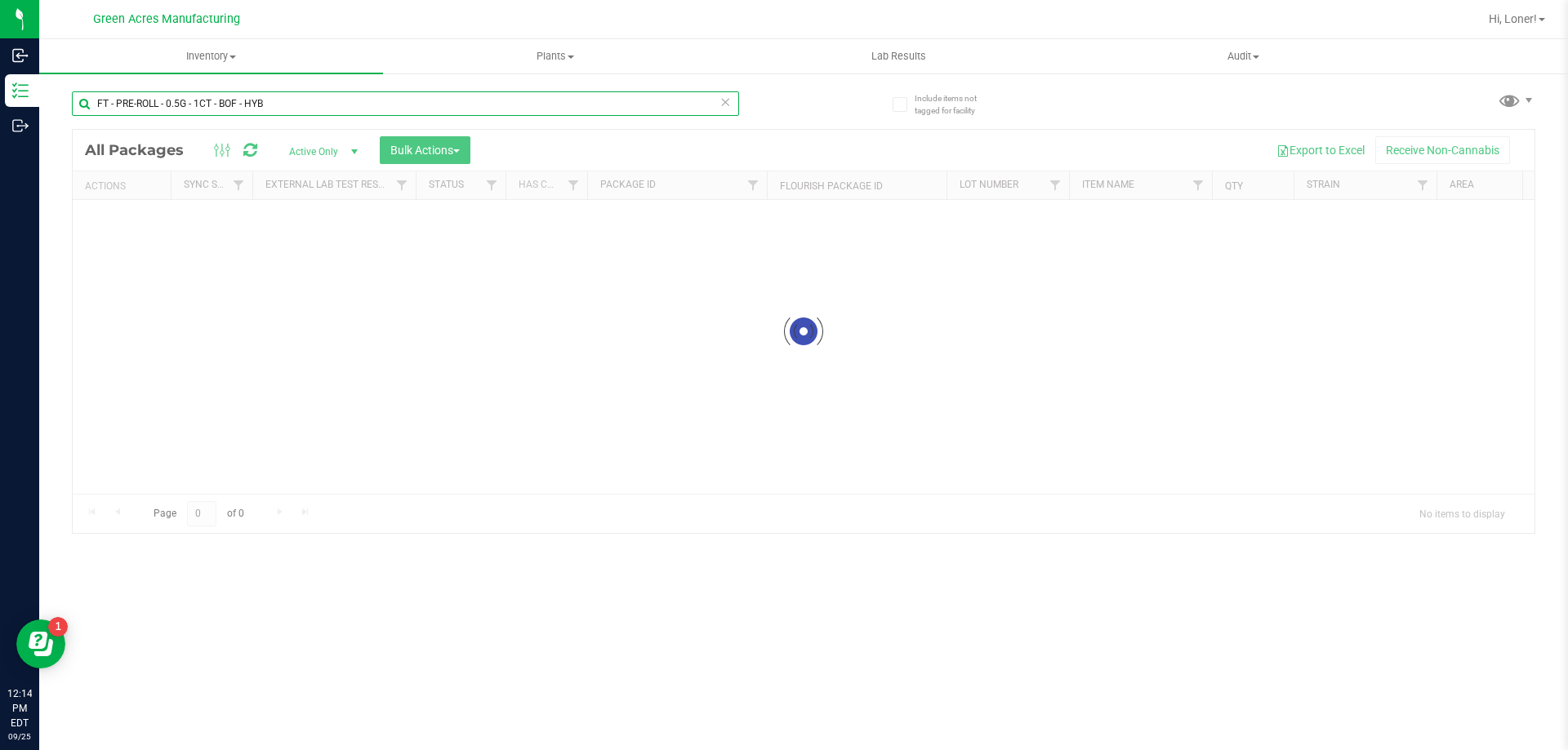
click at [300, 109] on input "FT - PRE-ROLL - 0.5G - 1CT - BOF - HYB" at bounding box center [406, 103] width 668 height 24
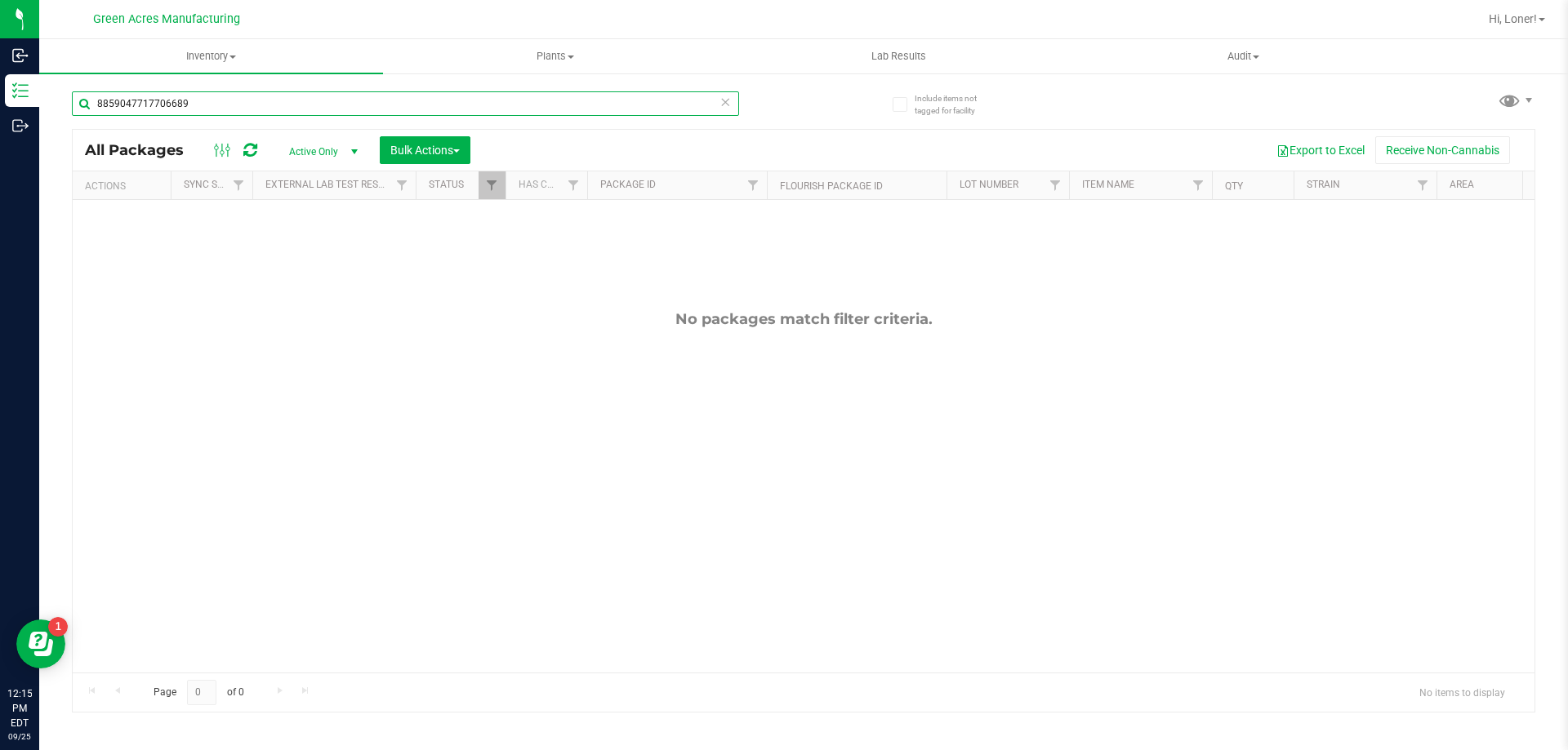
type input "8859047717706689"
type input "1-SEP25BOF01-0925"
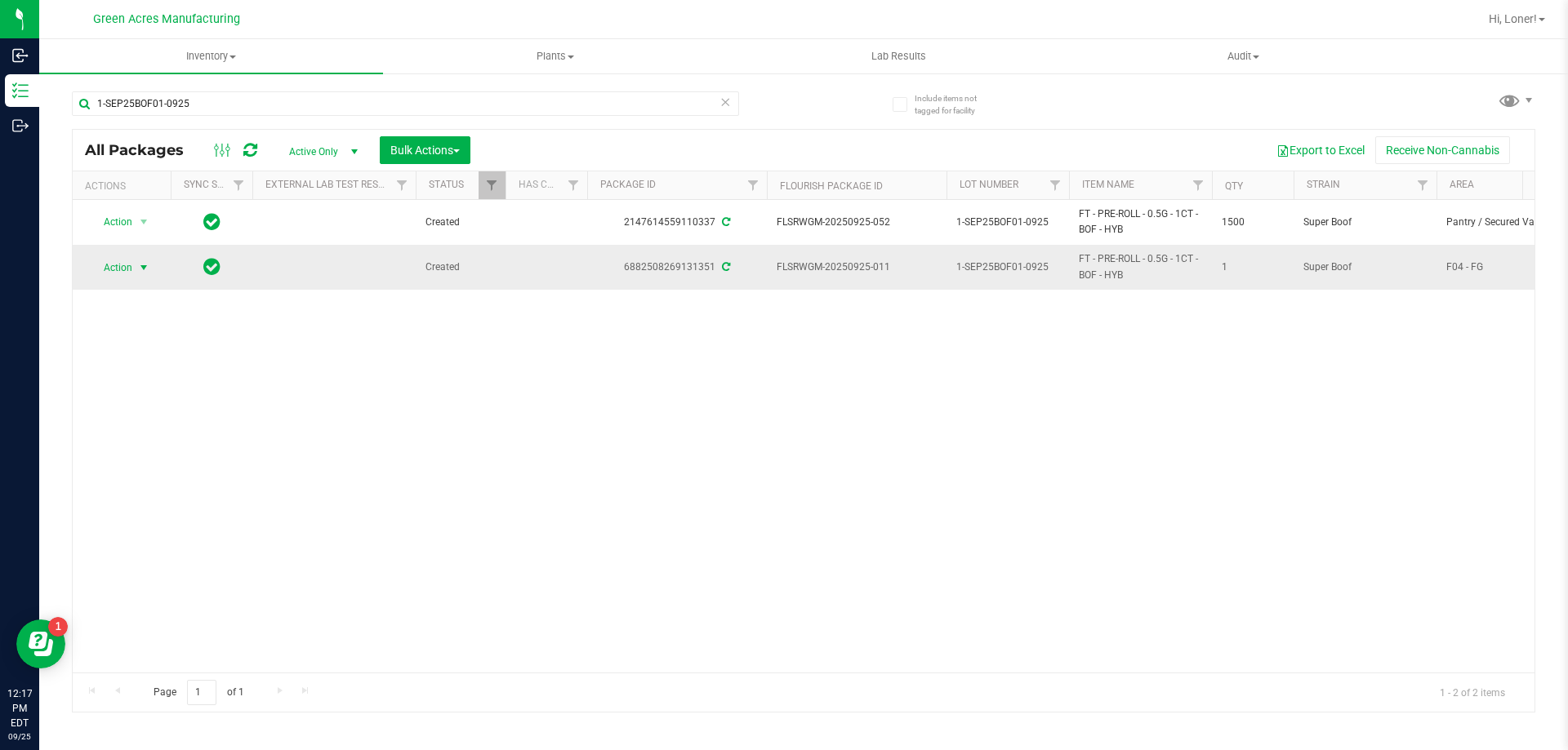
click at [133, 264] on span "Action" at bounding box center [112, 268] width 44 height 23
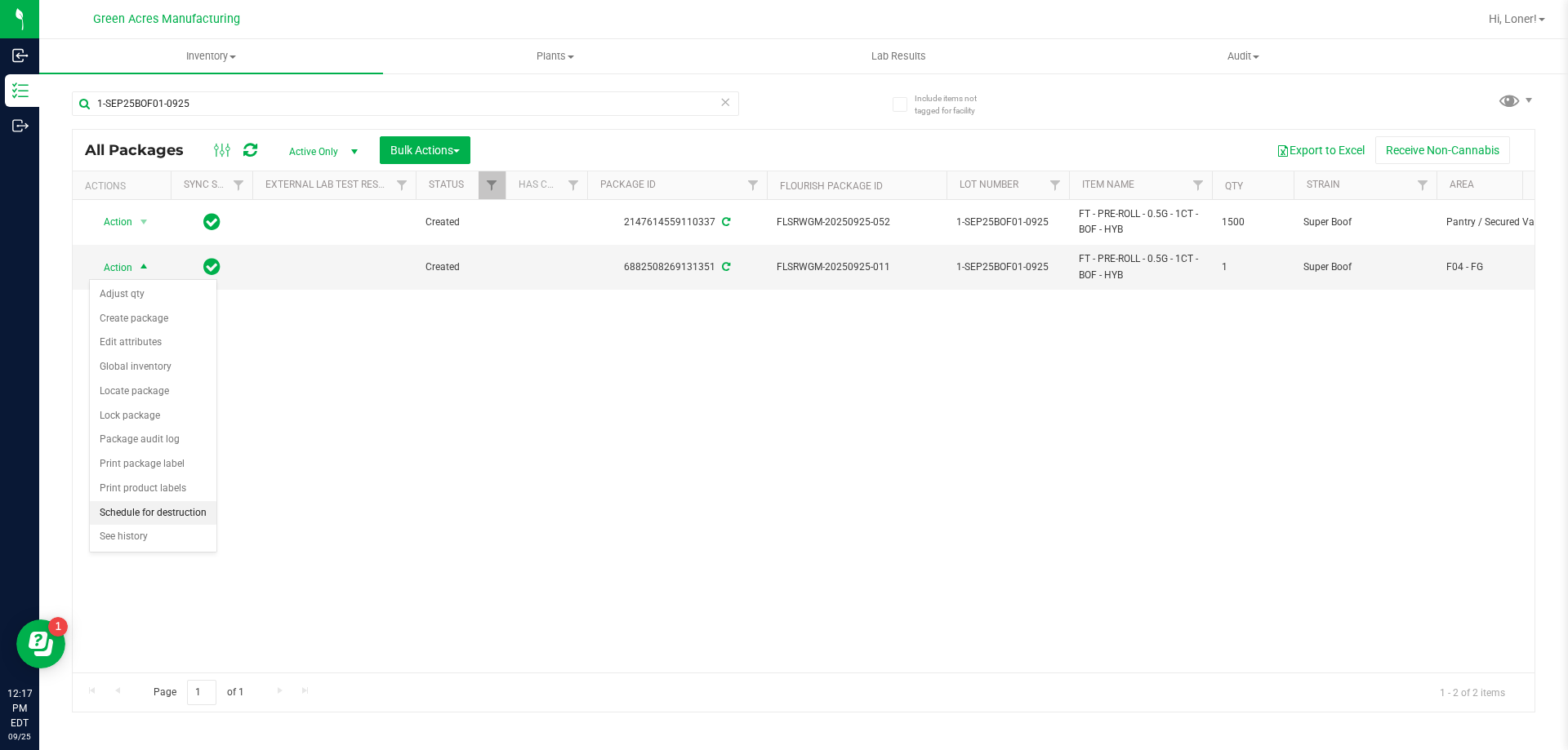
drag, startPoint x: 160, startPoint y: 512, endPoint x: 193, endPoint y: 473, distance: 51.1
click at [162, 511] on li "Schedule for destruction" at bounding box center [153, 512] width 127 height 24
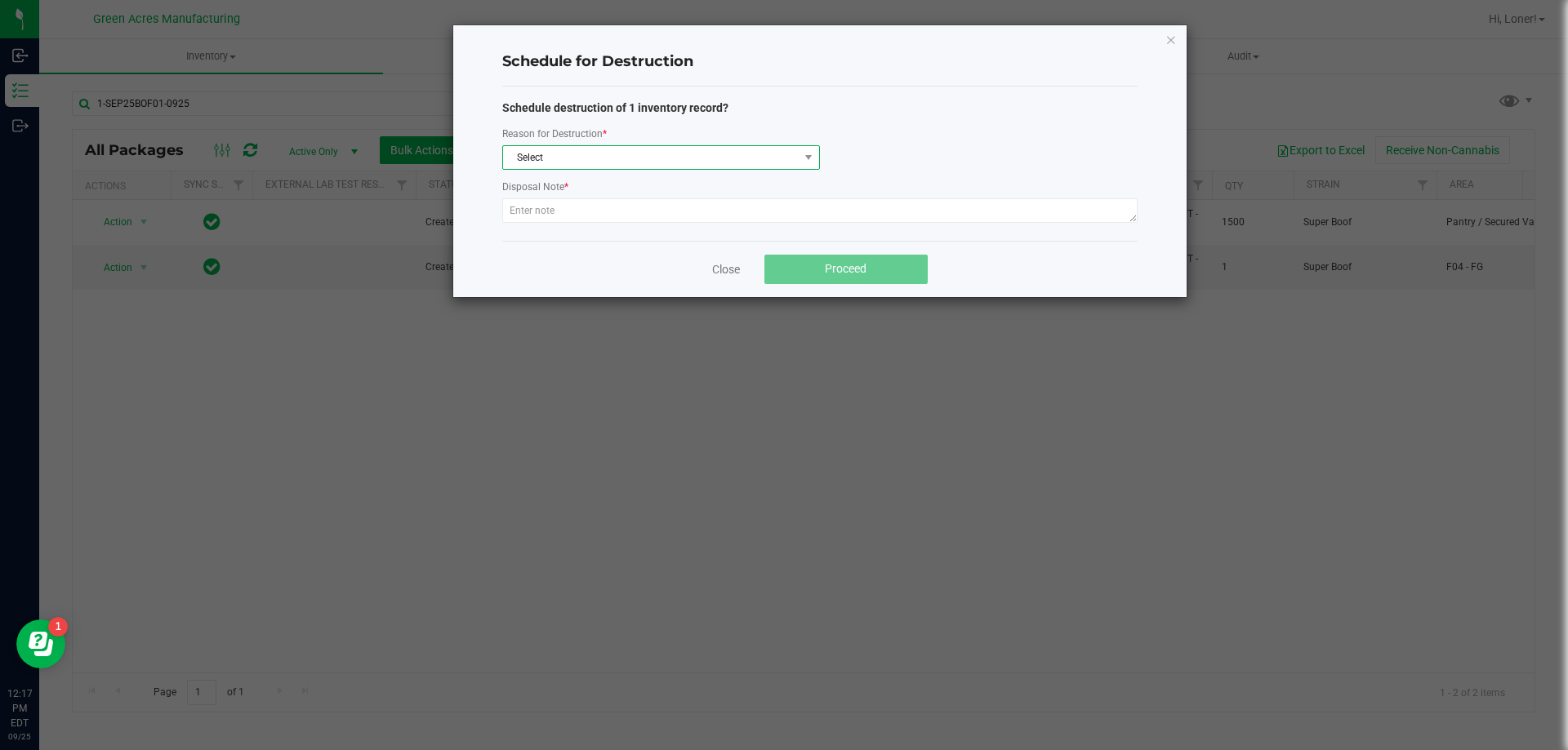
click at [507, 160] on span "Select" at bounding box center [650, 158] width 295 height 23
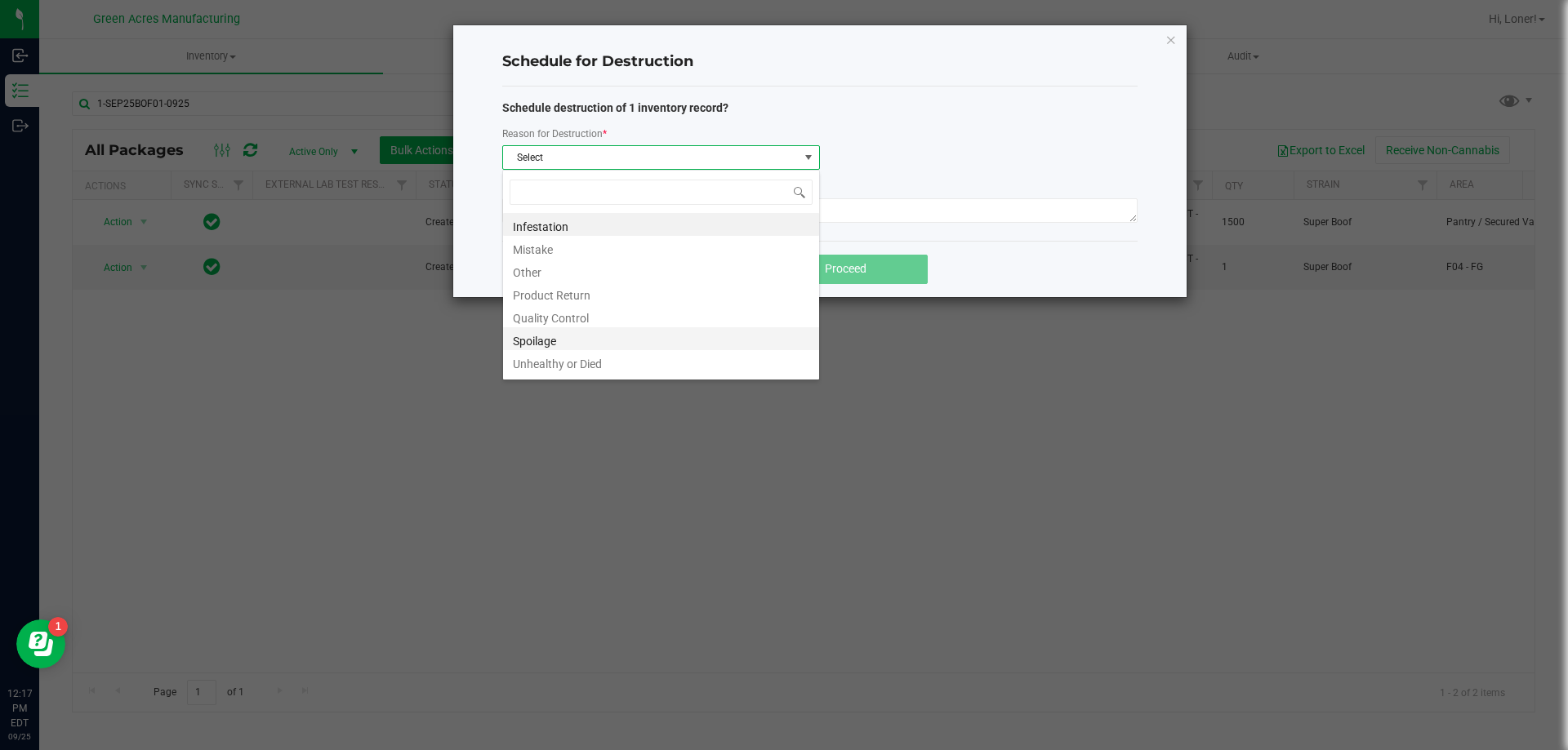
scroll to position [19, 0]
click at [570, 370] on li "Waste" at bounding box center [661, 365] width 316 height 23
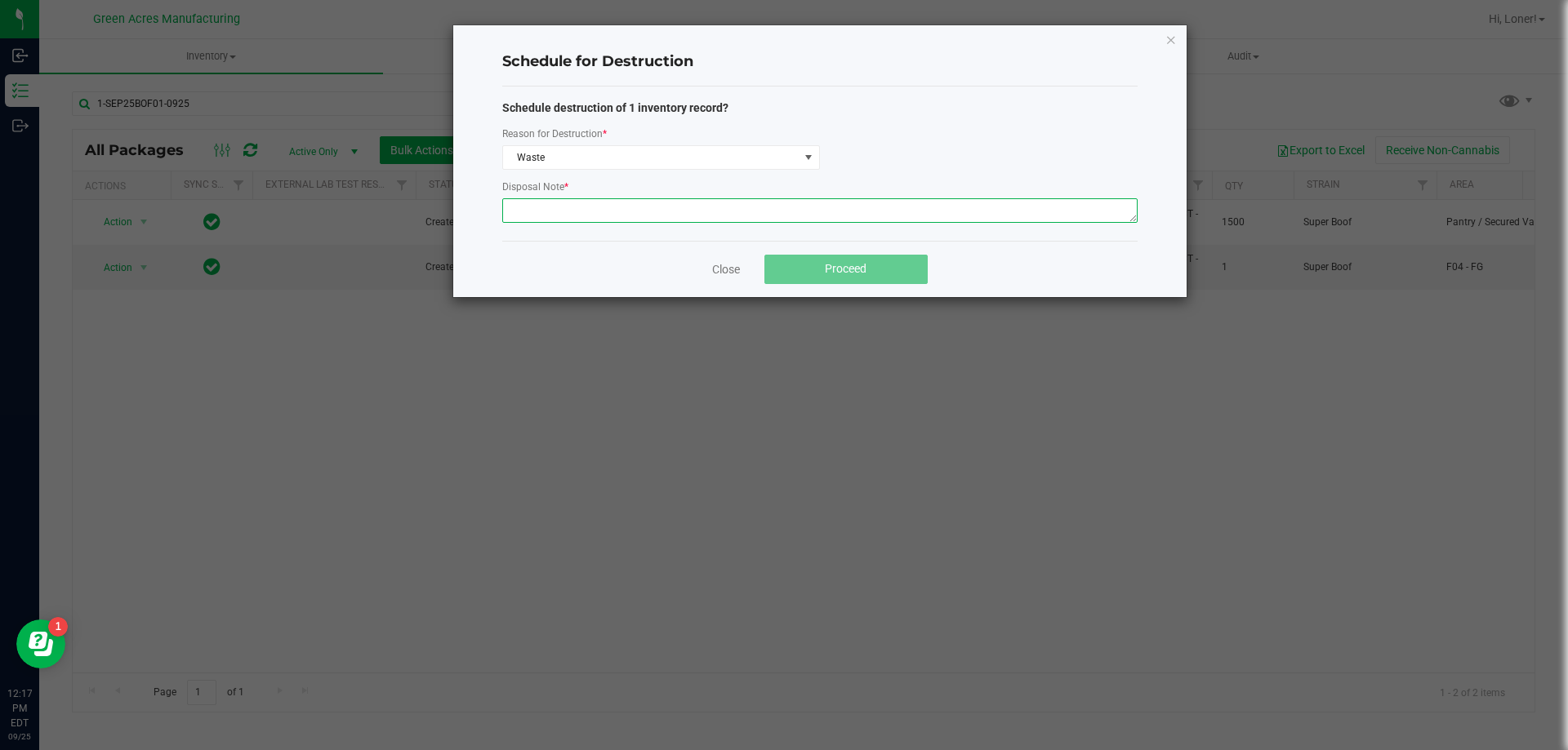
click at [564, 213] on textarea at bounding box center [820, 210] width 635 height 24
paste textarea "WASTE FROM FLEXPAK PRODUCTION/PACKING"
type textarea "WASTE FROM FLEXPAK PRODUCTION/PACKING"
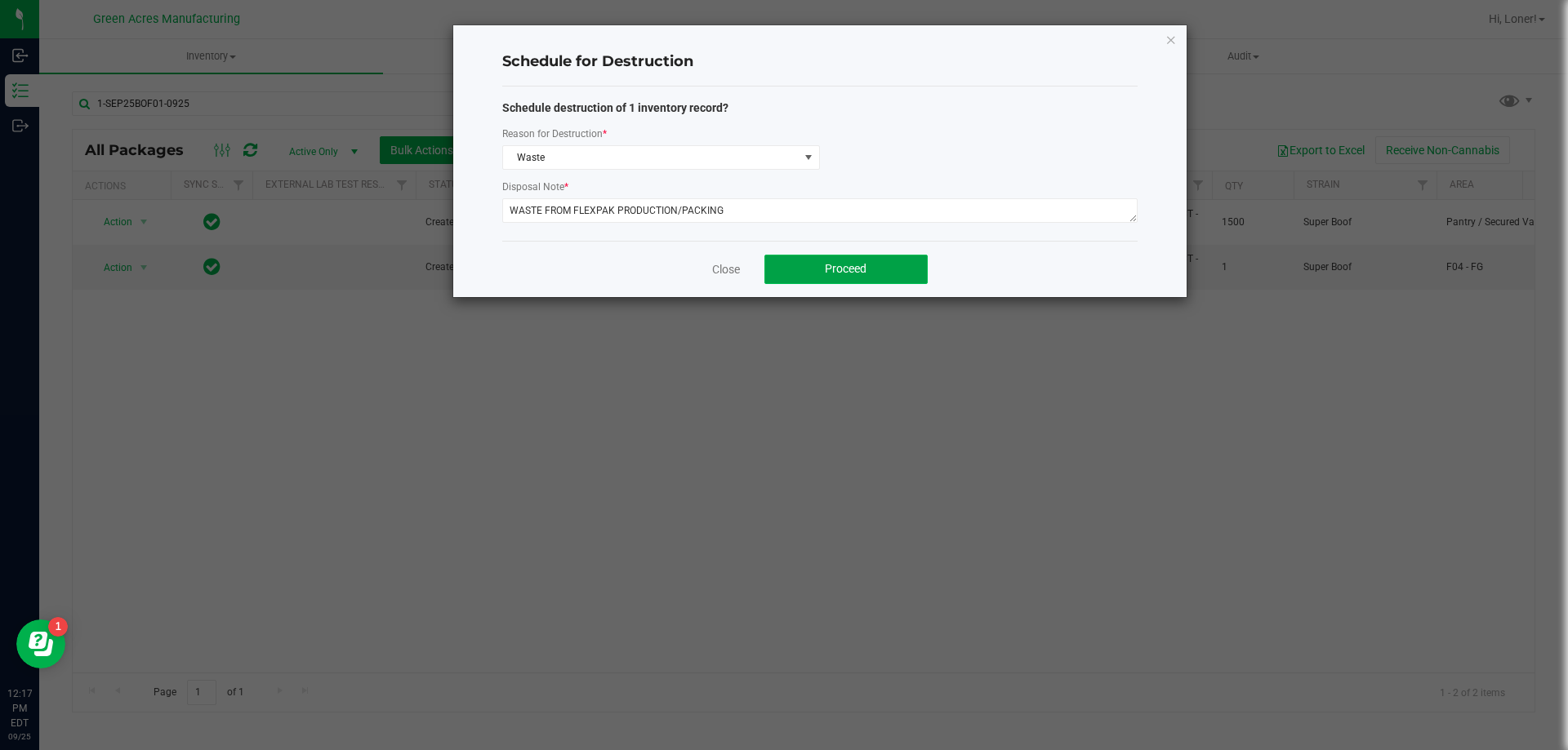
click at [904, 281] on button "Proceed" at bounding box center [847, 269] width 164 height 30
